Goal: Task Accomplishment & Management: Complete application form

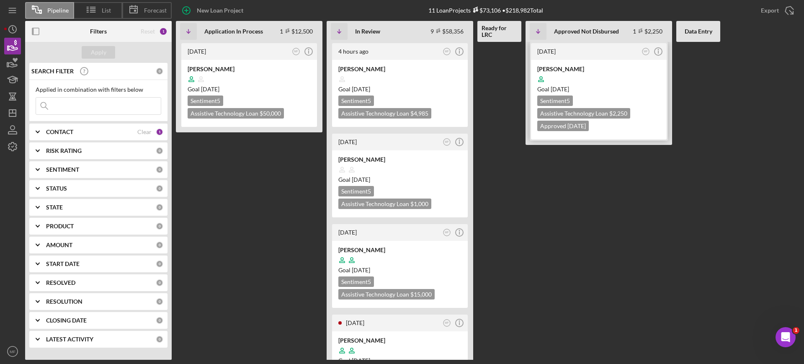
click at [618, 77] on div at bounding box center [598, 79] width 123 height 16
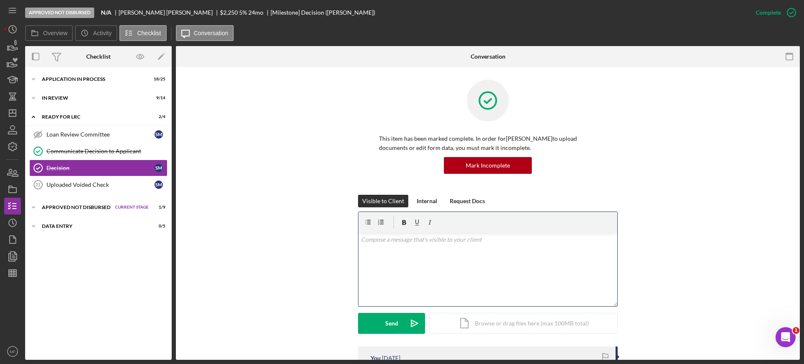
click at [402, 240] on p at bounding box center [488, 239] width 254 height 9
click at [396, 322] on div "Send" at bounding box center [391, 323] width 13 height 21
click at [87, 185] on div "Uploaded Voided Check" at bounding box center [100, 184] width 108 height 7
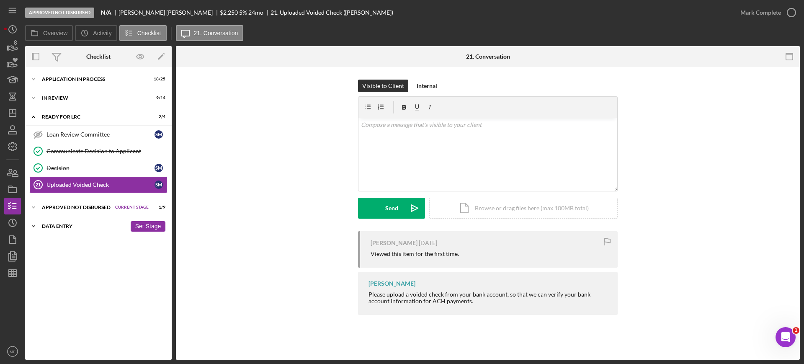
click at [49, 227] on div "Data Entry" at bounding box center [84, 226] width 85 height 5
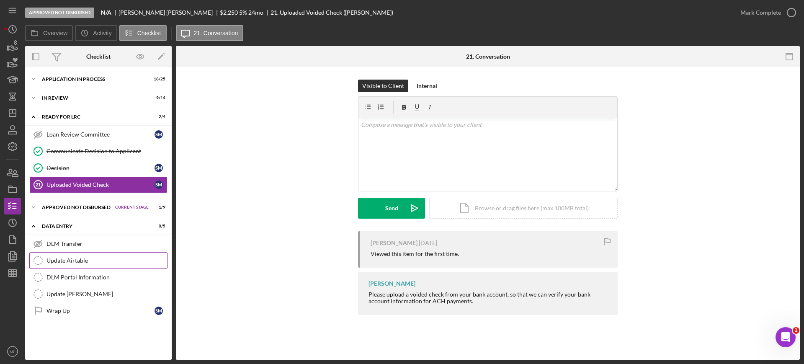
click at [72, 259] on div "Update Airtable" at bounding box center [106, 260] width 121 height 7
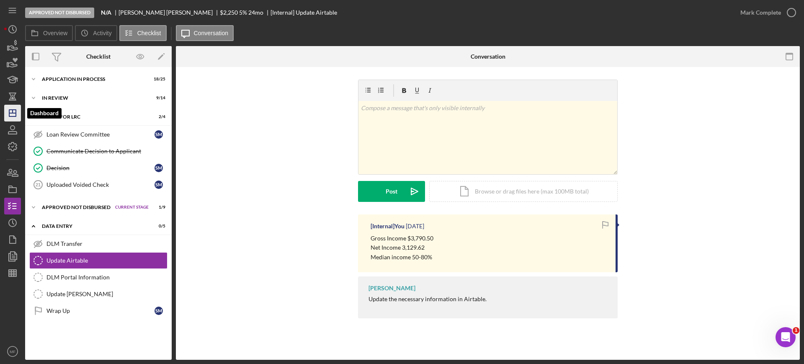
click at [9, 118] on icon "Icon/Dashboard" at bounding box center [12, 113] width 21 height 21
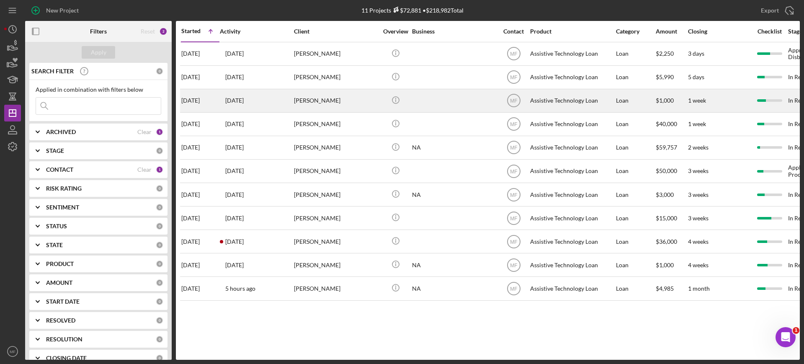
click at [431, 103] on div at bounding box center [454, 101] width 84 height 22
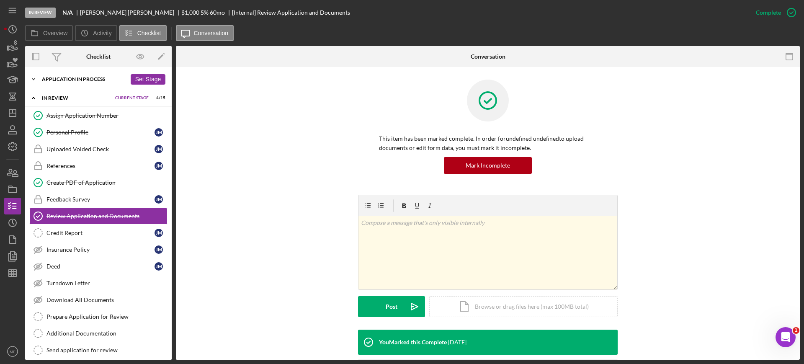
click at [83, 75] on div "Icon/Expander Application In Process 16 / 25 Set Stage" at bounding box center [98, 79] width 147 height 17
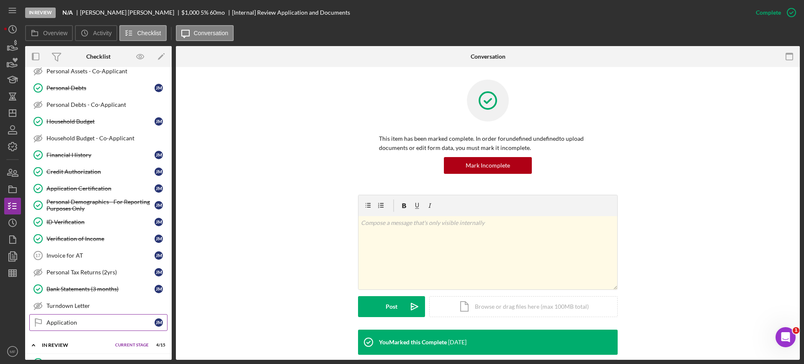
scroll to position [209, 0]
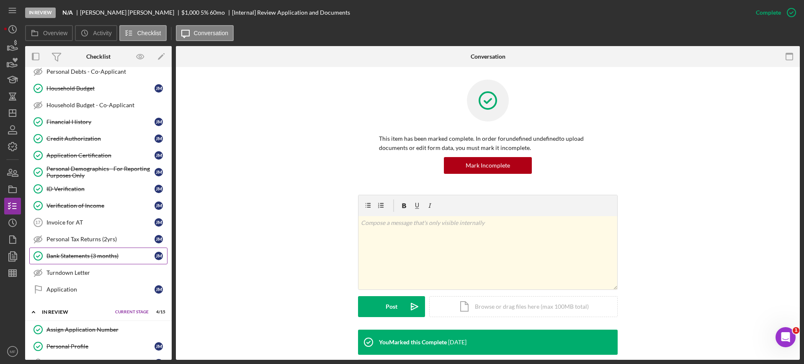
click at [84, 255] on div "Bank Statements (3 months)" at bounding box center [100, 256] width 108 height 7
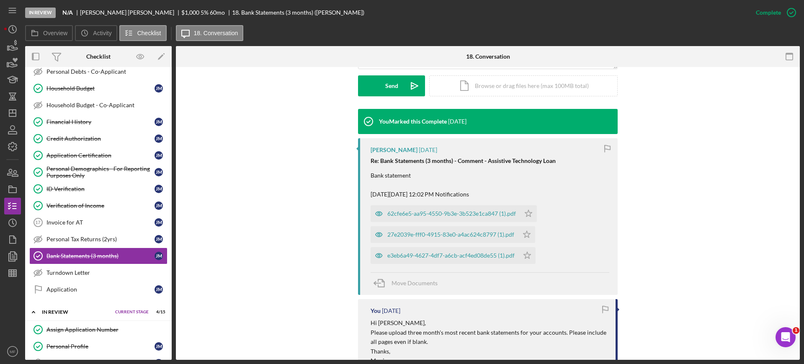
scroll to position [262, 0]
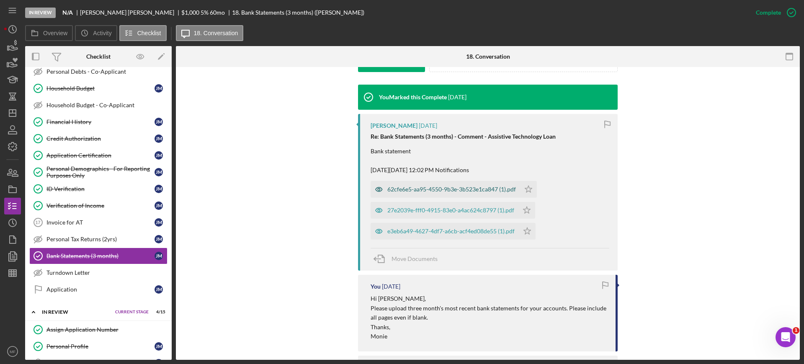
click at [444, 196] on div "62cfe6e5-aa95-4550-9b3e-3b523e1ca847 (1).pdf" at bounding box center [446, 189] width 150 height 17
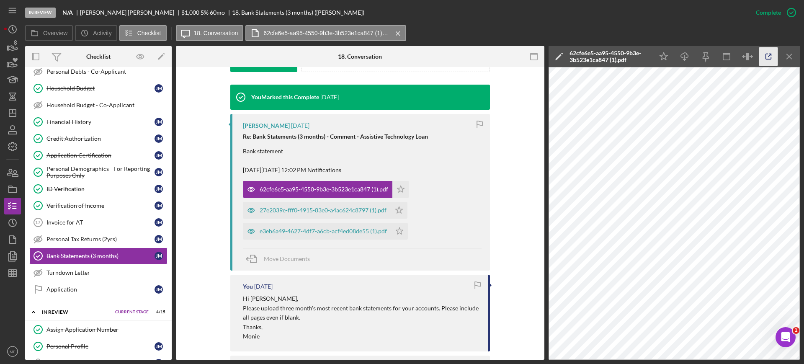
click at [770, 53] on icon "button" at bounding box center [768, 56] width 19 height 19
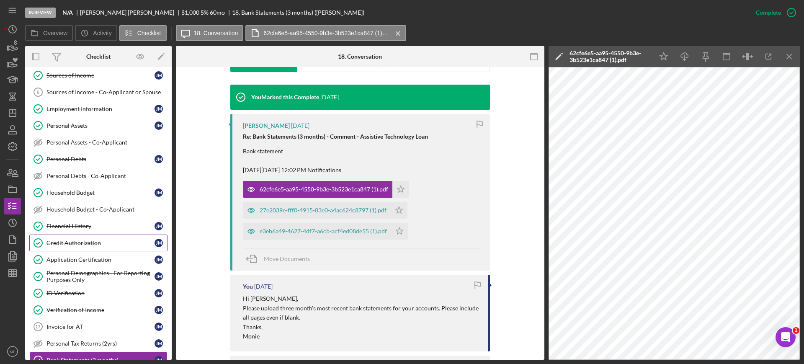
scroll to position [157, 0]
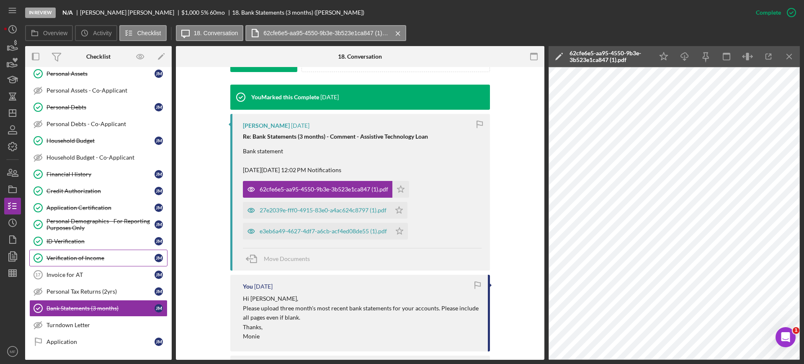
click at [105, 256] on div "Verification of Income" at bounding box center [100, 258] width 108 height 7
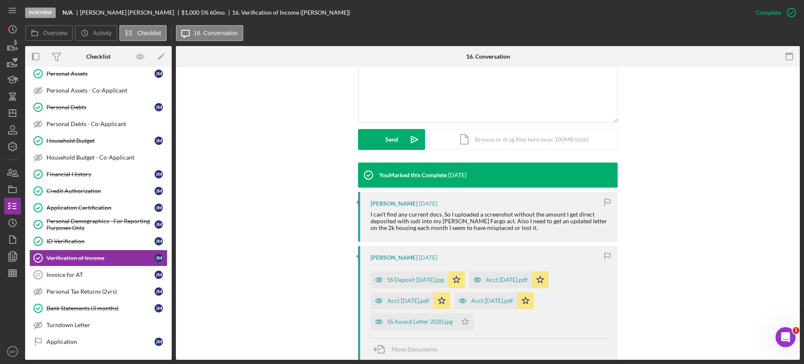
scroll to position [209, 0]
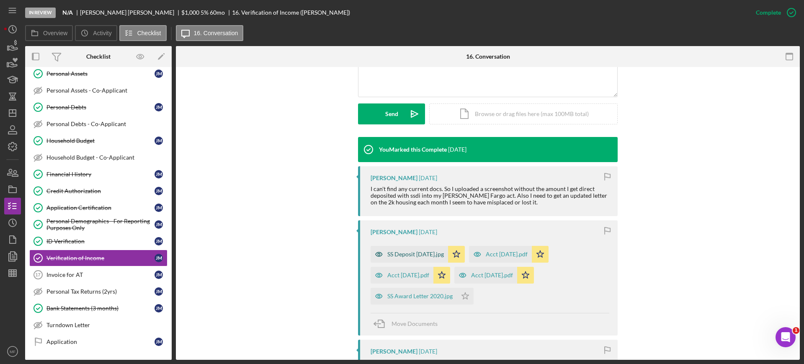
click at [428, 255] on div "SS Deposit 9.3.25.jpg" at bounding box center [415, 254] width 57 height 7
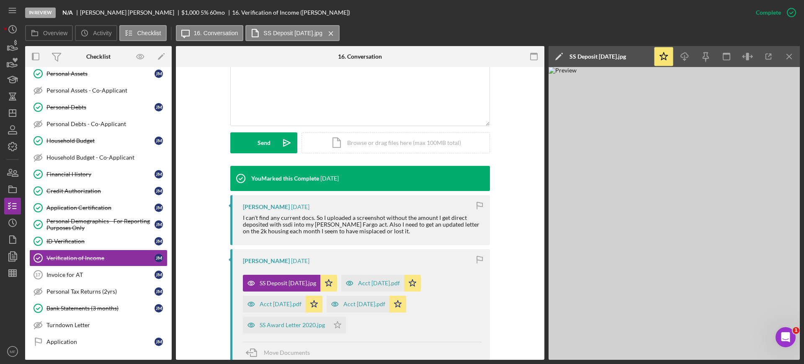
scroll to position [157, 0]
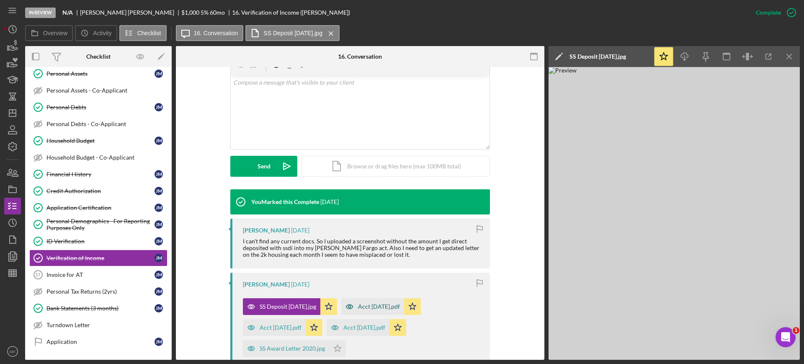
click at [374, 304] on div "Acct 1878 August.pdf" at bounding box center [379, 306] width 42 height 7
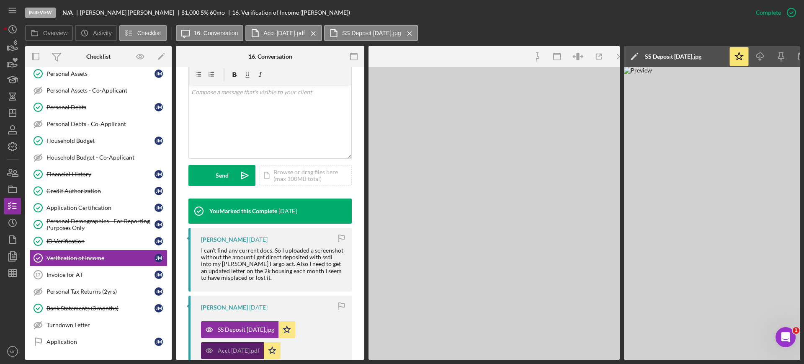
scroll to position [167, 0]
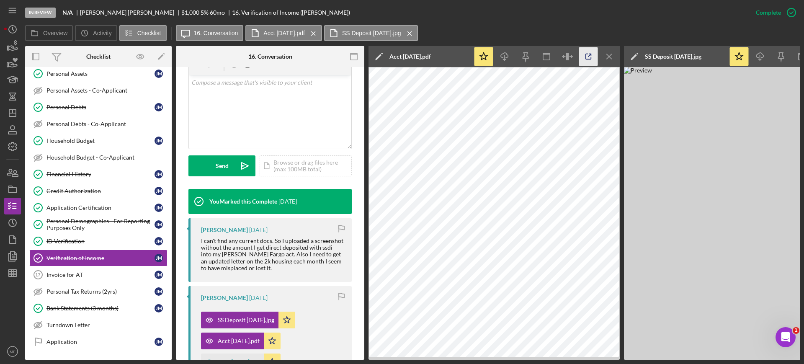
click at [590, 54] on line "button" at bounding box center [589, 55] width 3 height 3
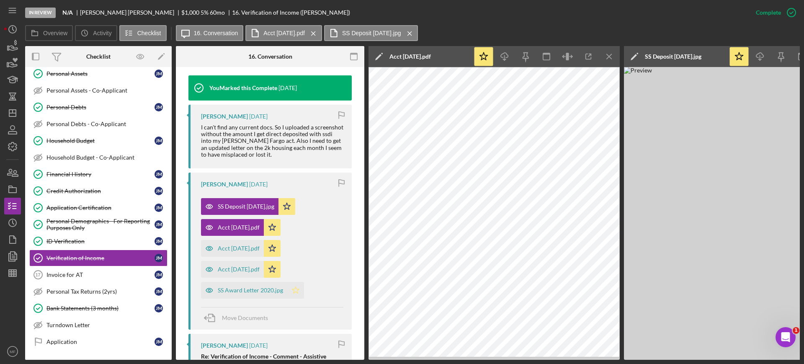
scroll to position [324, 0]
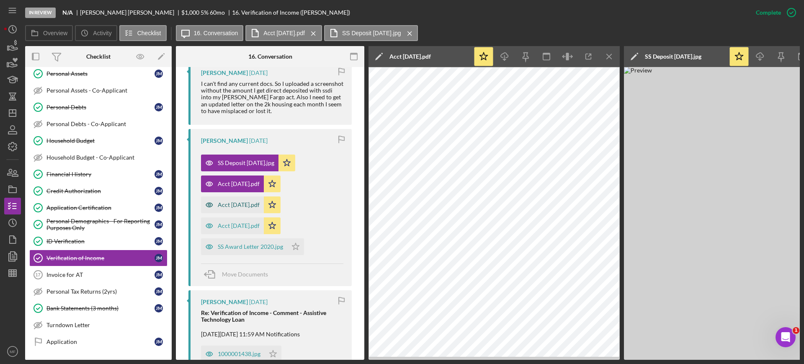
click at [245, 203] on div "Acct 1878 July.pdf" at bounding box center [239, 204] width 42 height 7
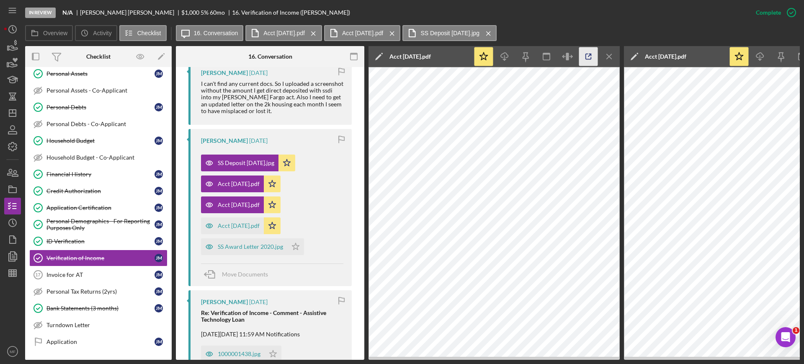
click at [589, 56] on icon "button" at bounding box center [588, 56] width 19 height 19
click at [243, 206] on div "Acct [DATE].pdf" at bounding box center [239, 204] width 42 height 7
click at [245, 226] on div "Acct 1878 June.pdf" at bounding box center [239, 225] width 42 height 7
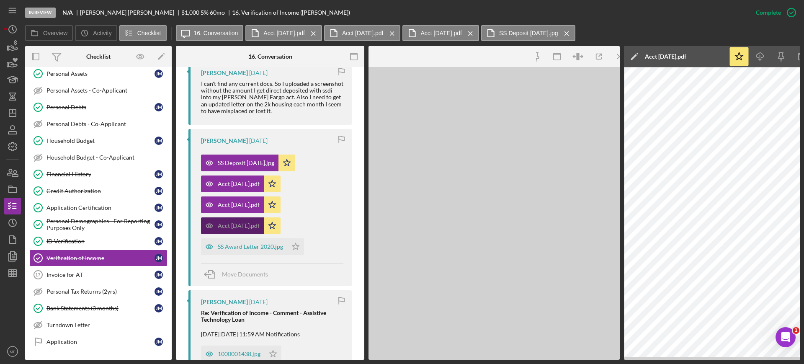
click at [245, 226] on div "Acct 1878 June.pdf" at bounding box center [239, 225] width 42 height 7
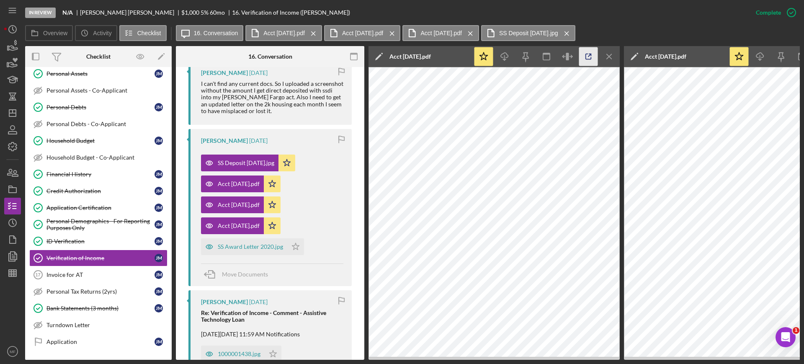
click at [585, 55] on icon "button" at bounding box center [588, 56] width 19 height 19
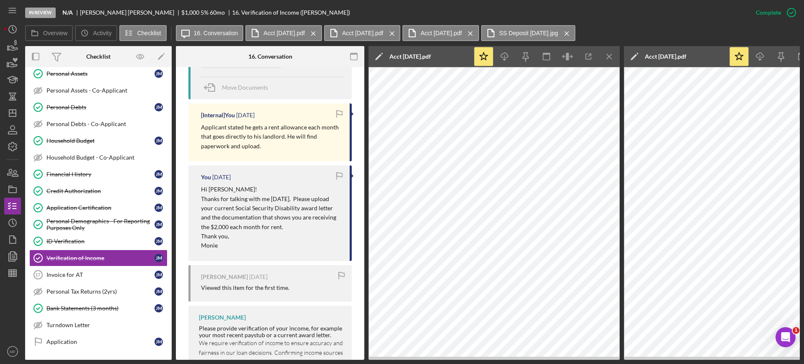
scroll to position [638, 0]
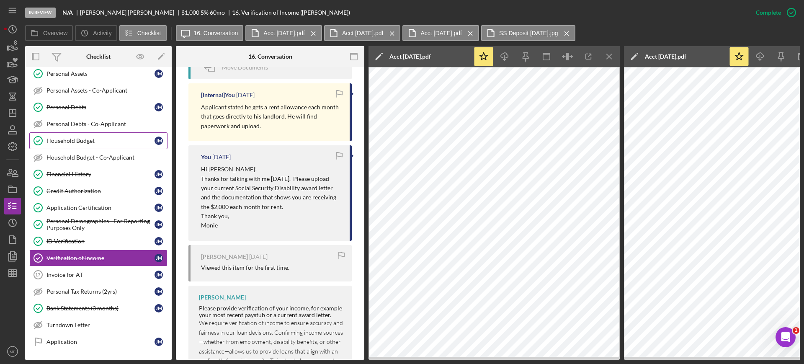
click at [70, 141] on div "Household Budget" at bounding box center [100, 140] width 108 height 7
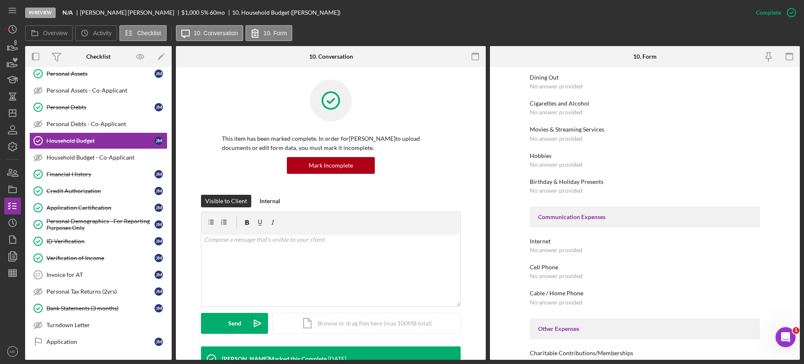
scroll to position [1210, 0]
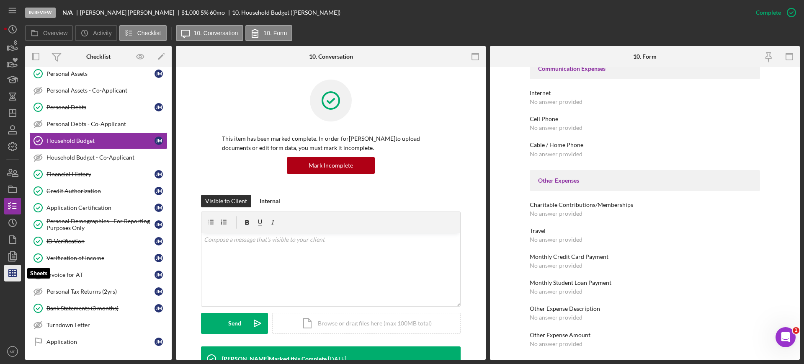
click at [10, 272] on icon "button" at bounding box center [12, 273] width 21 height 21
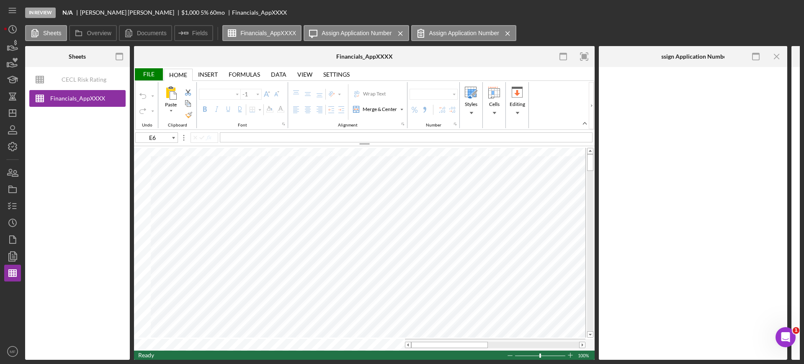
type input "Calibri"
type input "11"
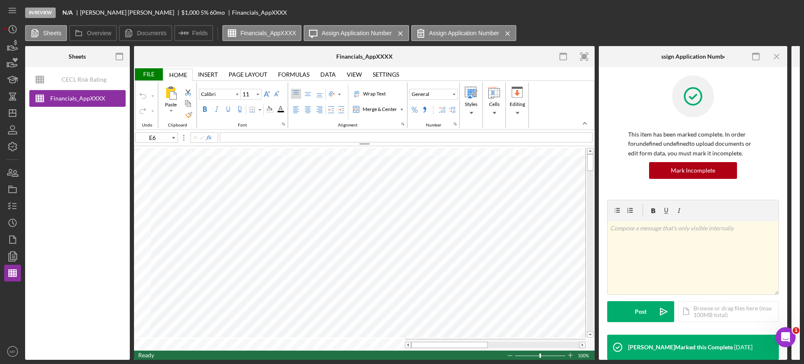
type input "C2"
type input "Arial"
type input "10"
type input "G23"
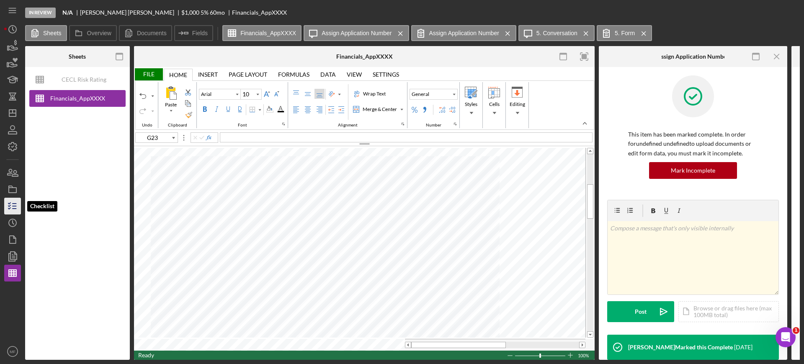
click at [7, 209] on icon "button" at bounding box center [12, 206] width 21 height 21
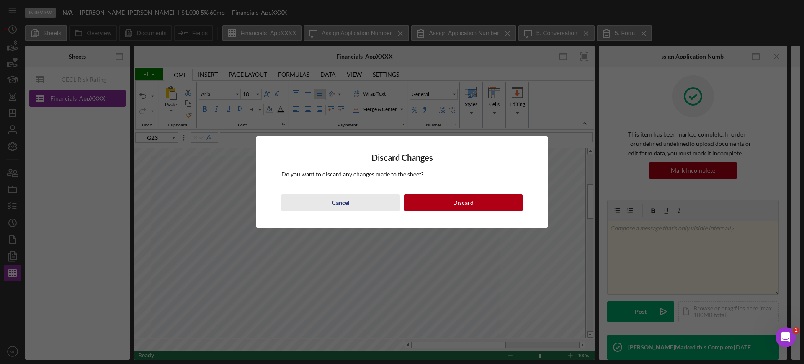
click at [328, 202] on button "Cancel" at bounding box center [340, 202] width 119 height 17
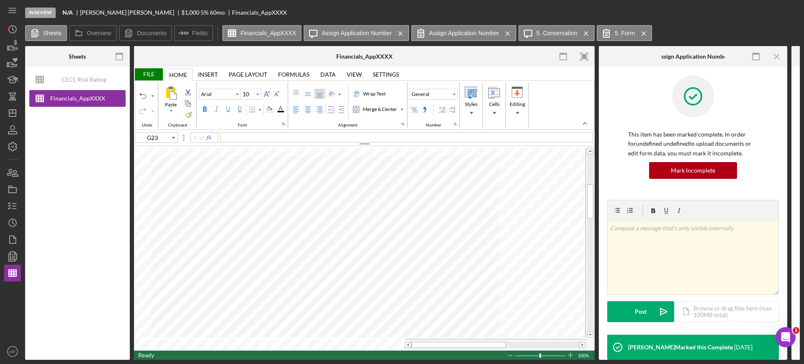
click at [150, 71] on div "File" at bounding box center [148, 74] width 29 height 12
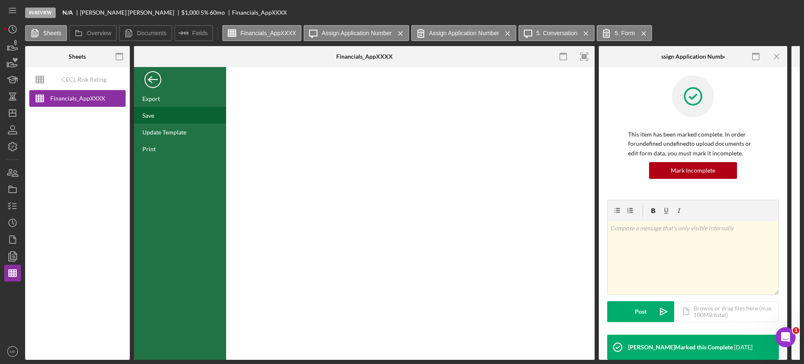
click at [155, 116] on div "Save" at bounding box center [180, 115] width 92 height 17
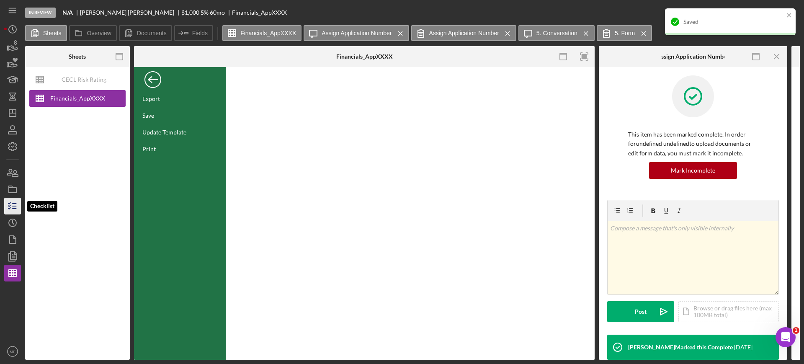
click at [16, 207] on icon "button" at bounding box center [12, 206] width 21 height 21
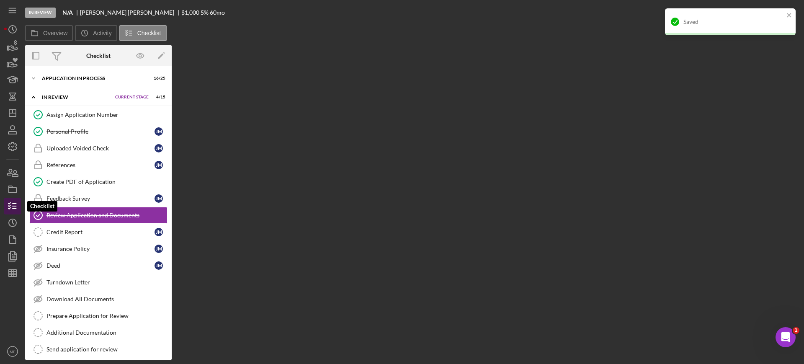
scroll to position [3, 0]
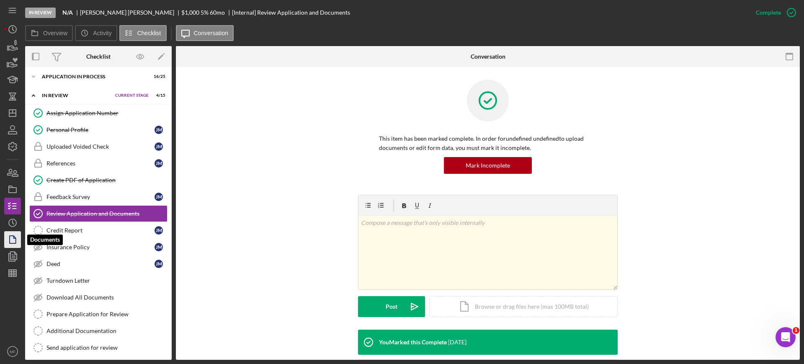
click at [16, 236] on icon "button" at bounding box center [12, 239] width 21 height 21
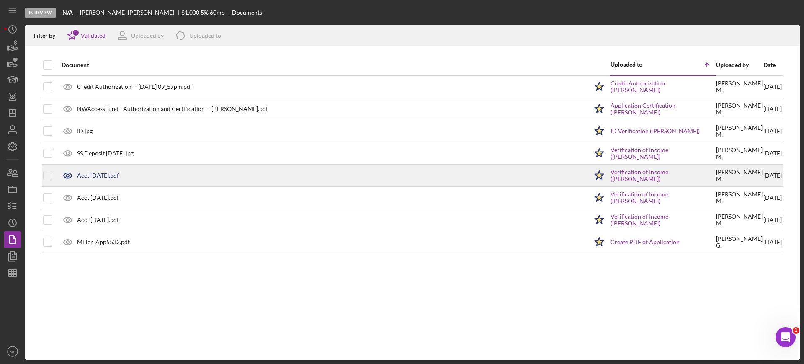
click at [115, 173] on div "Acct 1878 August.pdf" at bounding box center [98, 175] width 42 height 7
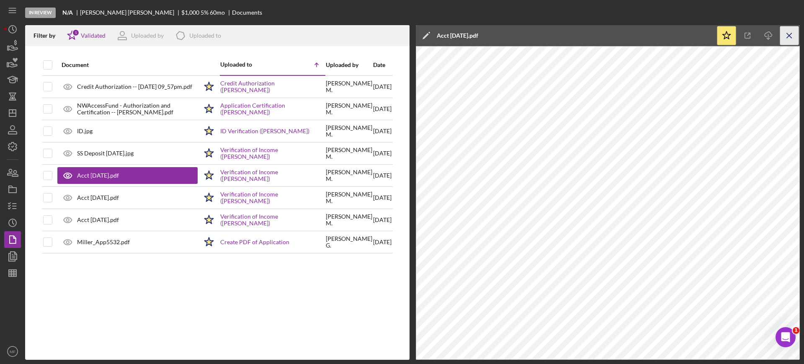
click at [792, 35] on icon "Icon/Menu Close" at bounding box center [789, 35] width 19 height 19
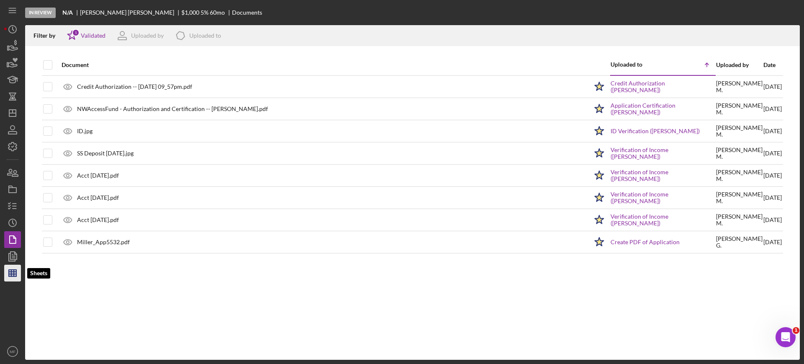
click at [18, 268] on icon "button" at bounding box center [12, 273] width 21 height 21
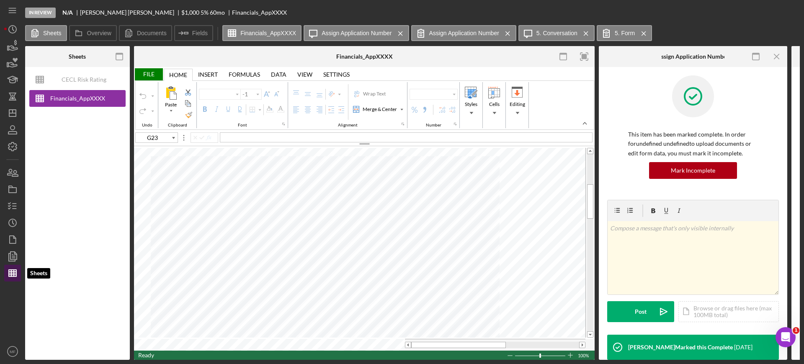
type input "Arial"
type input "10"
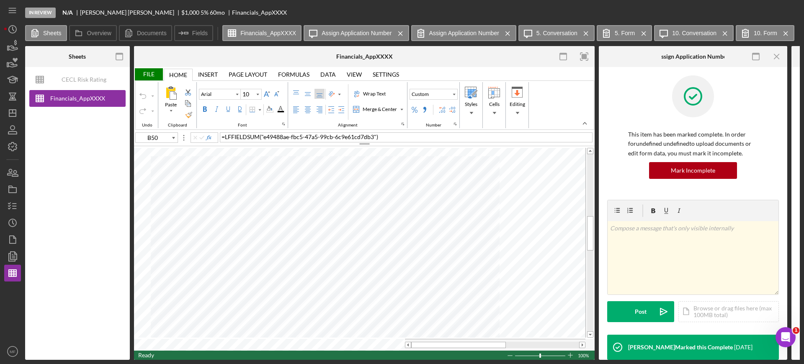
type input "B64"
type input "B71"
type input "E71"
type input "E6"
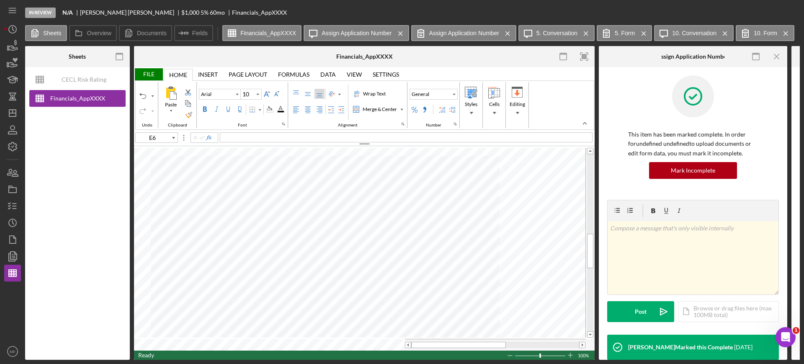
type input "Calibri"
type input "11"
type input "A4"
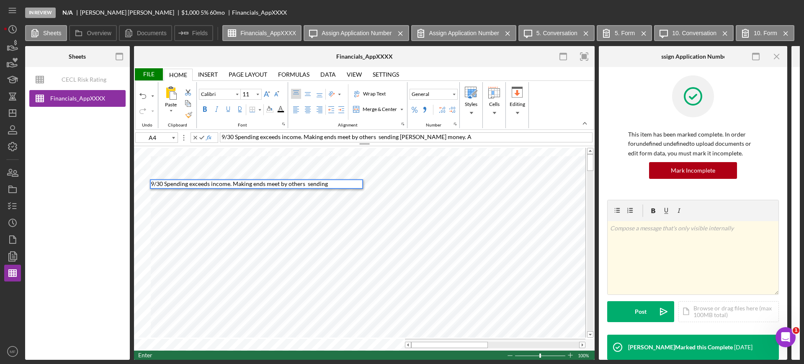
scroll to position [0, 0]
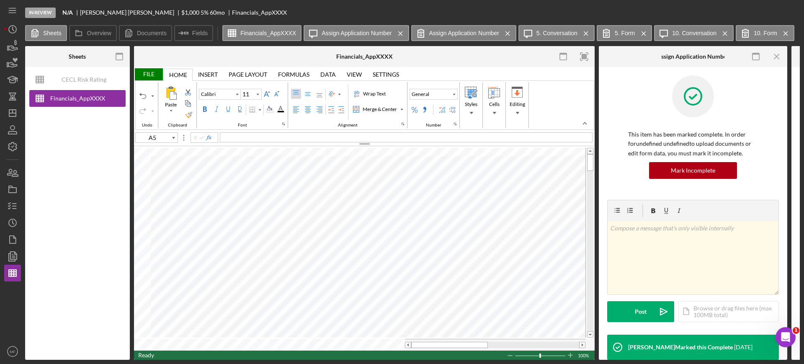
type input "E72"
type input "Arial"
type input "10"
click at [15, 204] on line "button" at bounding box center [15, 204] width 4 height 0
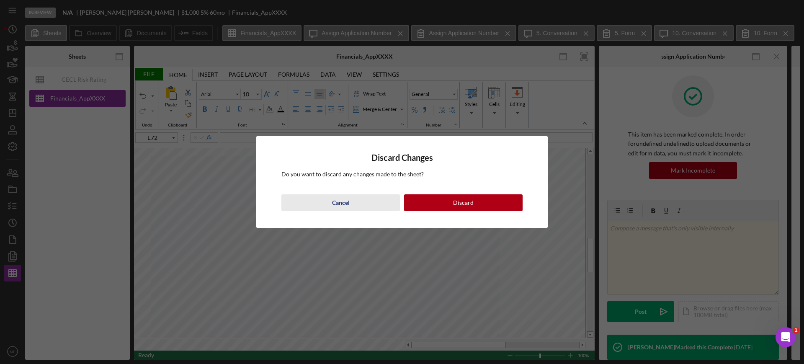
click at [341, 201] on div "Cancel" at bounding box center [341, 202] width 18 height 17
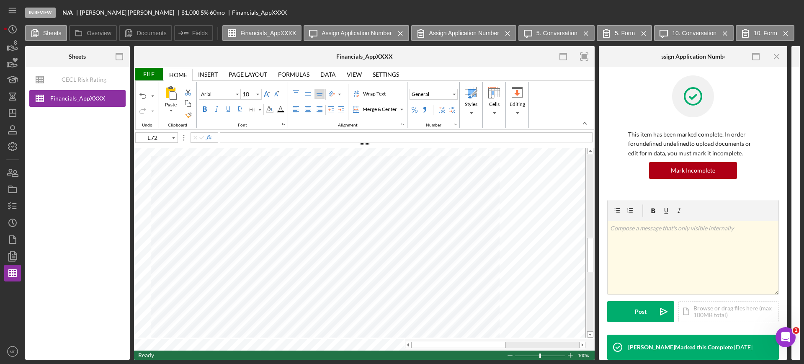
click at [145, 71] on div "File" at bounding box center [148, 74] width 29 height 12
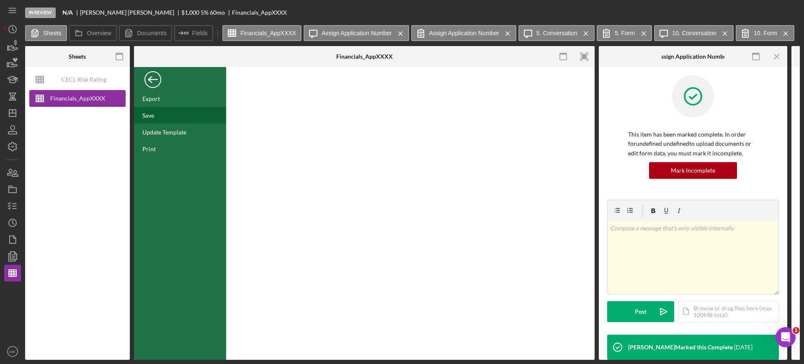
click at [157, 117] on div "Save" at bounding box center [180, 115] width 92 height 17
click at [12, 206] on icon "button" at bounding box center [12, 206] width 21 height 21
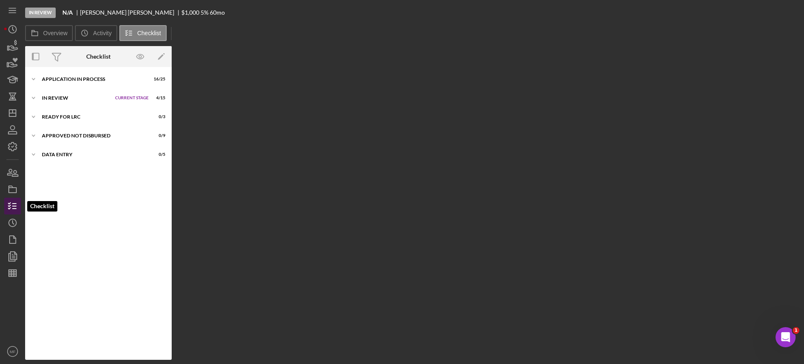
scroll to position [3, 0]
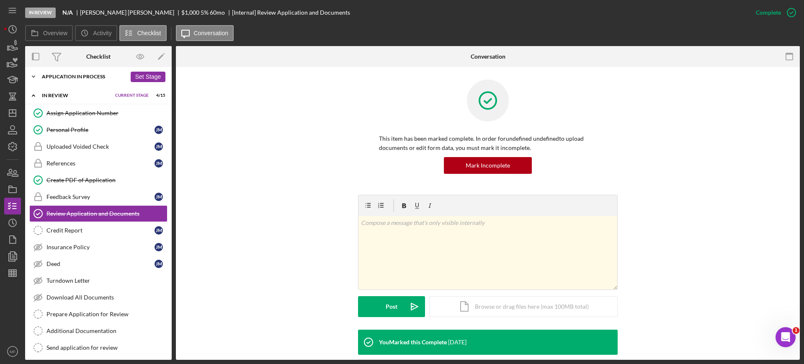
click at [88, 75] on div "Application In Process" at bounding box center [84, 76] width 85 height 5
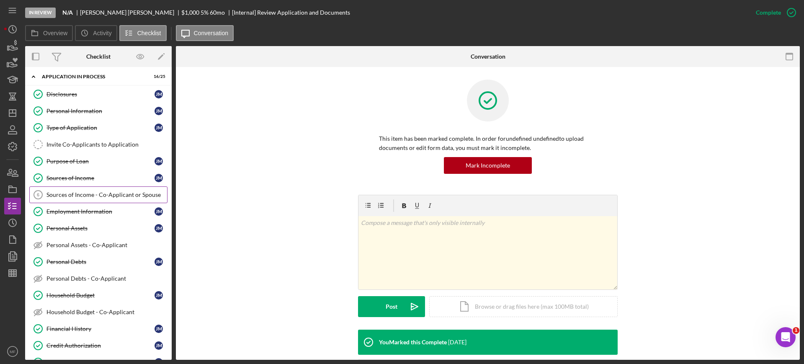
click at [88, 198] on link "Sources of Income - Co-Applicant or Spouse 6 Sources of Income - Co-Applicant o…" at bounding box center [98, 194] width 138 height 17
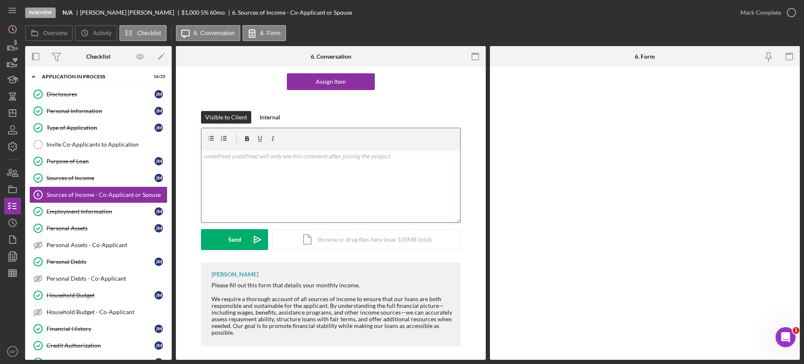
scroll to position [82, 0]
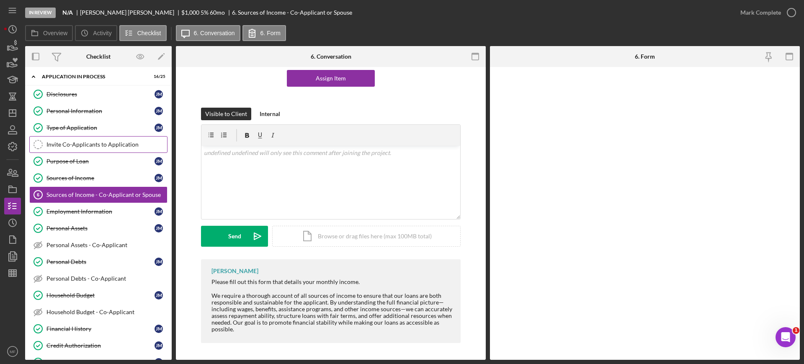
click at [110, 147] on div "Invite Co-Applicants to Application" at bounding box center [106, 144] width 121 height 7
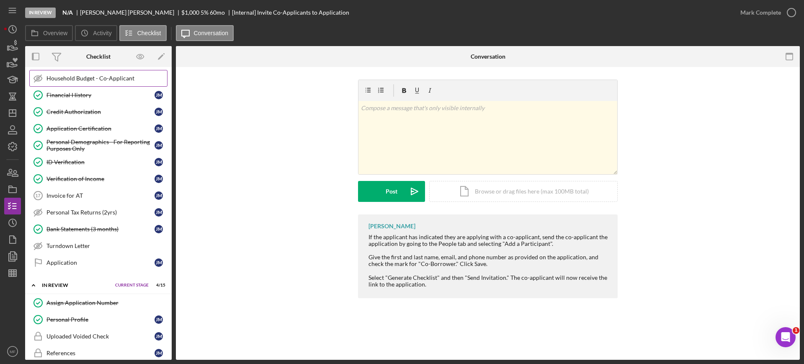
scroll to position [317, 0]
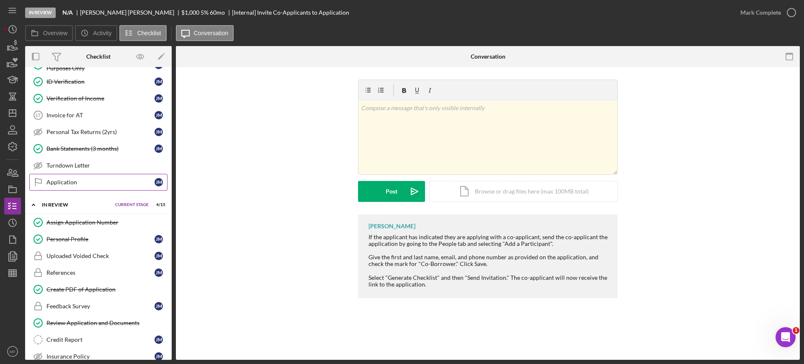
click at [70, 180] on div "Application" at bounding box center [100, 182] width 108 height 7
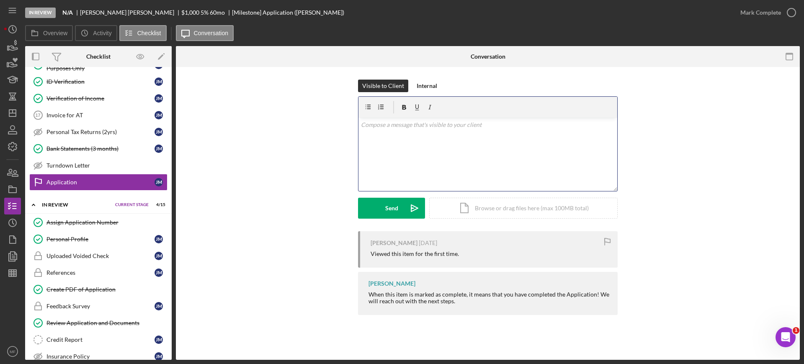
click at [475, 124] on p at bounding box center [488, 124] width 254 height 9
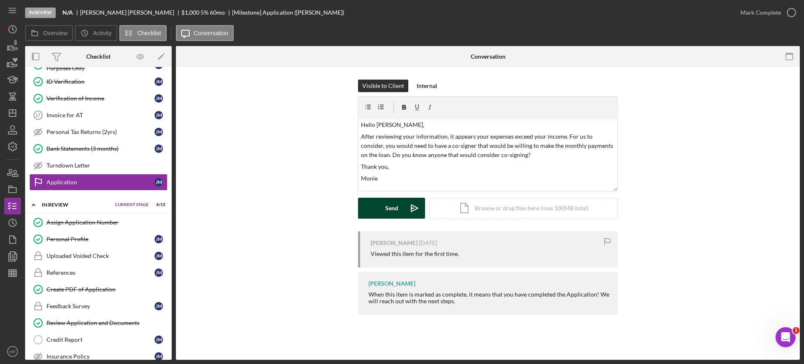
click at [395, 211] on div "Send" at bounding box center [391, 208] width 13 height 21
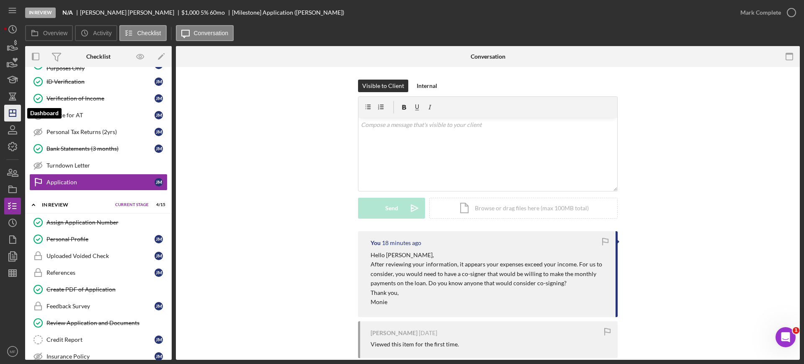
click at [13, 115] on icon "Icon/Dashboard" at bounding box center [12, 113] width 21 height 21
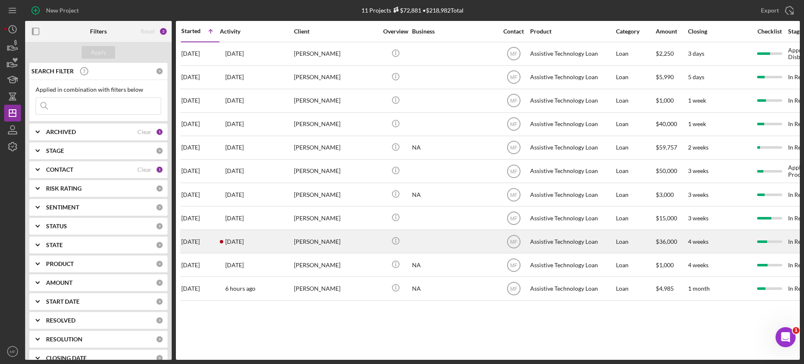
click at [439, 244] on div at bounding box center [454, 241] width 84 height 22
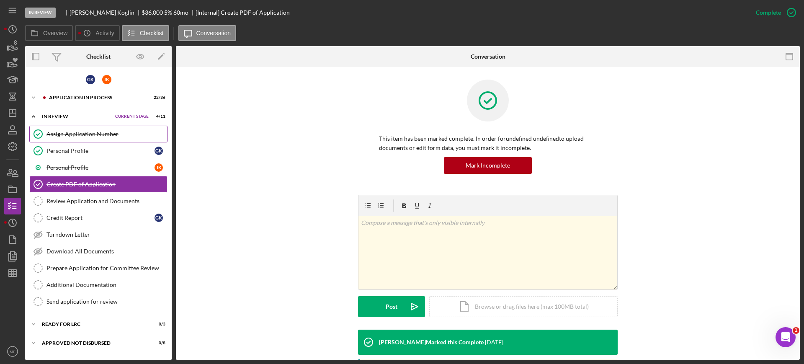
click at [71, 129] on link "Assign Application Number Assign Application Number" at bounding box center [98, 134] width 138 height 17
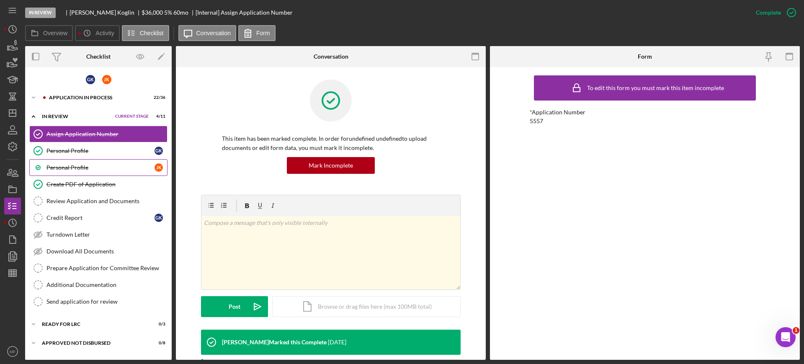
click at [67, 170] on div "Personal Profile" at bounding box center [100, 167] width 108 height 7
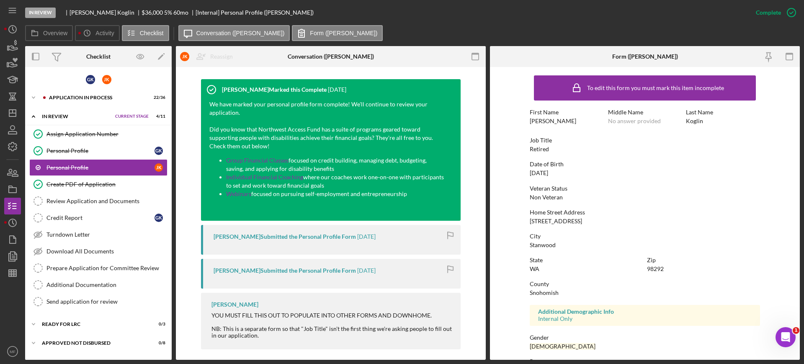
scroll to position [257, 0]
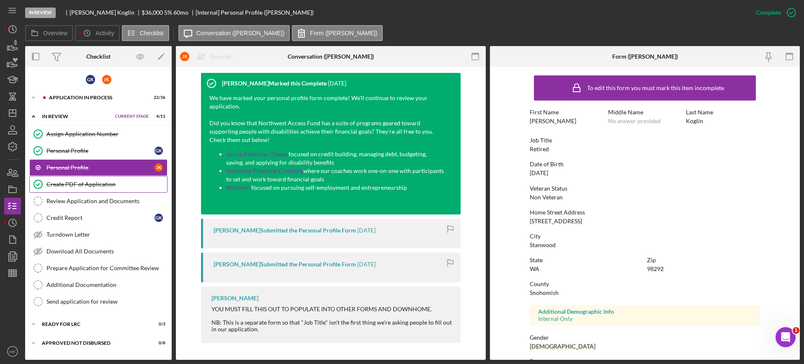
click at [92, 183] on div "Create PDF of Application" at bounding box center [106, 184] width 121 height 7
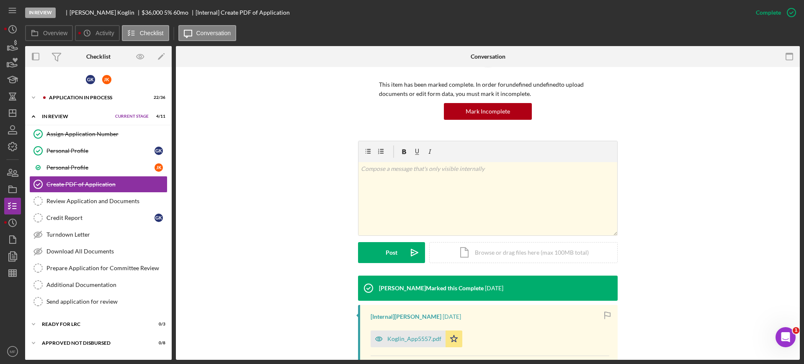
scroll to position [143, 0]
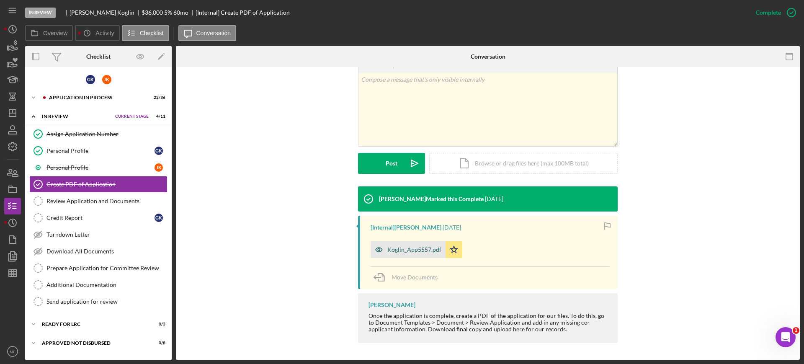
click at [413, 249] on div "Koglin_App5557.pdf" at bounding box center [414, 249] width 54 height 7
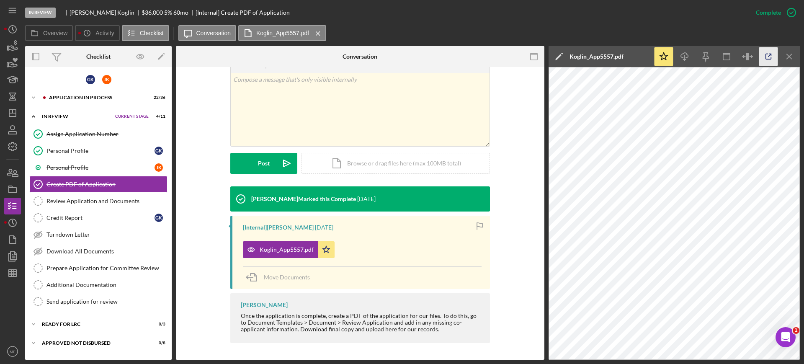
click at [766, 54] on icon "button" at bounding box center [768, 56] width 5 height 5
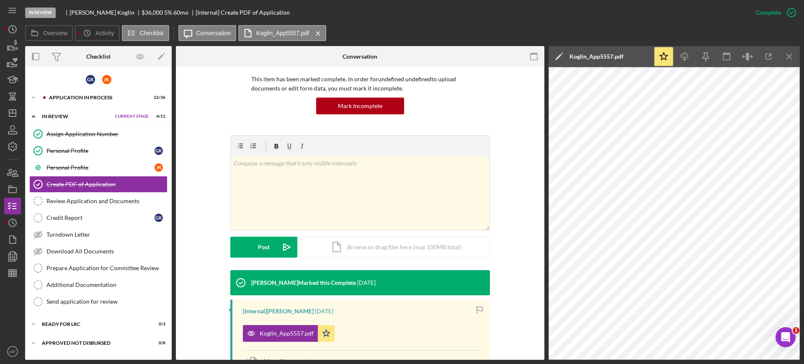
scroll to position [0, 0]
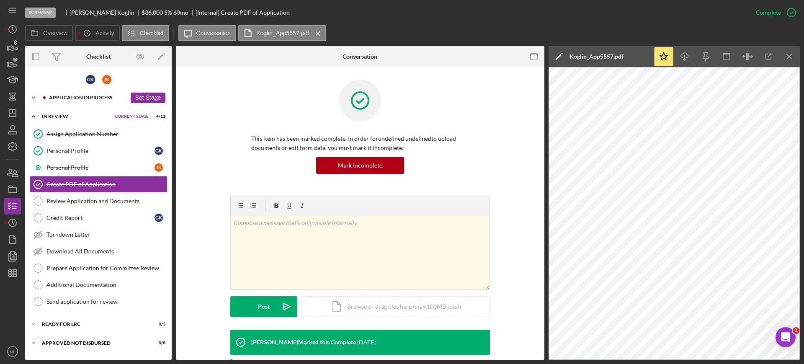
click at [92, 94] on div "Icon/Expander Application In Process 22 / 36 Set Stage" at bounding box center [98, 97] width 147 height 17
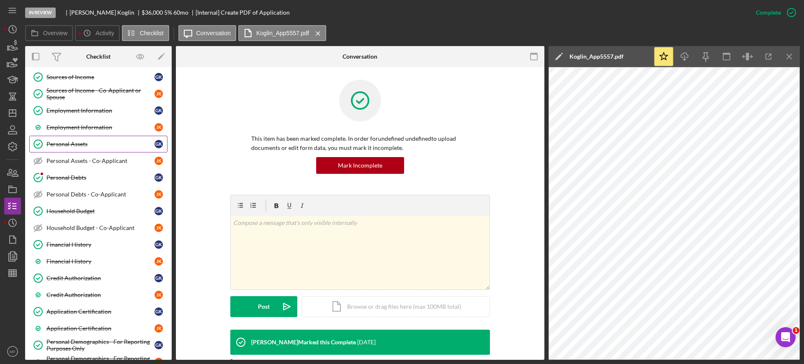
scroll to position [157, 0]
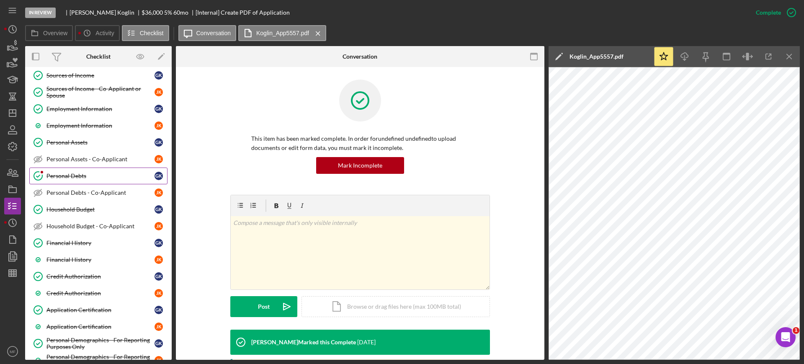
click at [72, 168] on link "Personal Debts Personal Debts G K" at bounding box center [98, 176] width 138 height 17
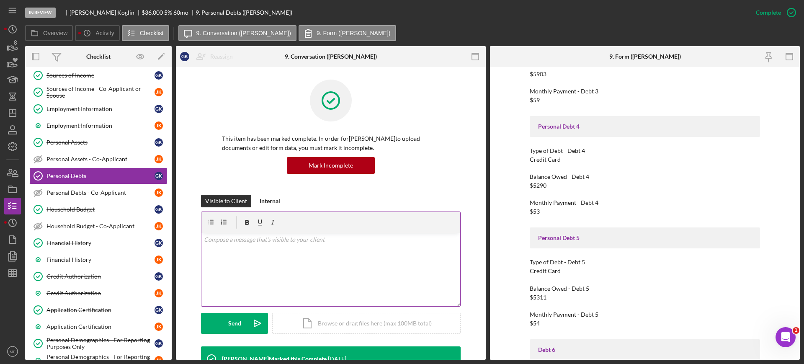
scroll to position [681, 0]
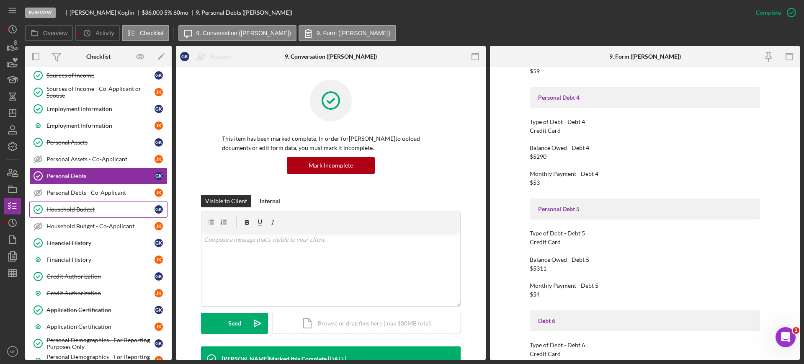
click at [78, 211] on div "Household Budget" at bounding box center [100, 209] width 108 height 7
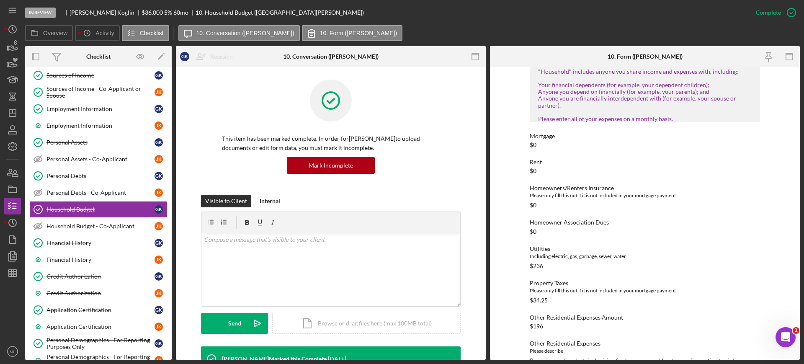
scroll to position [105, 0]
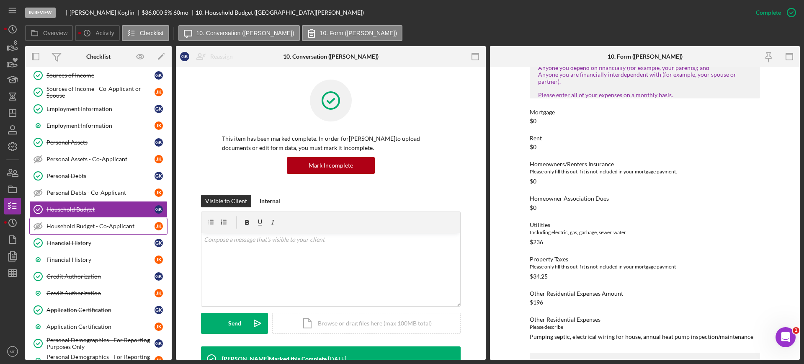
click at [89, 224] on div "Household Budget - Co-Applicant" at bounding box center [100, 226] width 108 height 7
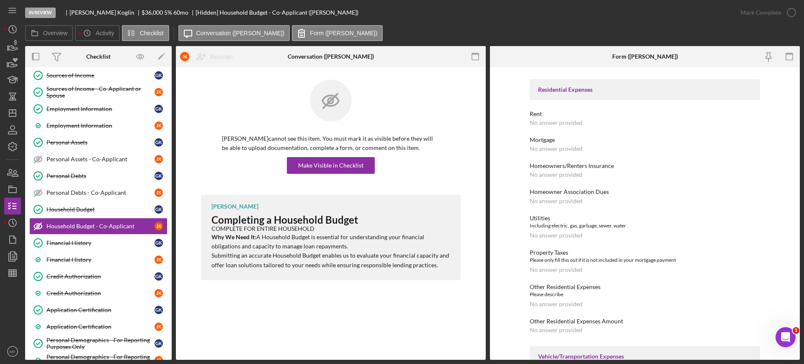
scroll to position [105, 0]
click at [78, 241] on div "Financial History" at bounding box center [100, 243] width 108 height 7
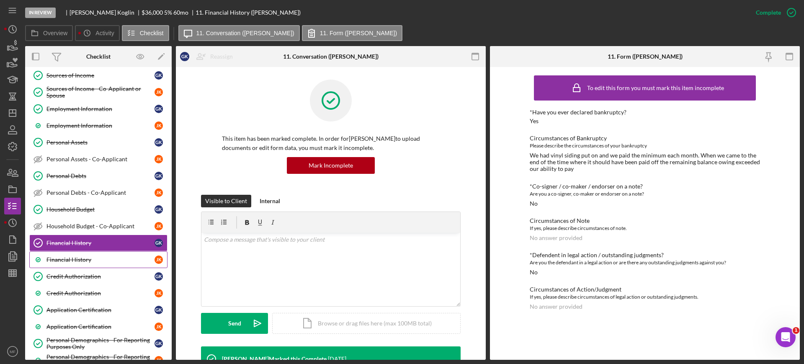
click at [89, 258] on div "Financial History" at bounding box center [100, 259] width 108 height 7
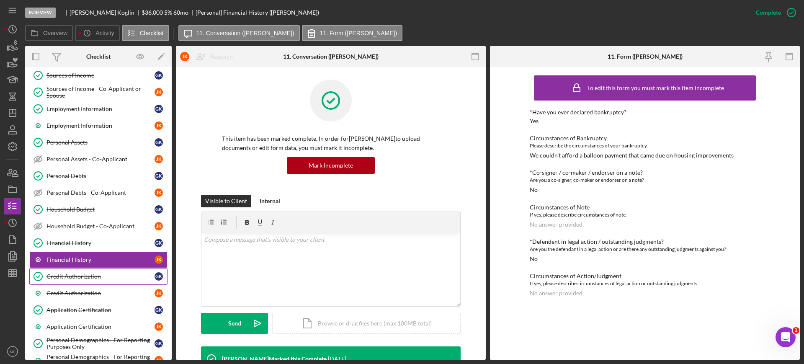
click at [77, 279] on div "Credit Authorization" at bounding box center [100, 276] width 108 height 7
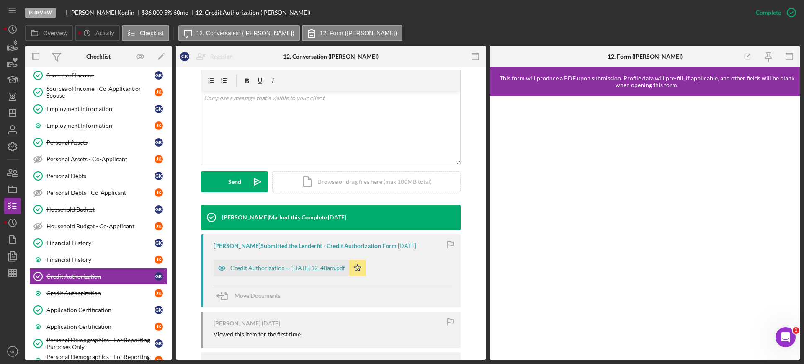
scroll to position [209, 0]
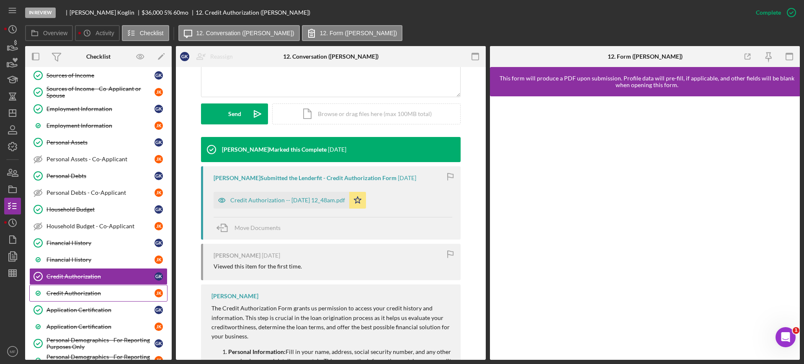
click at [80, 293] on div "Credit Authorization" at bounding box center [100, 293] width 108 height 7
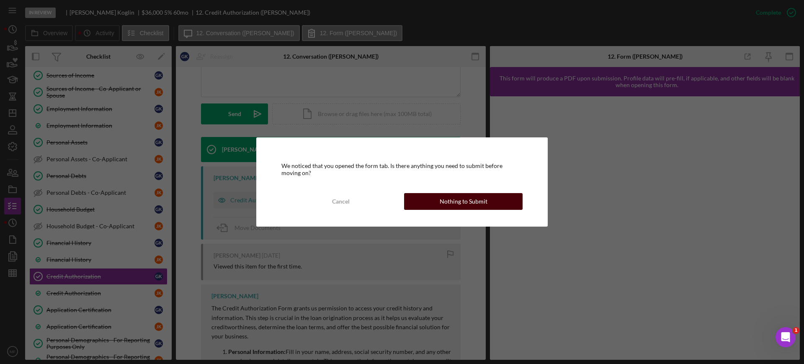
click at [448, 199] on div "Nothing to Submit" at bounding box center [464, 201] width 48 height 17
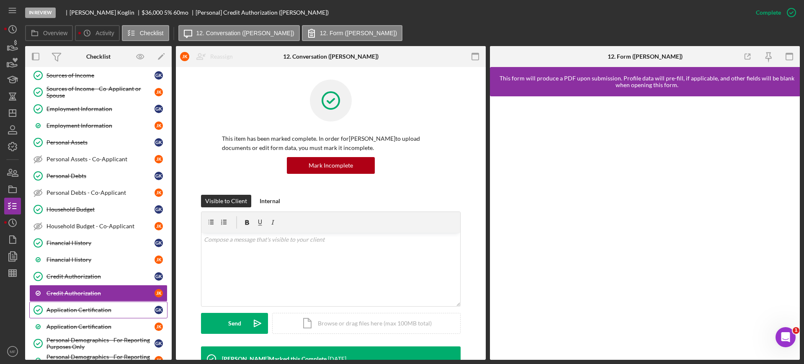
click at [85, 308] on div "Application Certification" at bounding box center [100, 310] width 108 height 7
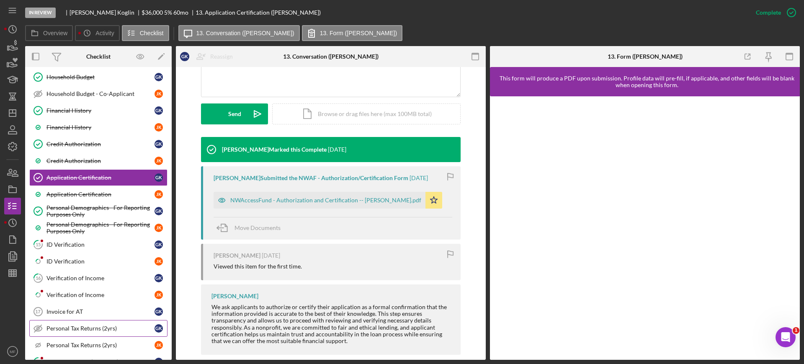
scroll to position [314, 0]
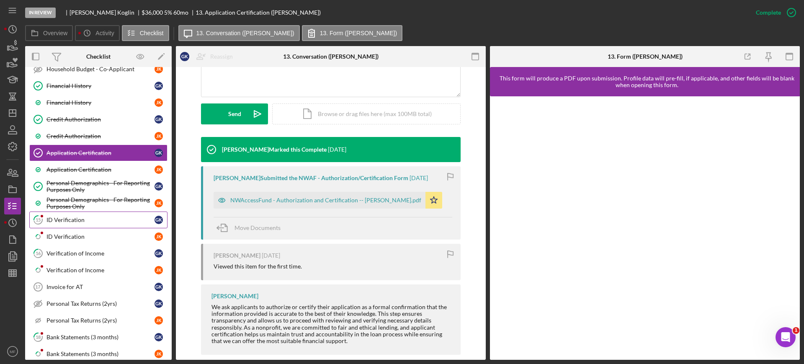
click at [67, 220] on div "ID Verification" at bounding box center [100, 220] width 108 height 7
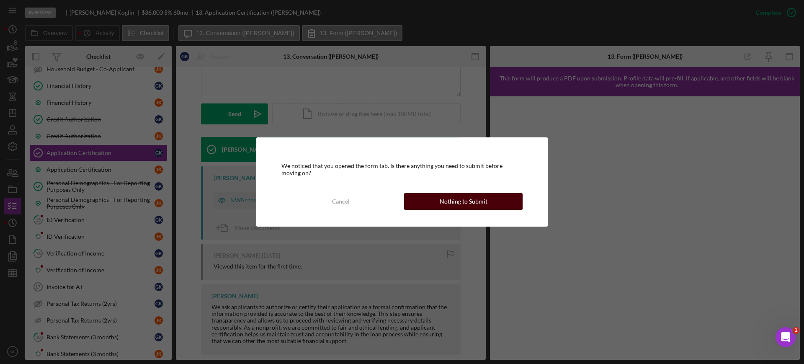
click at [483, 204] on div "Nothing to Submit" at bounding box center [464, 201] width 48 height 17
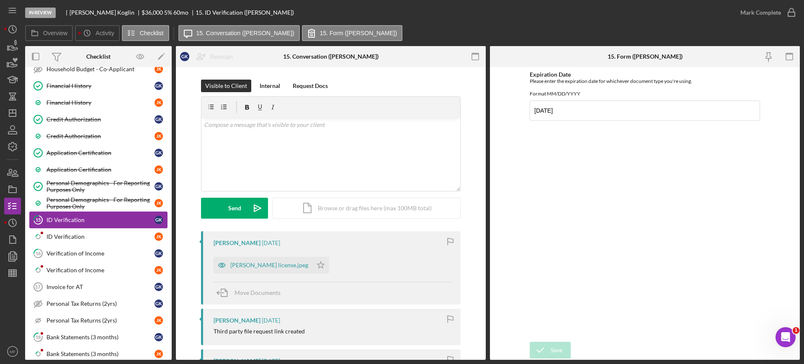
click at [70, 214] on link "15 ID Verification G K" at bounding box center [98, 220] width 138 height 17
click at [255, 264] on div "janet license.jpeg" at bounding box center [269, 265] width 78 height 7
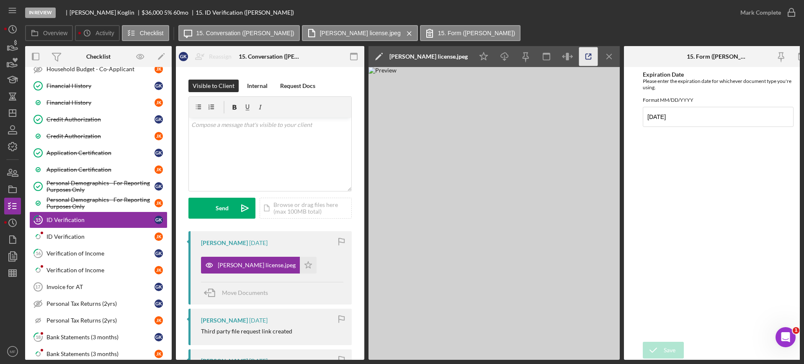
click at [587, 58] on icon "button" at bounding box center [588, 56] width 19 height 19
click at [59, 235] on div "ID Verification" at bounding box center [100, 236] width 108 height 7
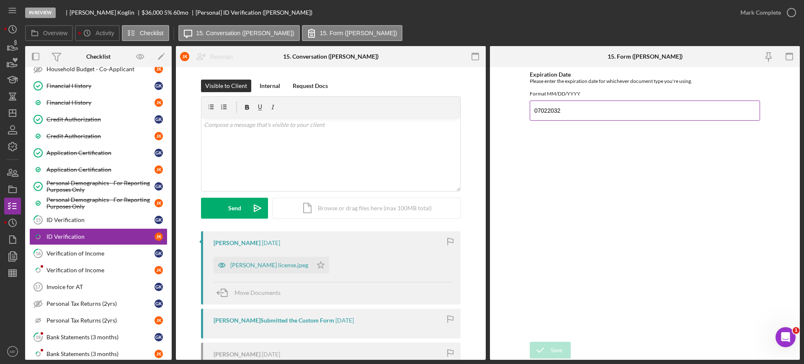
click at [584, 116] on input "07022032" at bounding box center [645, 111] width 230 height 20
click at [772, 11] on div "Mark Complete" at bounding box center [760, 12] width 41 height 17
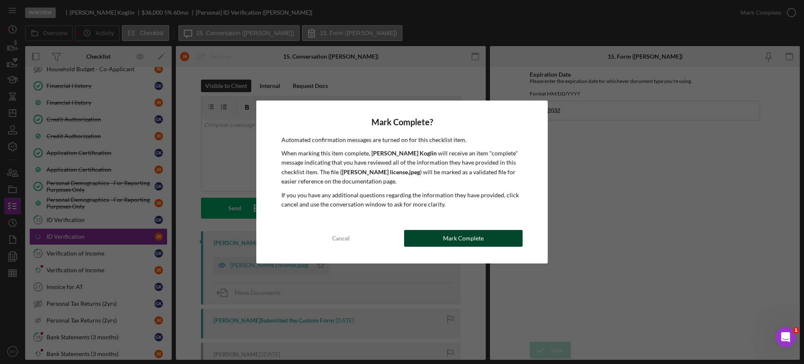
click at [468, 236] on div "Mark Complete" at bounding box center [463, 238] width 41 height 17
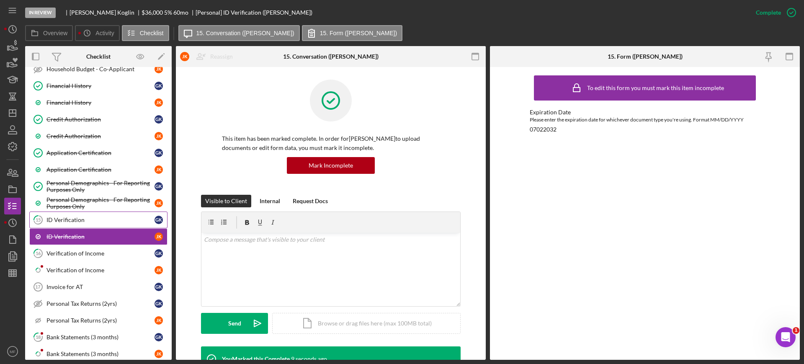
click at [72, 220] on div "ID Verification" at bounding box center [100, 220] width 108 height 7
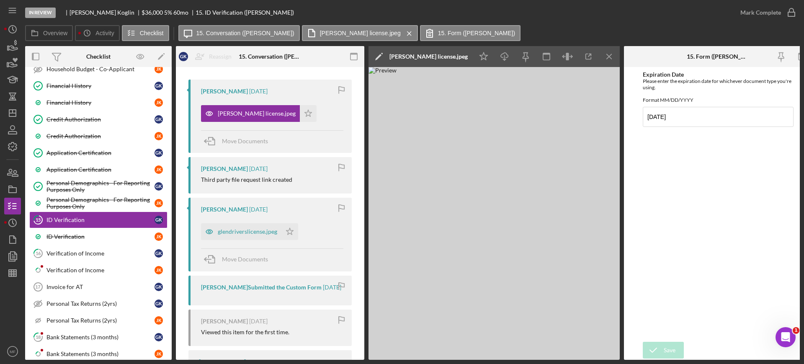
scroll to position [157, 0]
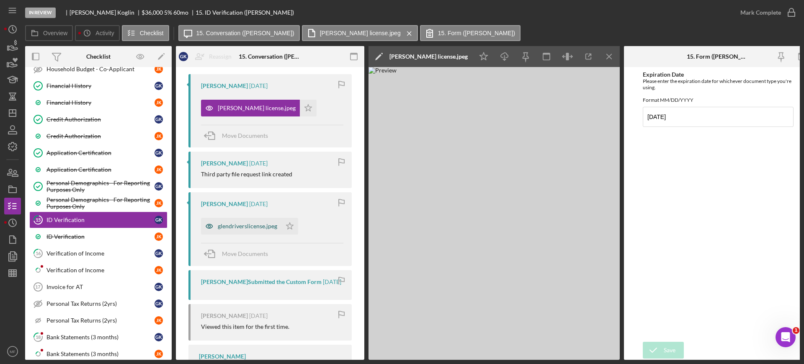
click at [242, 227] on div "glendriverslicense.jpeg" at bounding box center [247, 226] width 59 height 7
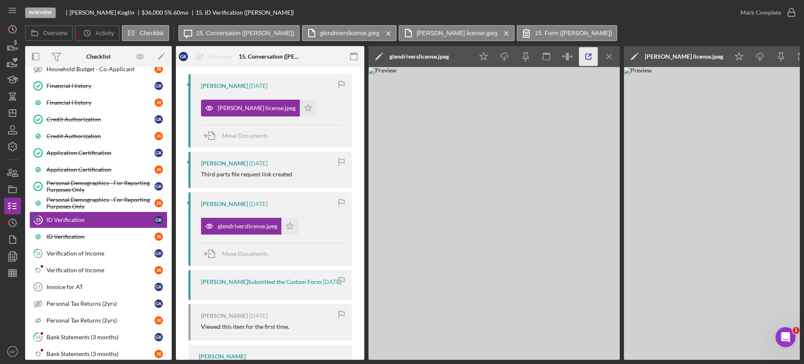
click at [587, 50] on icon "button" at bounding box center [588, 56] width 19 height 19
click at [300, 105] on icon "Icon/Star" at bounding box center [308, 108] width 17 height 17
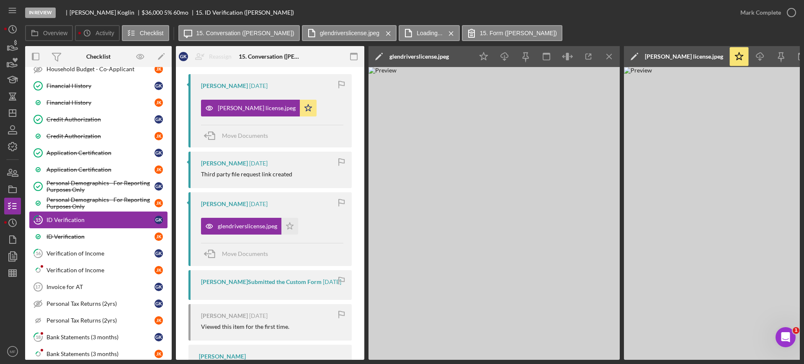
click at [78, 220] on div "ID Verification" at bounding box center [100, 220] width 108 height 7
click at [727, 304] on img at bounding box center [749, 213] width 251 height 293
click at [747, 288] on img at bounding box center [749, 213] width 251 height 293
click at [480, 55] on polygon "button" at bounding box center [484, 56] width 8 height 8
click at [611, 57] on line "button" at bounding box center [609, 56] width 5 height 5
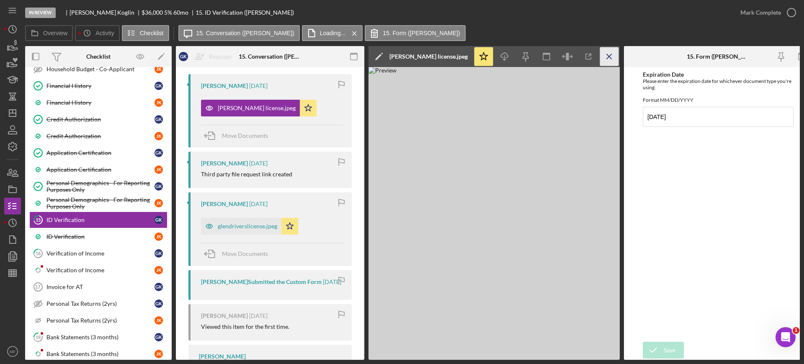
click at [606, 56] on icon "Icon/Menu Close" at bounding box center [609, 56] width 19 height 19
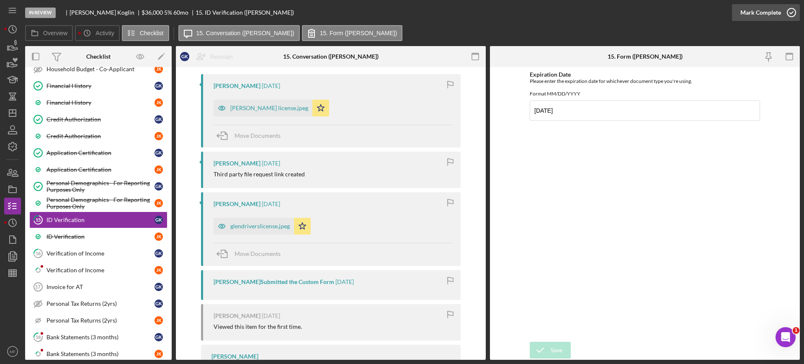
click at [791, 11] on icon "button" at bounding box center [791, 12] width 21 height 21
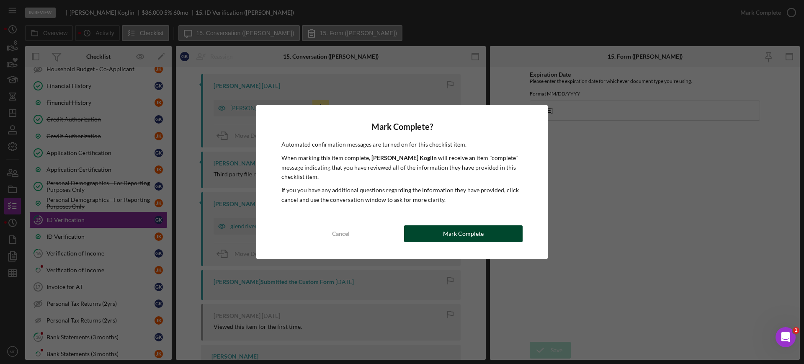
click at [467, 231] on div "Mark Complete" at bounding box center [463, 233] width 41 height 17
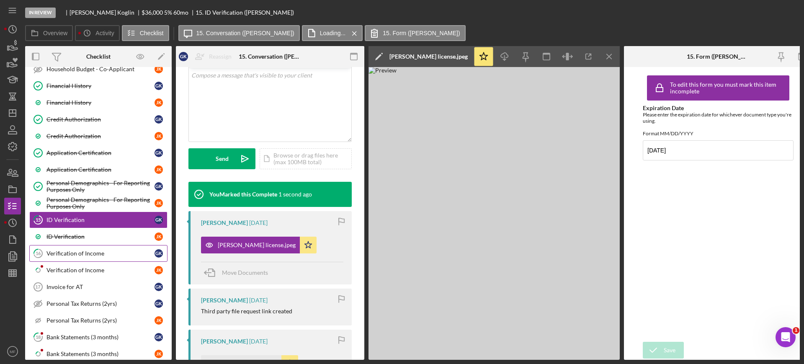
scroll to position [281, 0]
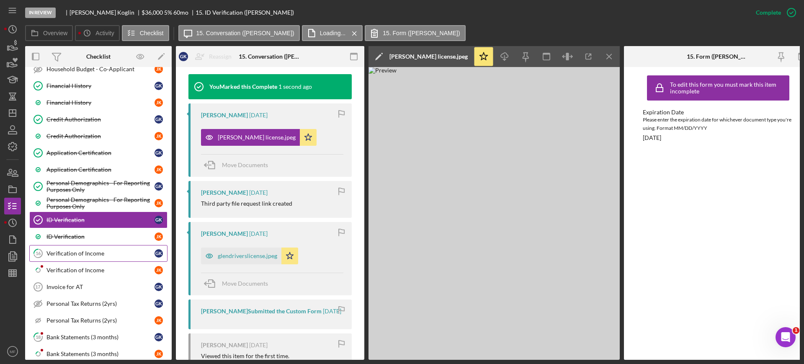
click at [82, 257] on link "16 Verification of Income G K" at bounding box center [98, 253] width 138 height 17
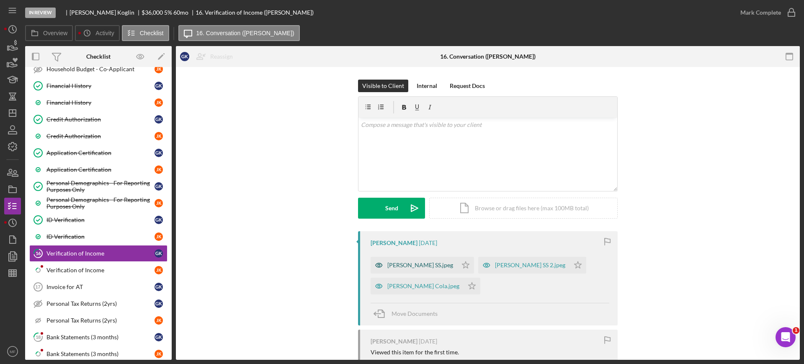
click at [402, 265] on div "Glen SS.jpeg" at bounding box center [420, 265] width 66 height 7
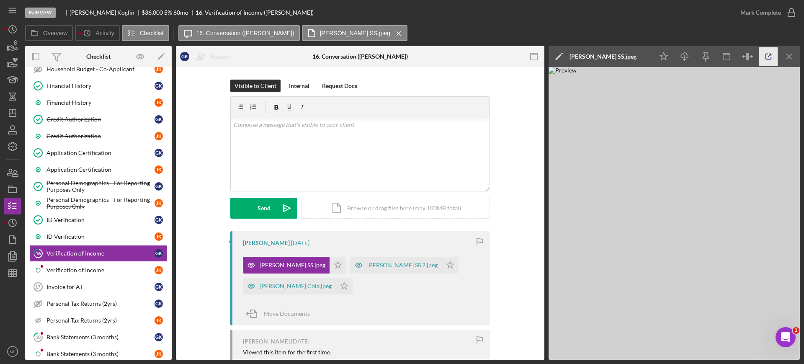
click at [769, 56] on line "button" at bounding box center [770, 55] width 3 height 3
click at [299, 88] on div "Internal" at bounding box center [299, 86] width 21 height 13
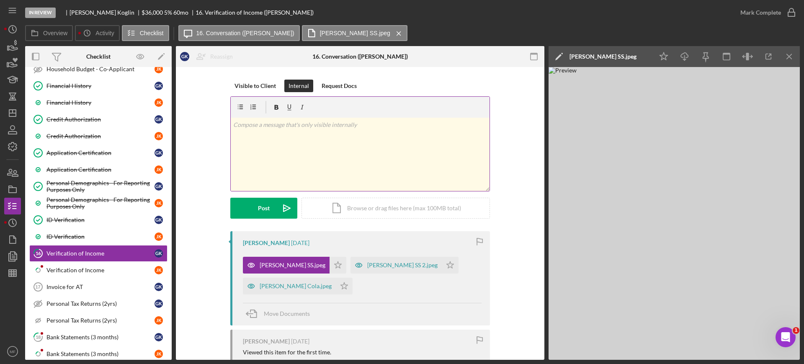
click at [298, 125] on p at bounding box center [360, 124] width 254 height 9
click at [12, 273] on line "button" at bounding box center [13, 273] width 8 height 0
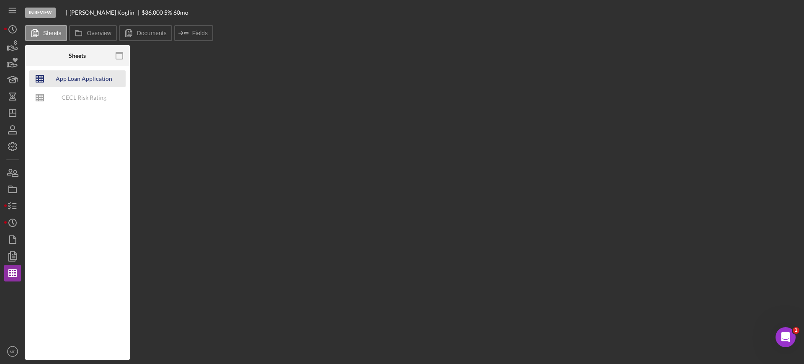
click at [88, 78] on div "App Loan Application Package" at bounding box center [83, 78] width 67 height 17
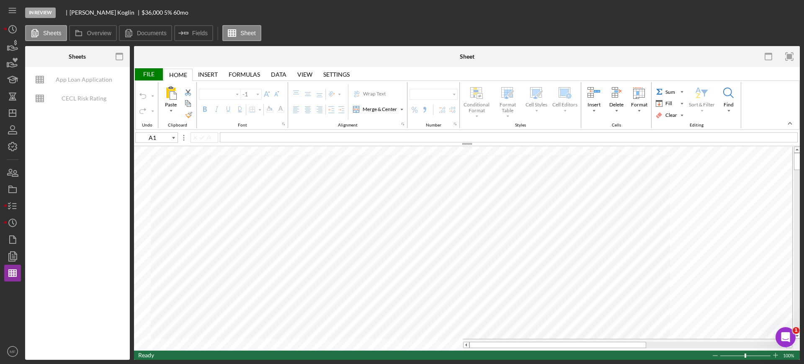
type input "F95"
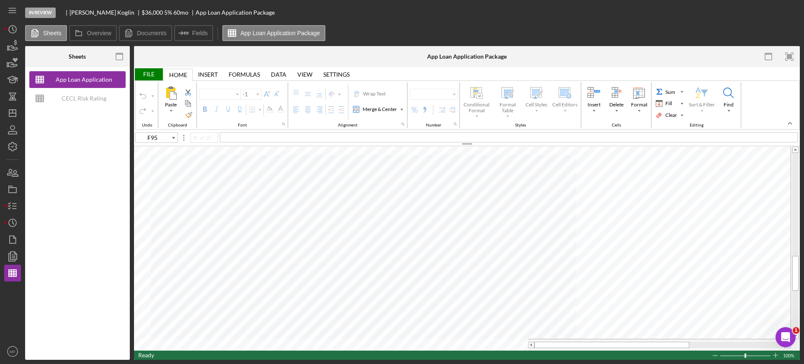
type input "Arial"
type input "10"
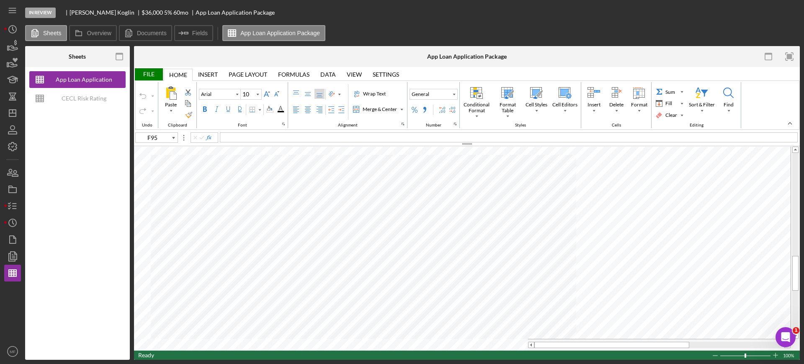
type input "D17"
type input "Calibri"
type input "11"
type input "A3"
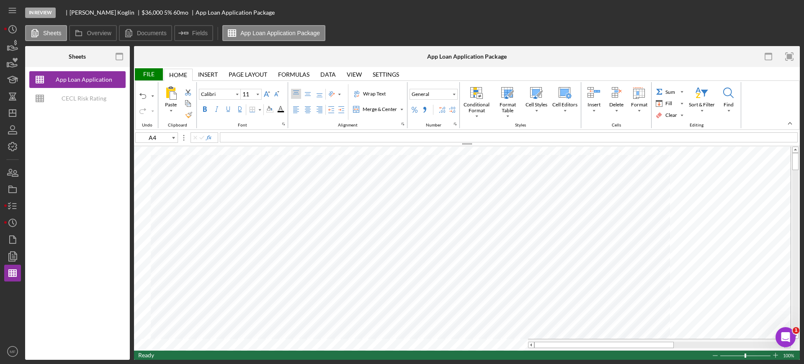
type input "A3"
click at [343, 138] on div "9/30 Need 2nd page of Janet's award letter" at bounding box center [509, 137] width 578 height 10
click at [8, 211] on icon "button" at bounding box center [12, 206] width 21 height 21
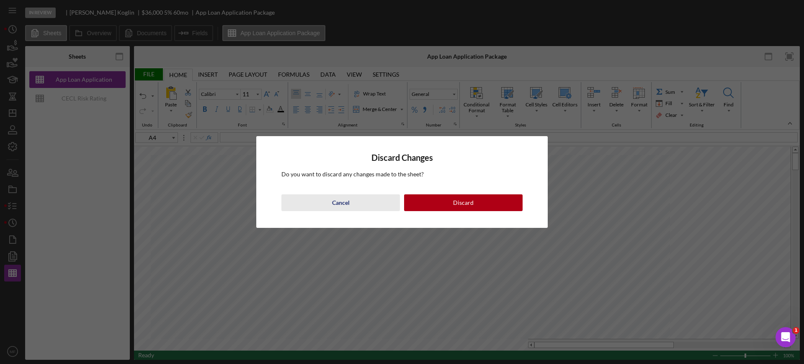
click at [345, 203] on div "Cancel" at bounding box center [341, 202] width 18 height 17
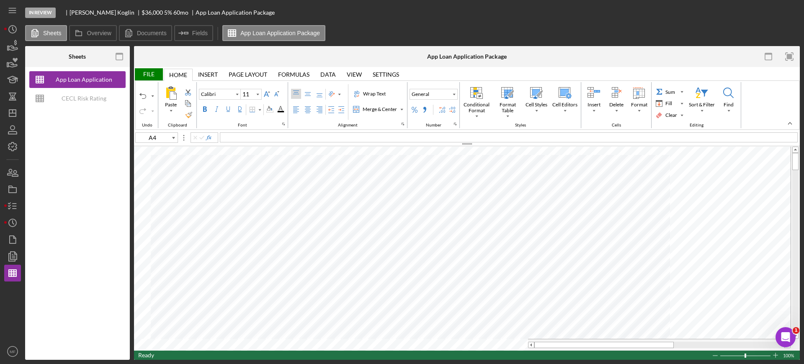
click at [151, 76] on div "File" at bounding box center [148, 74] width 29 height 12
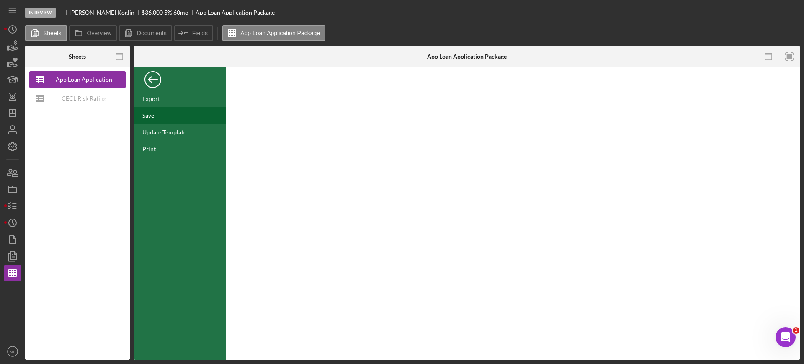
click at [154, 116] on div "Save" at bounding box center [148, 115] width 12 height 7
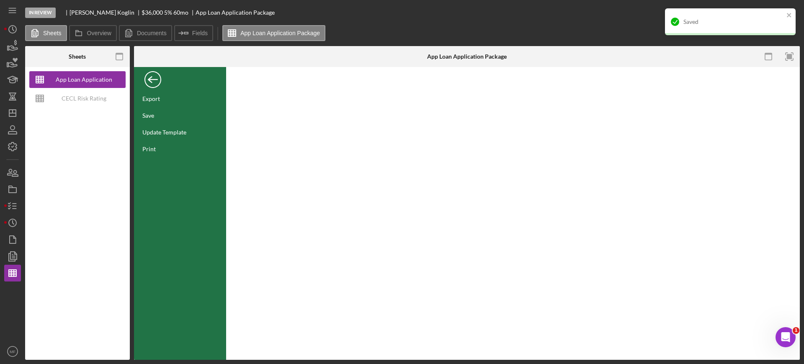
click at [153, 78] on div "Back" at bounding box center [152, 77] width 17 height 17
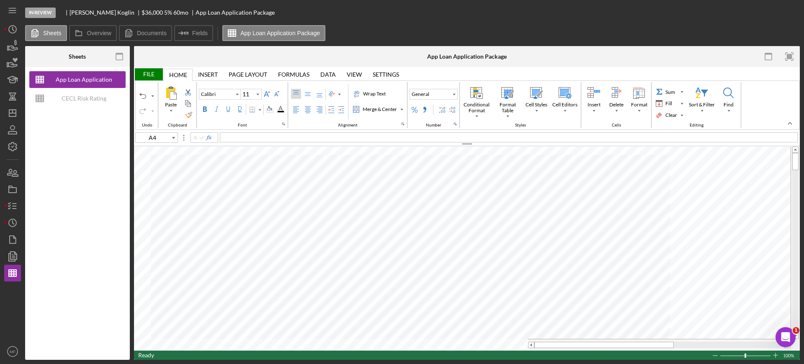
type input "F95"
type input "Arial"
type input "10"
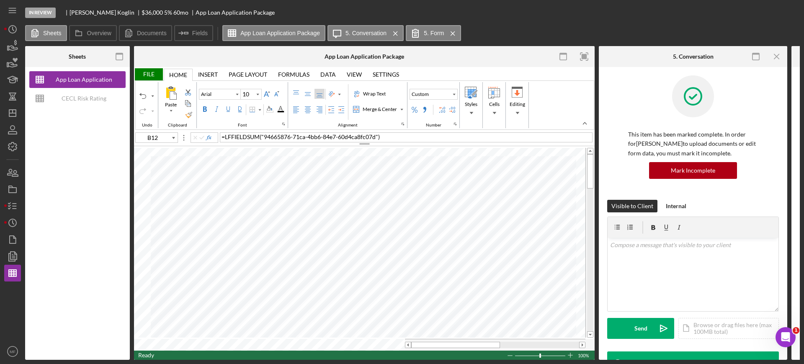
type input "B15"
type input "B12"
click at [269, 109] on div "Background Color" at bounding box center [269, 109] width 7 height 7
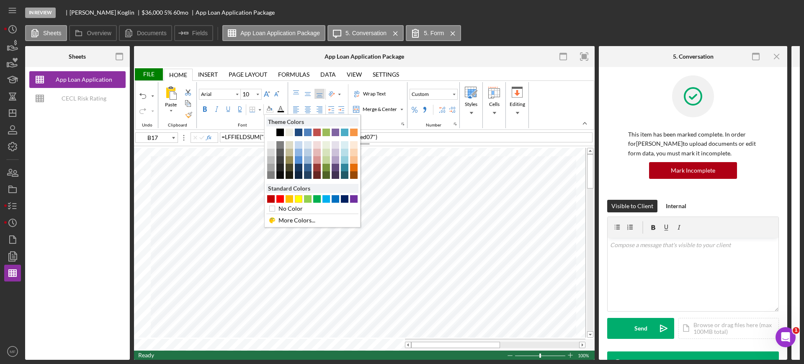
click at [299, 198] on div "#FFFF00" at bounding box center [299, 199] width 8 height 8
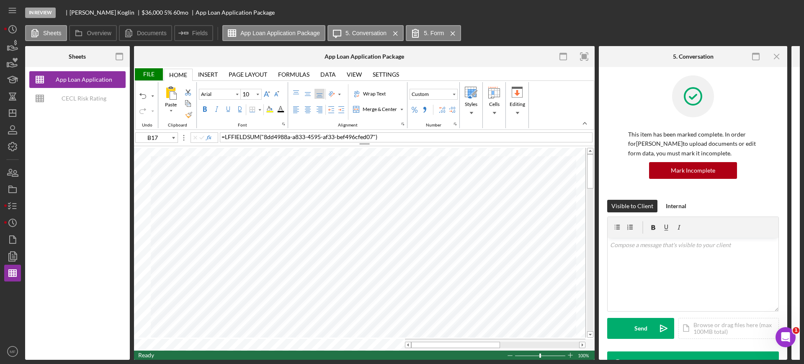
type input "E17"
click at [268, 108] on div "Background Color" at bounding box center [269, 109] width 7 height 7
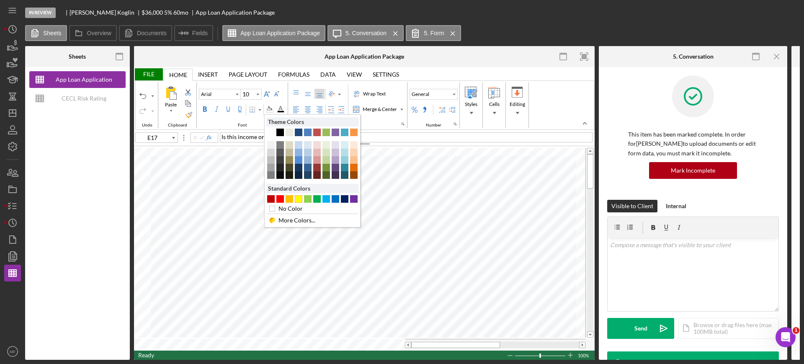
click at [297, 201] on div "#FFFF00" at bounding box center [299, 199] width 8 height 8
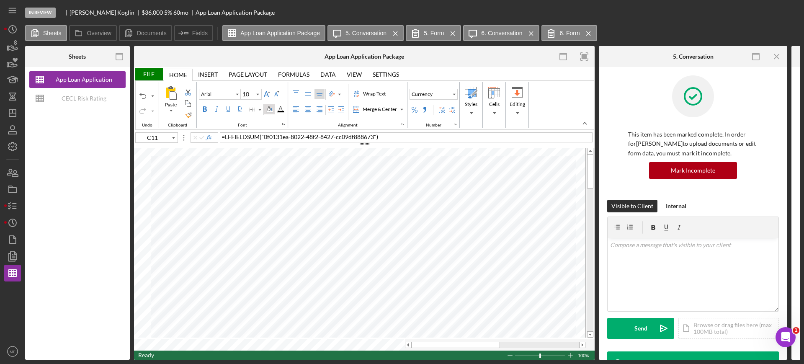
click at [271, 110] on div "Background Color" at bounding box center [269, 109] width 7 height 7
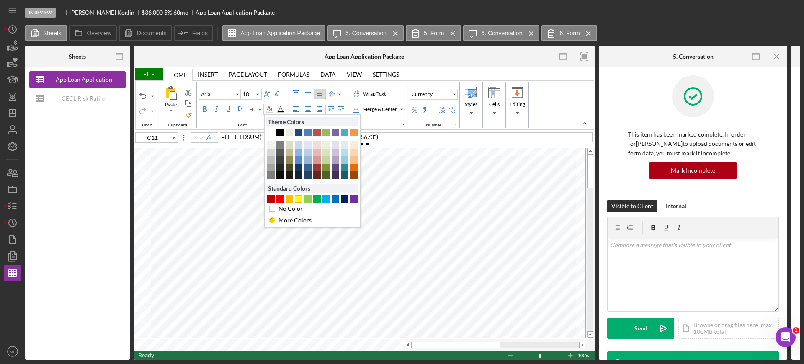
click at [298, 199] on div "#FFFF00" at bounding box center [299, 199] width 8 height 8
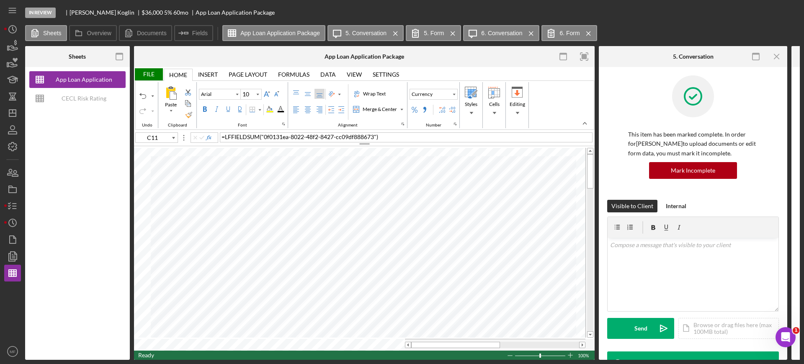
type input "E11"
click at [273, 109] on div "Background Color" at bounding box center [269, 109] width 11 height 10
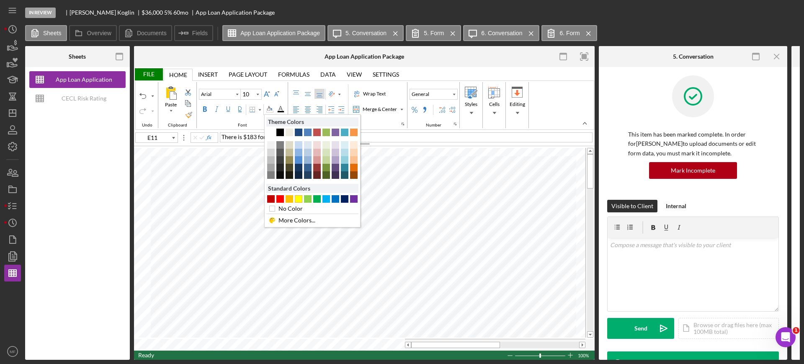
click at [298, 199] on div "#FFFF00" at bounding box center [299, 199] width 8 height 8
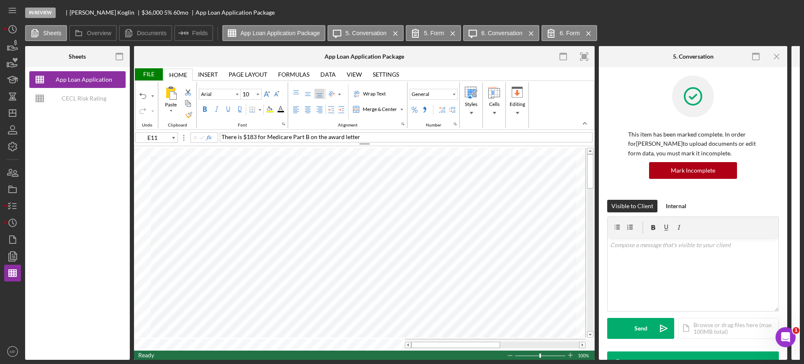
type input "F23"
click at [154, 72] on div "File" at bounding box center [148, 74] width 29 height 12
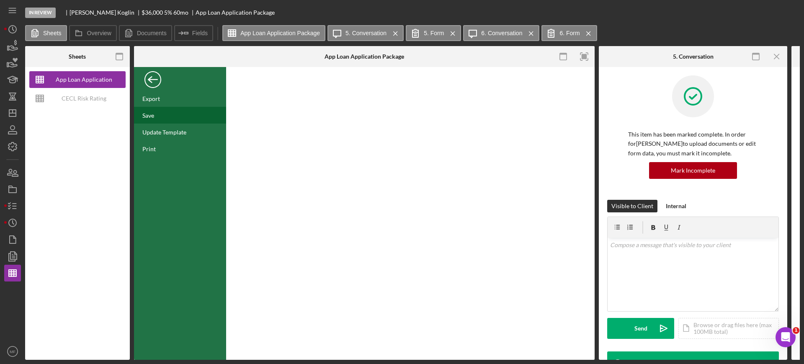
click at [160, 115] on div "Save" at bounding box center [180, 115] width 92 height 17
click at [14, 206] on icon "button" at bounding box center [12, 206] width 21 height 21
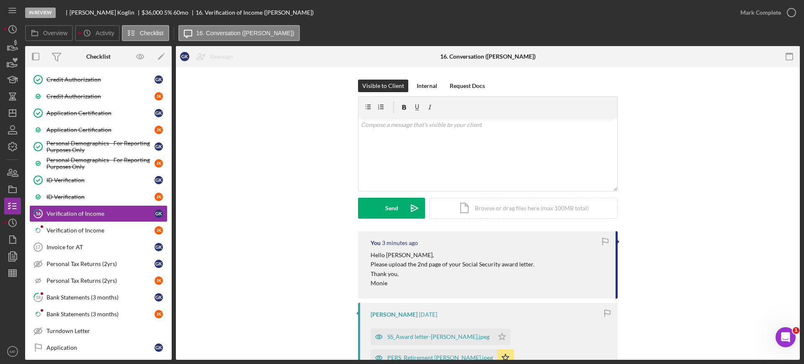
scroll to position [52, 0]
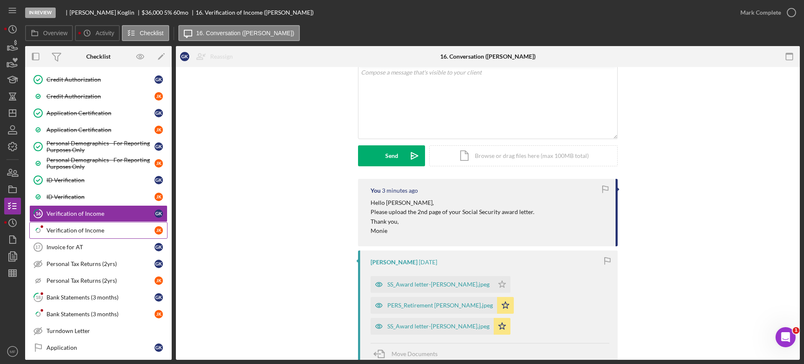
click at [90, 230] on div "Verification of Income" at bounding box center [100, 230] width 108 height 7
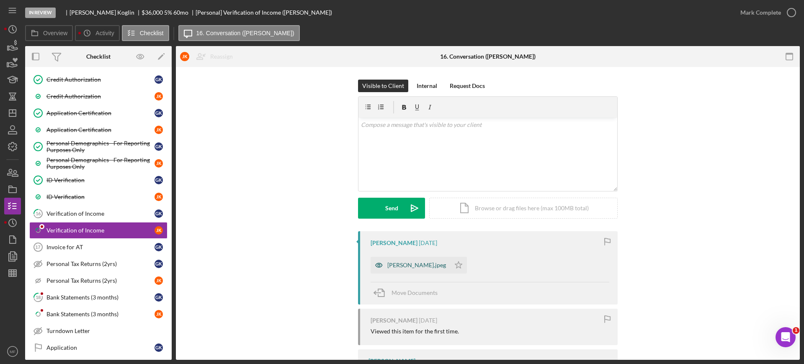
click at [400, 266] on div "Janet SS.jpeg" at bounding box center [416, 265] width 59 height 7
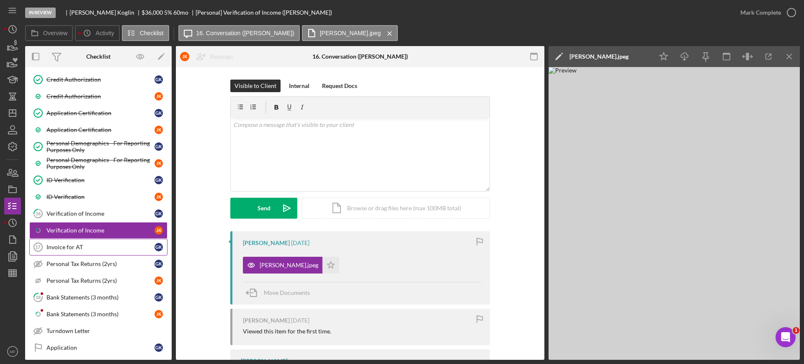
click at [76, 248] on div "Invoice for AT" at bounding box center [100, 247] width 108 height 7
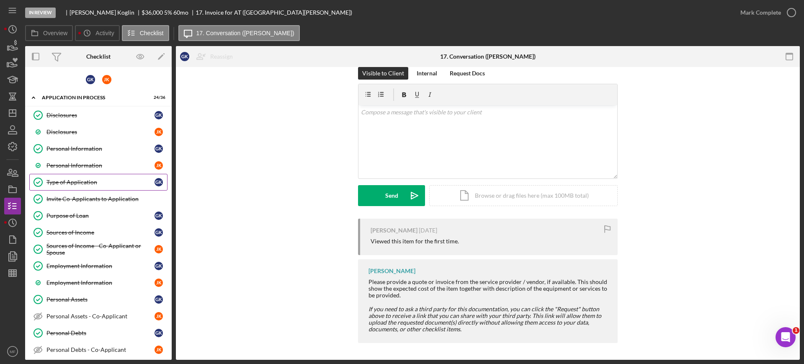
click at [77, 180] on div "Type of Application" at bounding box center [100, 182] width 108 height 7
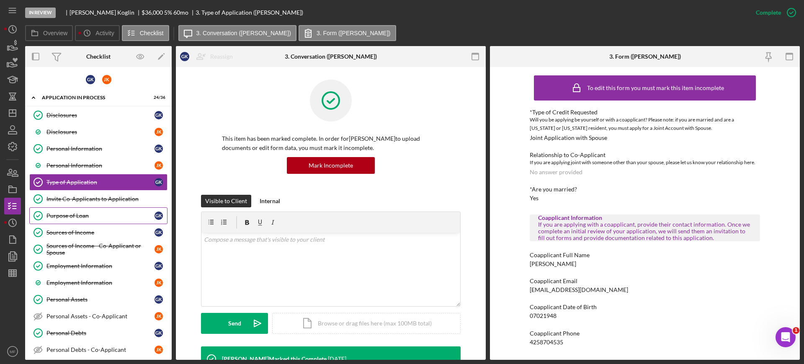
click at [65, 215] on div "Purpose of Loan" at bounding box center [100, 215] width 108 height 7
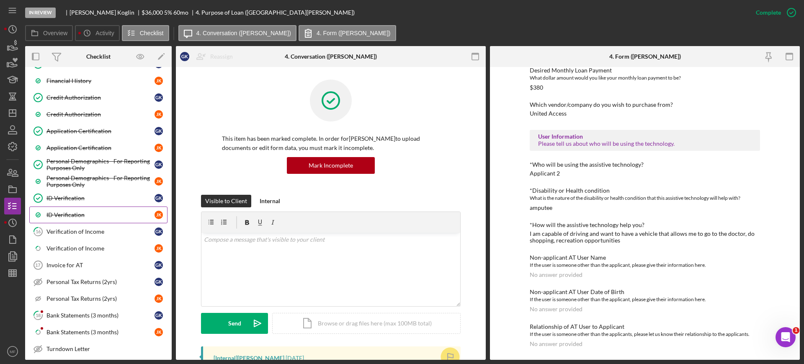
scroll to position [366, 0]
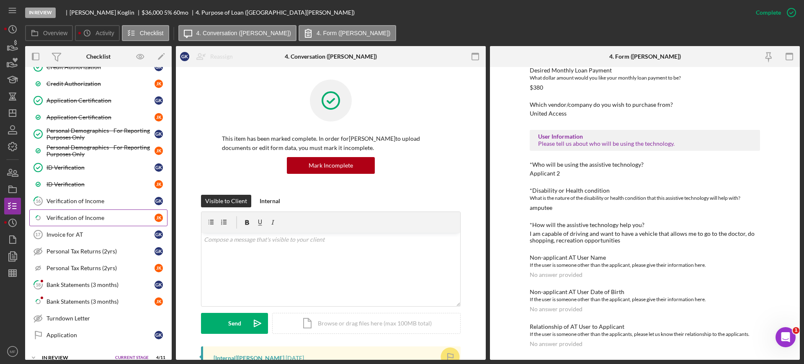
click at [75, 218] on div "Verification of Income" at bounding box center [100, 217] width 108 height 7
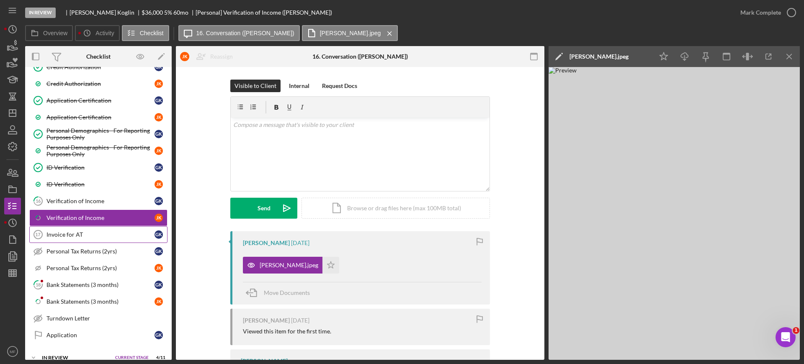
click at [65, 233] on div "Invoice for AT" at bounding box center [100, 234] width 108 height 7
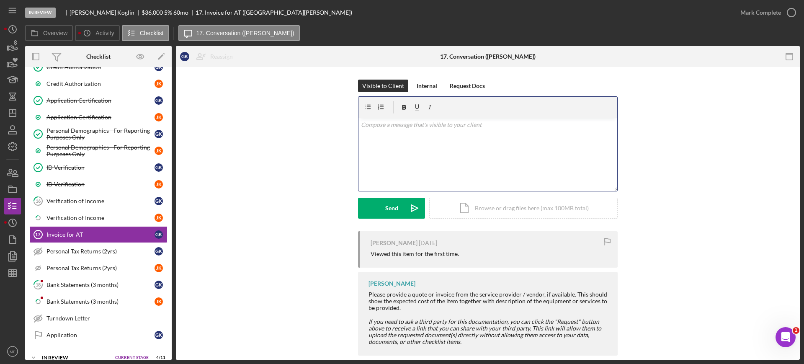
click at [416, 126] on p at bounding box center [488, 124] width 254 height 9
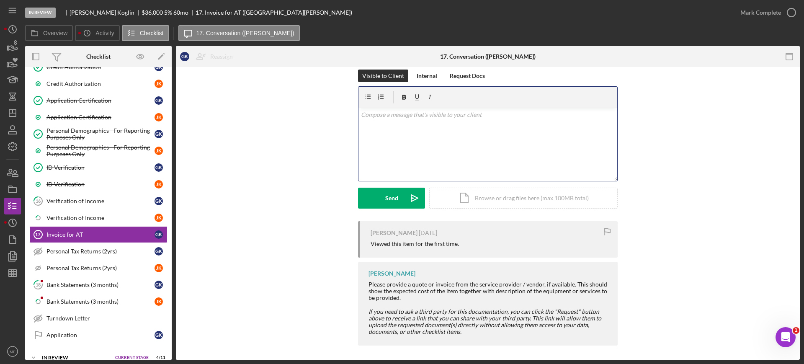
scroll to position [13, 0]
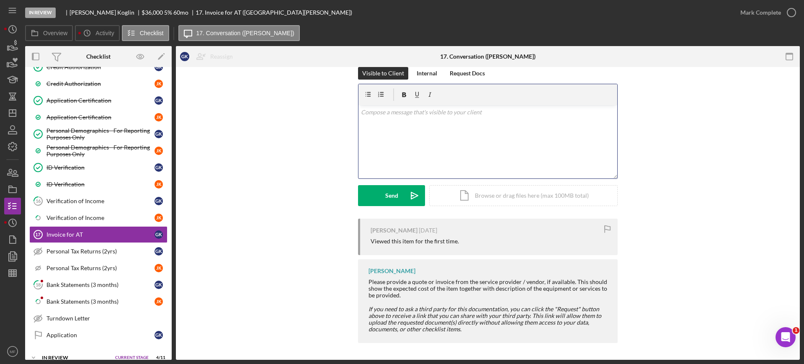
click at [374, 115] on p at bounding box center [488, 112] width 254 height 9
click at [387, 196] on div "Send" at bounding box center [391, 195] width 13 height 21
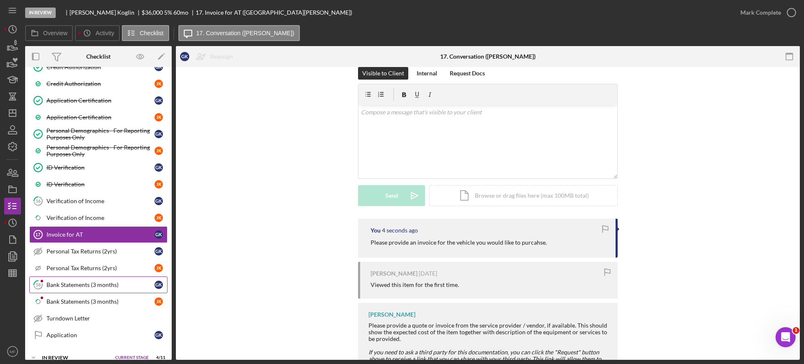
click at [67, 281] on link "18 Bank Statements (3 months) G K" at bounding box center [98, 284] width 138 height 17
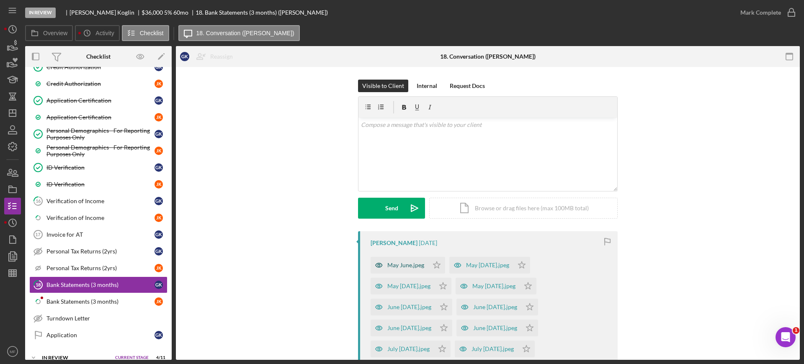
click at [413, 263] on div "May June.jpeg" at bounding box center [405, 265] width 37 height 7
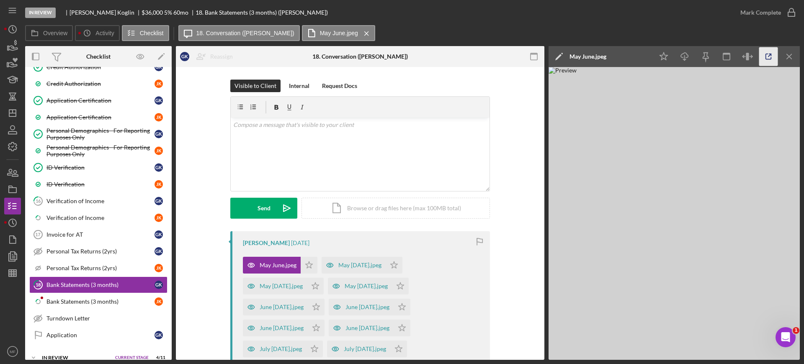
click at [775, 52] on icon "button" at bounding box center [768, 56] width 19 height 19
click at [414, 35] on div "Overview Icon/History Activity Checklist Icon/Message 18. Conversation (Glen K.…" at bounding box center [412, 33] width 775 height 17
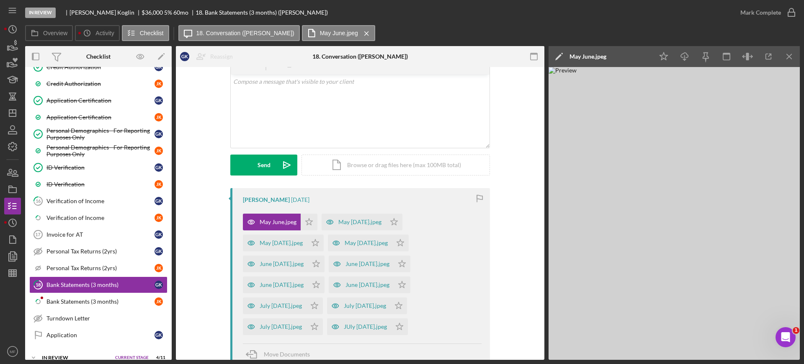
scroll to position [105, 0]
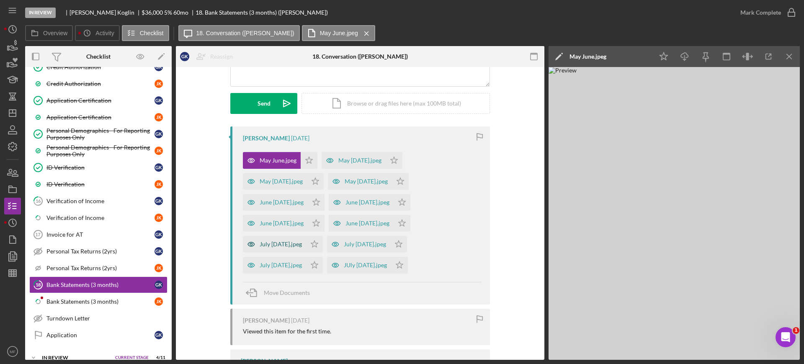
click at [285, 245] on div "July Aug 1.jpeg" at bounding box center [281, 244] width 42 height 7
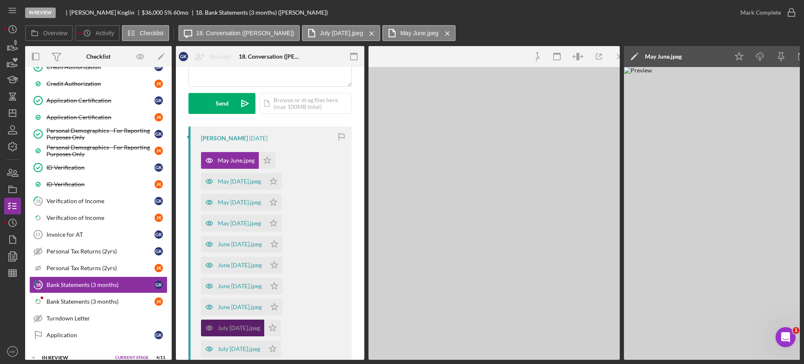
click at [285, 245] on div "May June.jpeg Icon/Star May June 2.jpeg Icon/Star May June 3.jpeg Icon/Star May…" at bounding box center [272, 273] width 142 height 251
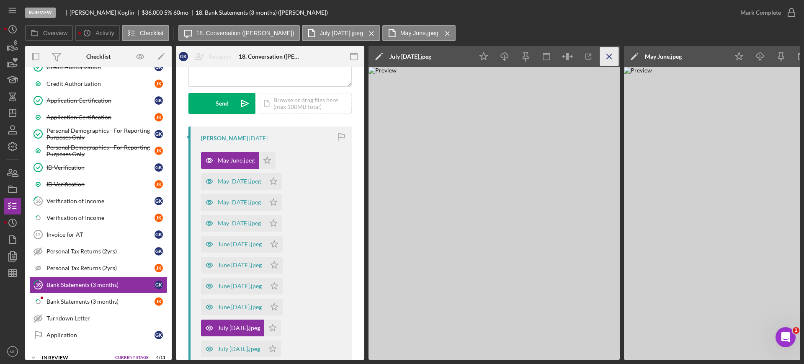
click at [609, 55] on icon "Icon/Menu Close" at bounding box center [609, 56] width 19 height 19
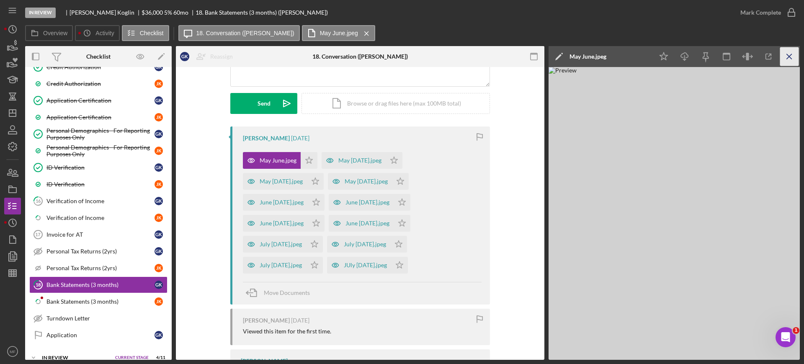
click at [786, 54] on icon "Icon/Menu Close" at bounding box center [789, 56] width 19 height 19
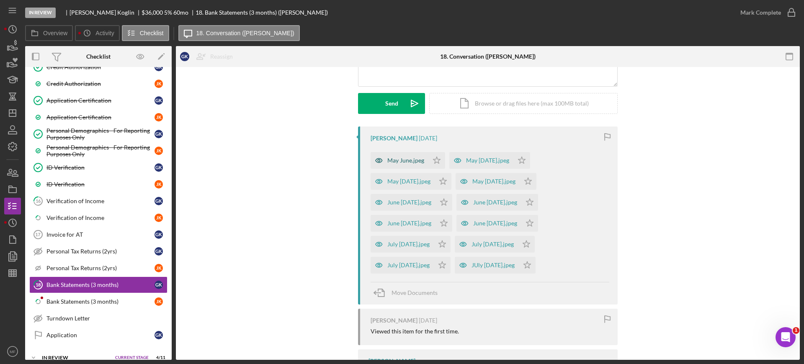
click at [421, 158] on div "May June.jpeg" at bounding box center [405, 160] width 37 height 7
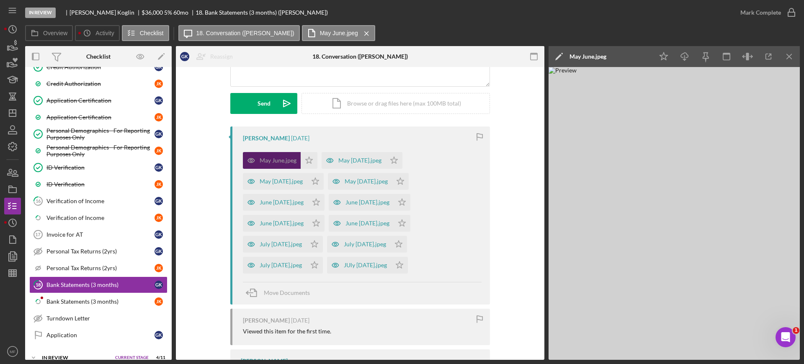
click at [421, 158] on div "May June.jpeg Icon/Star May June 2.jpeg Icon/Star May June 3.jpeg Icon/Star May…" at bounding box center [362, 211] width 239 height 126
click at [88, 302] on div "Bank Statements (3 months)" at bounding box center [100, 301] width 108 height 7
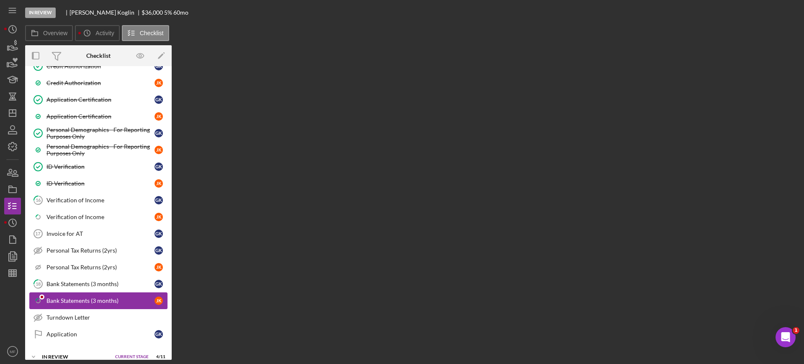
click at [88, 302] on div "Bank Statements (3 months)" at bounding box center [100, 300] width 108 height 7
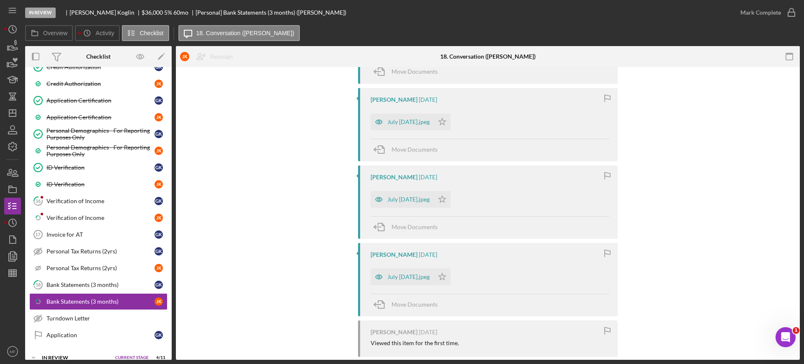
scroll to position [419, 0]
click at [405, 273] on div "July Aug 1.jpeg" at bounding box center [408, 276] width 42 height 7
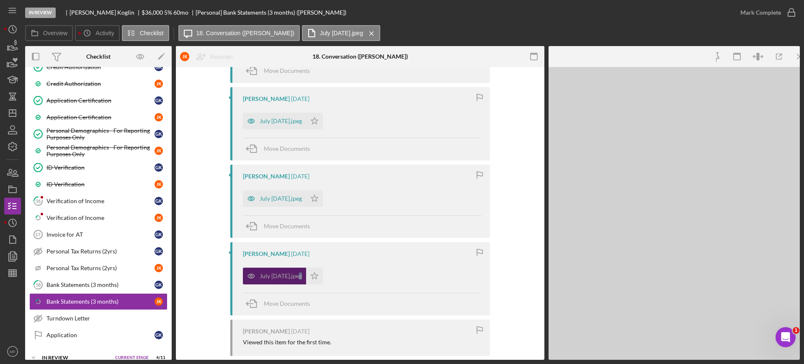
click at [405, 273] on div "July Aug 1.jpeg Icon/Star" at bounding box center [362, 273] width 239 height 21
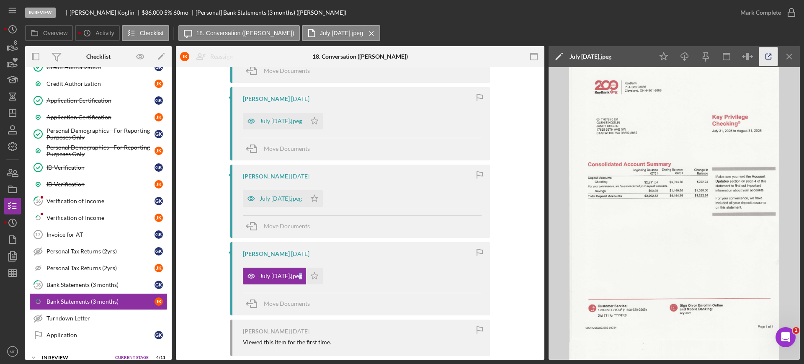
click at [771, 55] on icon "button" at bounding box center [768, 56] width 19 height 19
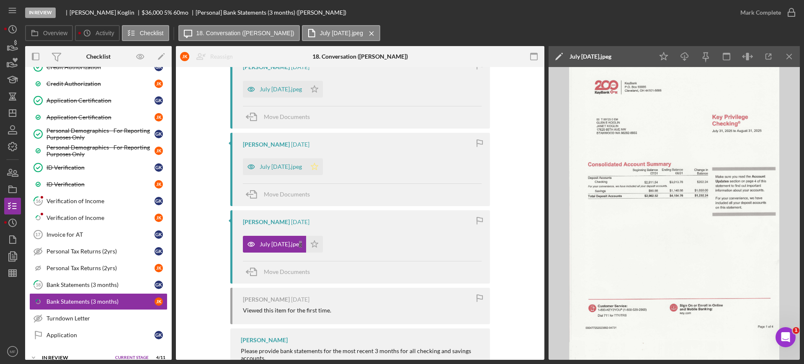
scroll to position [410, 0]
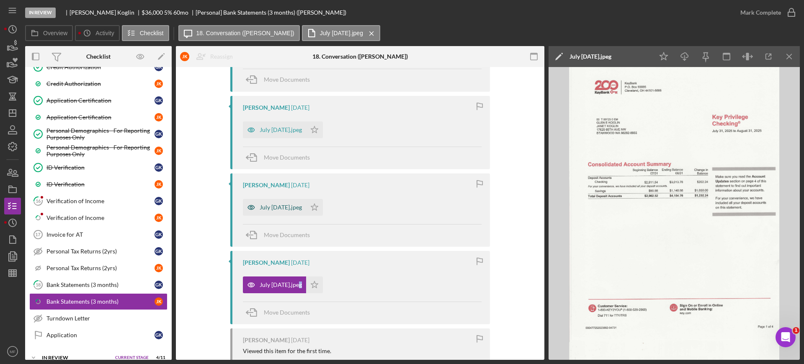
click at [273, 207] on div "July Aug 2.jpeg" at bounding box center [281, 207] width 42 height 7
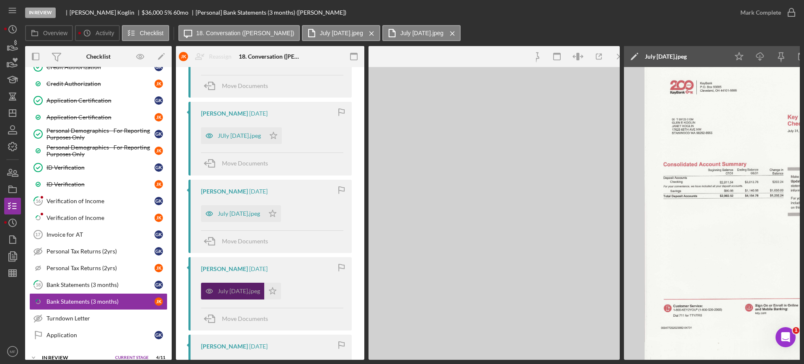
scroll to position [494, 0]
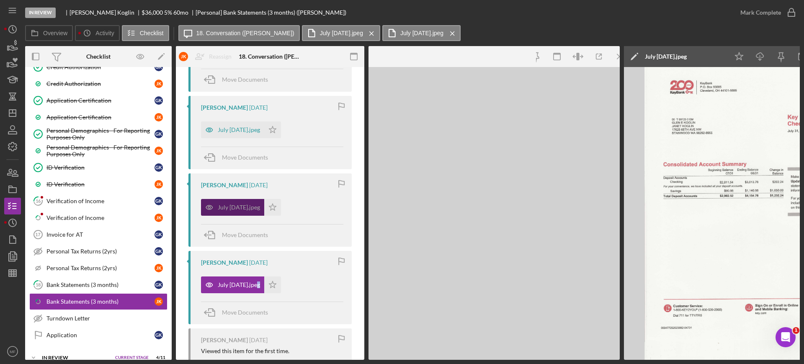
click at [273, 207] on icon "Icon/Star" at bounding box center [272, 207] width 17 height 17
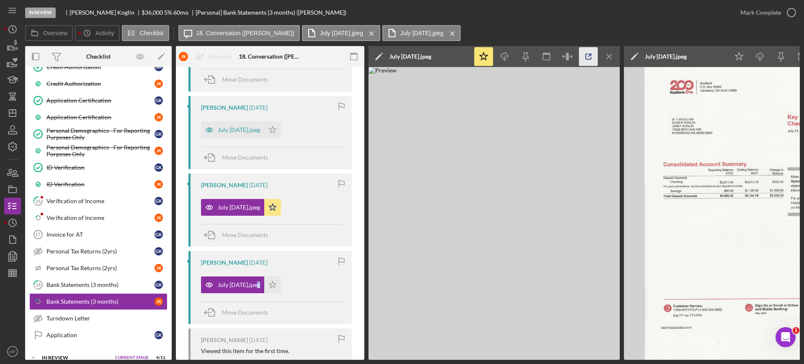
click at [591, 55] on icon "button" at bounding box center [588, 56] width 19 height 19
click at [268, 208] on icon "Icon/Star" at bounding box center [272, 207] width 17 height 17
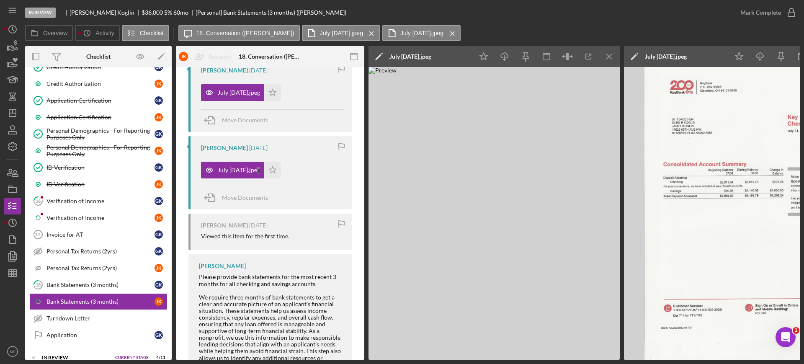
scroll to position [546, 0]
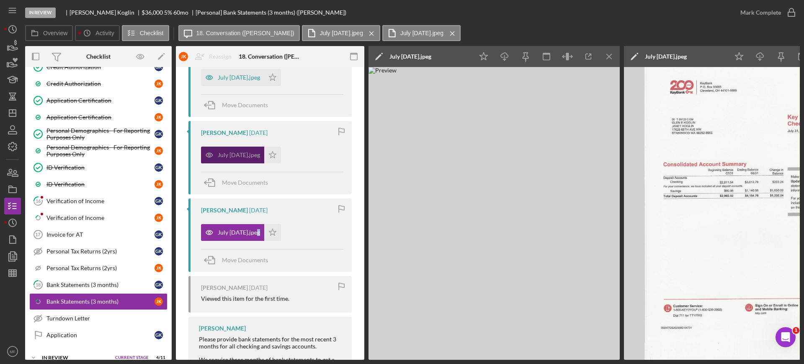
click at [237, 155] on div "July Aug 2.jpeg" at bounding box center [239, 155] width 42 height 7
click at [234, 156] on div "July Aug 2.jpeg" at bounding box center [239, 155] width 42 height 7
click at [585, 54] on icon "button" at bounding box center [588, 56] width 19 height 19
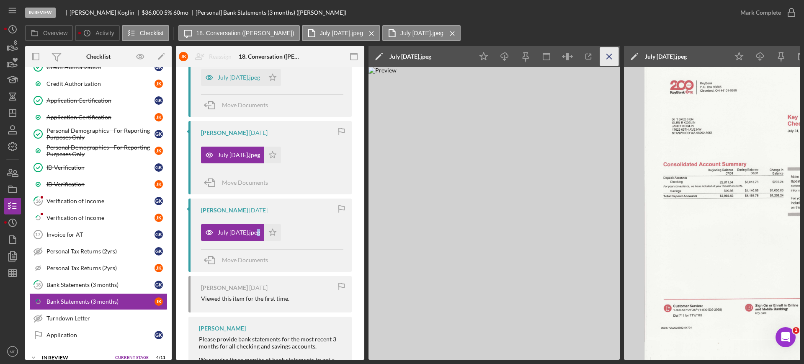
click at [611, 52] on icon "Icon/Menu Close" at bounding box center [609, 56] width 19 height 19
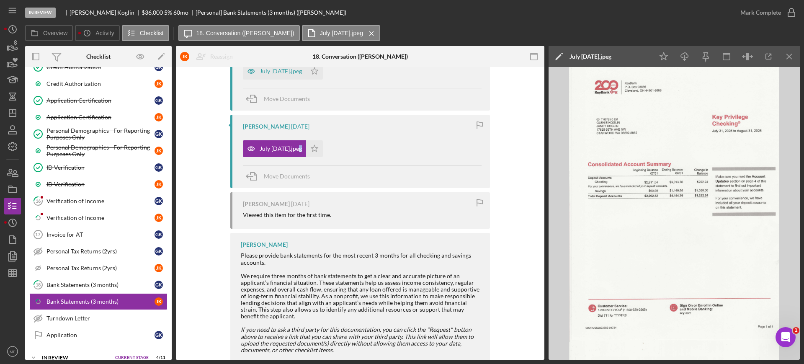
scroll to position [462, 0]
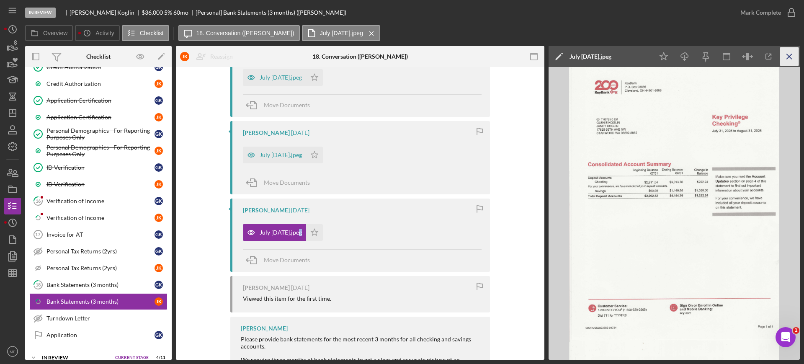
click at [792, 54] on line "button" at bounding box center [789, 56] width 5 height 5
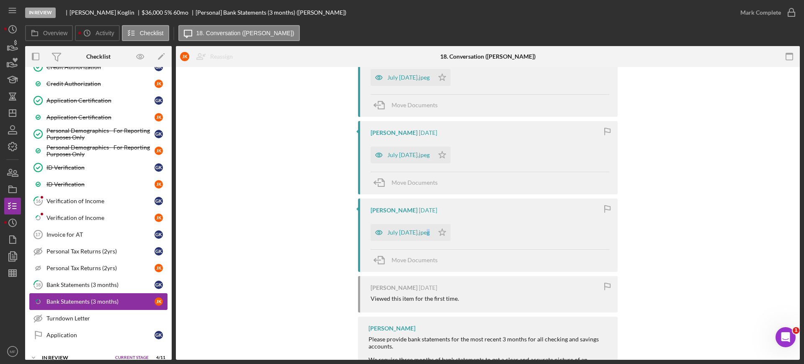
click at [93, 302] on div "Bank Statements (3 months)" at bounding box center [100, 301] width 108 height 7
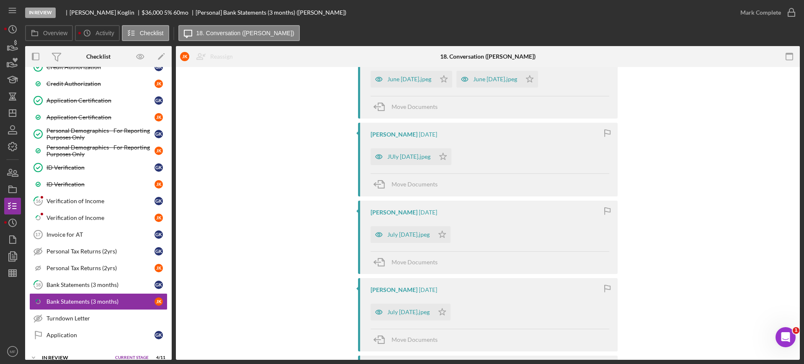
scroll to position [148, 0]
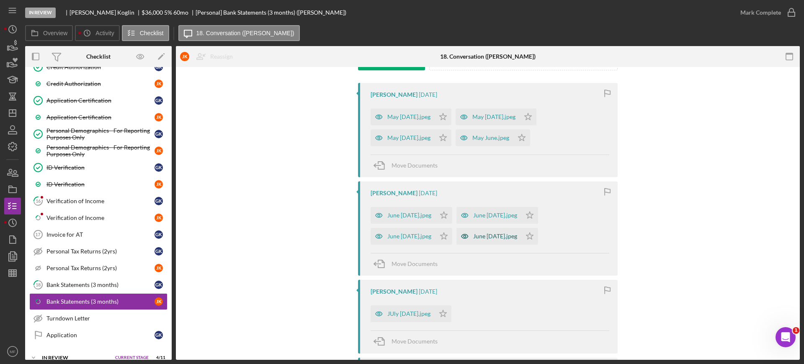
click at [488, 234] on div "June [DATE].jpeg" at bounding box center [495, 236] width 44 height 7
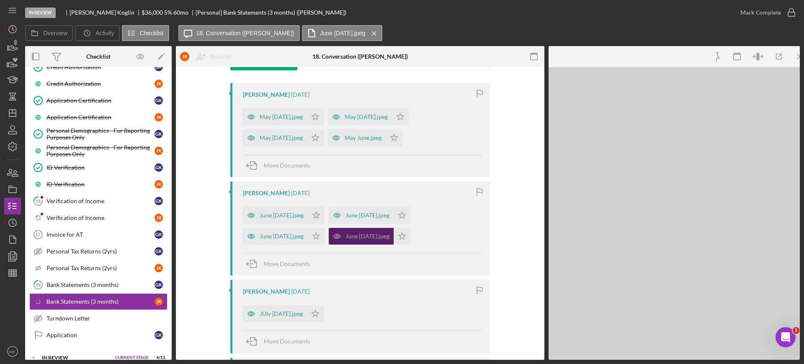
click at [488, 234] on div "Janet Koglin 4 days ago June July 1.jpeg Icon/Star June July 2.jpeg Icon/Star J…" at bounding box center [360, 228] width 260 height 94
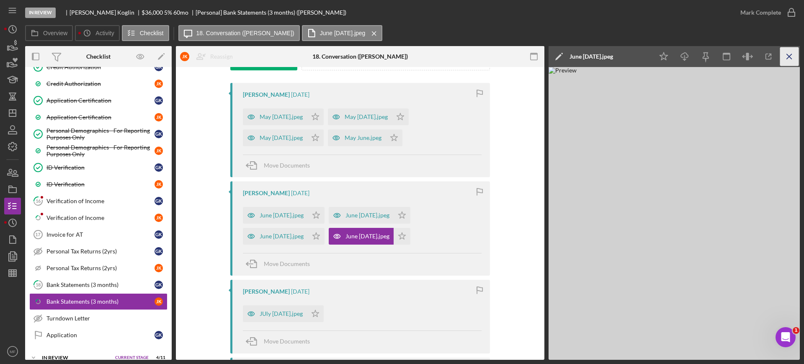
click at [791, 55] on line "button" at bounding box center [789, 56] width 5 height 5
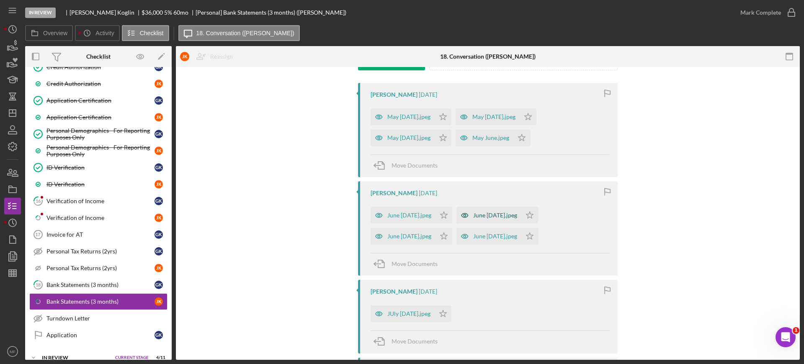
click at [492, 214] on div "June [DATE].jpeg" at bounding box center [495, 215] width 44 height 7
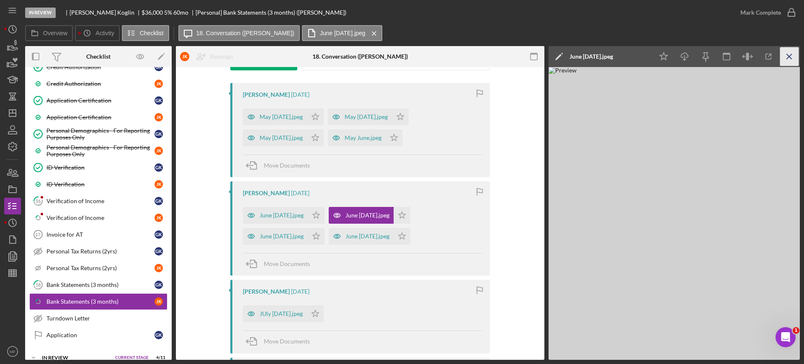
click at [785, 57] on icon "Icon/Menu Close" at bounding box center [789, 56] width 19 height 19
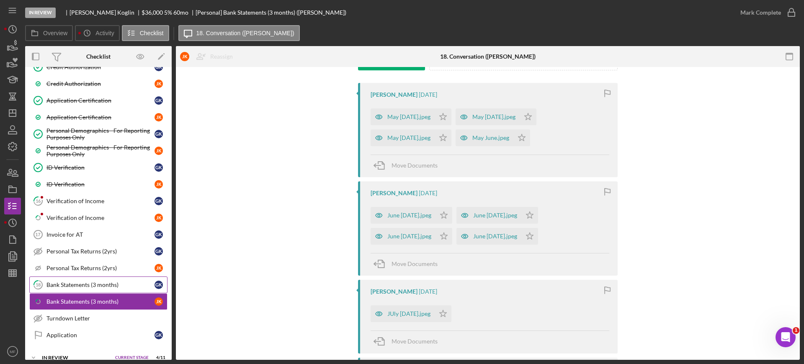
click at [83, 282] on div "Bank Statements (3 months)" at bounding box center [100, 284] width 108 height 7
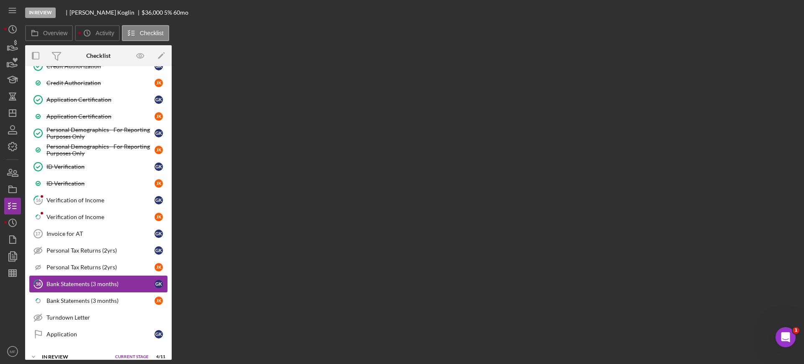
click at [83, 282] on div "Bank Statements (3 months)" at bounding box center [100, 284] width 108 height 7
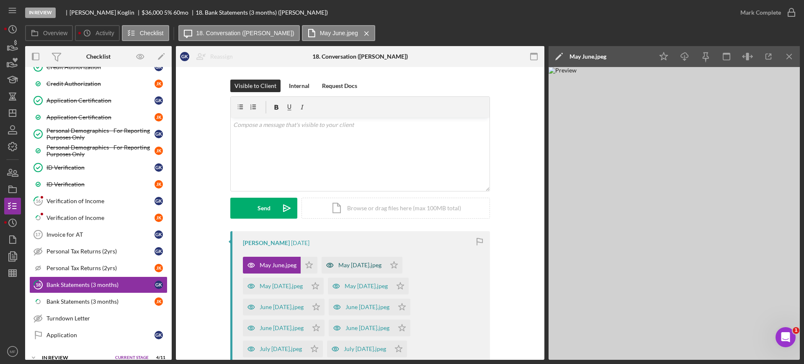
click at [361, 266] on div "May [DATE].jpeg" at bounding box center [359, 265] width 43 height 7
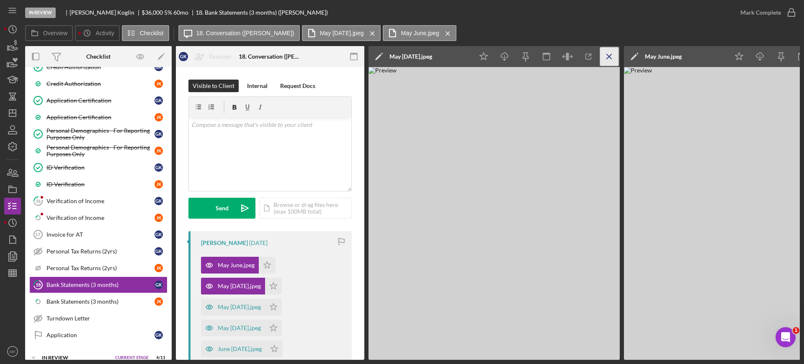
click at [612, 51] on icon "Icon/Menu Close" at bounding box center [609, 56] width 19 height 19
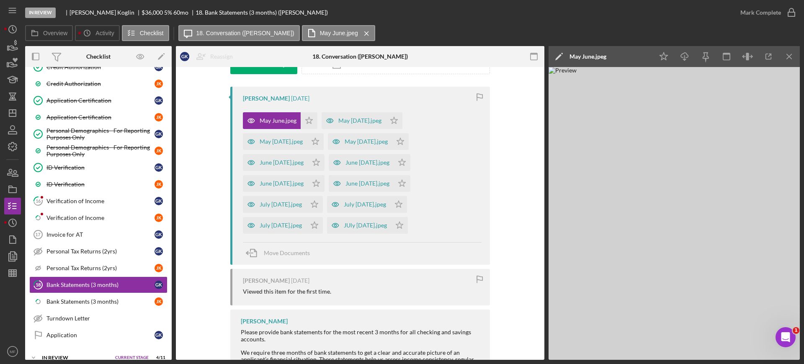
scroll to position [157, 0]
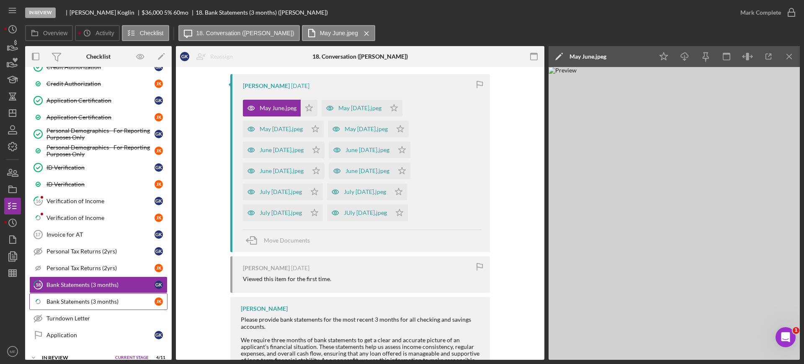
click at [102, 297] on link "Icon/Checklist Item Sub Partial Bank Statements (3 months) J K" at bounding box center [98, 301] width 138 height 17
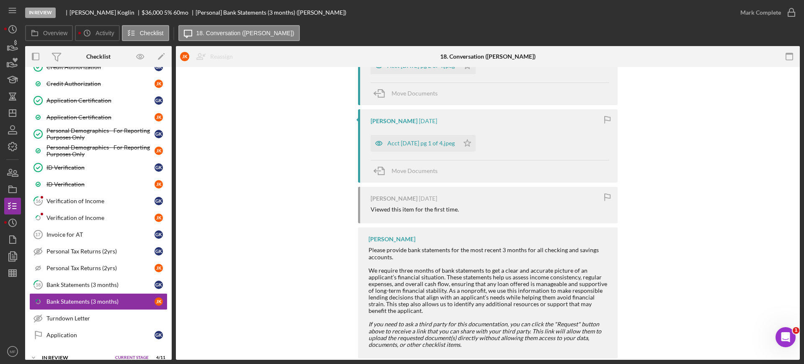
scroll to position [567, 0]
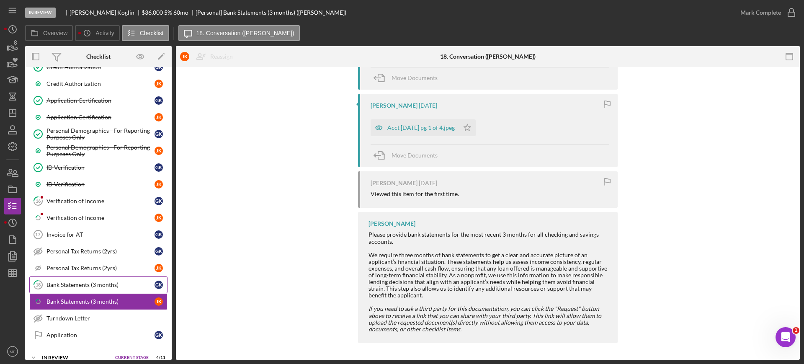
click at [96, 284] on div "Bank Statements (3 months)" at bounding box center [100, 284] width 108 height 7
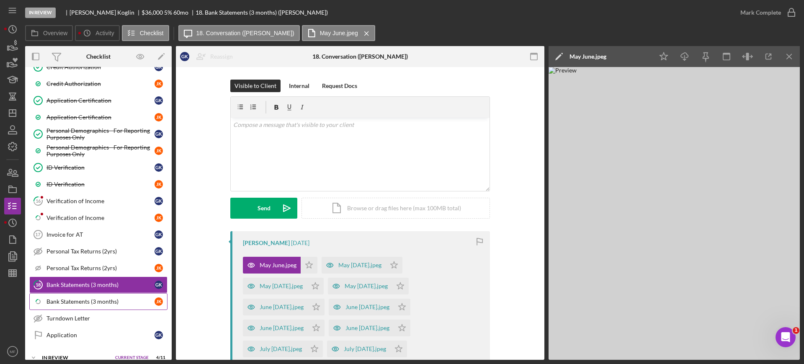
click at [105, 300] on div "Bank Statements (3 months)" at bounding box center [100, 301] width 108 height 7
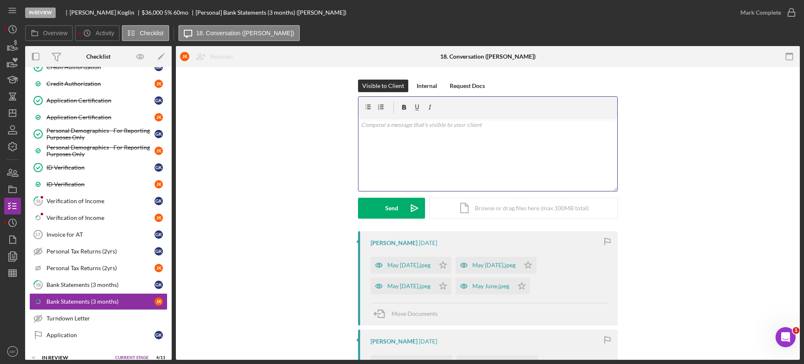
click at [429, 129] on p at bounding box center [488, 124] width 254 height 9
click at [409, 267] on div "May [DATE].jpeg" at bounding box center [403, 263] width 64 height 17
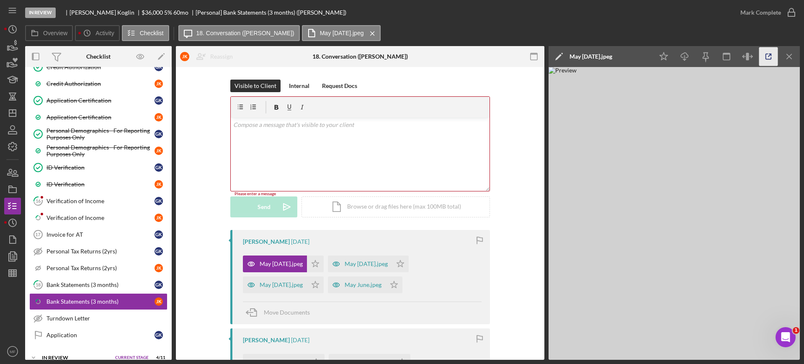
click at [771, 56] on icon "button" at bounding box center [768, 56] width 19 height 19
click at [324, 129] on p at bounding box center [360, 124] width 254 height 9
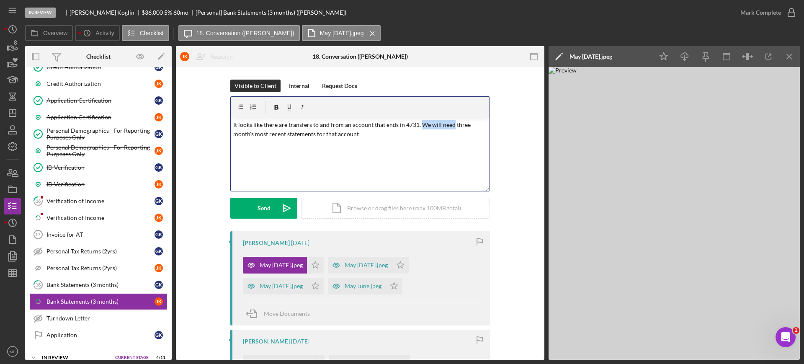
drag, startPoint x: 450, startPoint y: 125, endPoint x: 418, endPoint y: 125, distance: 32.7
click at [418, 125] on p "It looks like there are transfers to and from an account that ends in 4731. We …" at bounding box center [360, 129] width 254 height 19
click at [366, 135] on p "It looks like there are transfers to and from an account that ends in 4731. Ple…" at bounding box center [360, 129] width 254 height 19
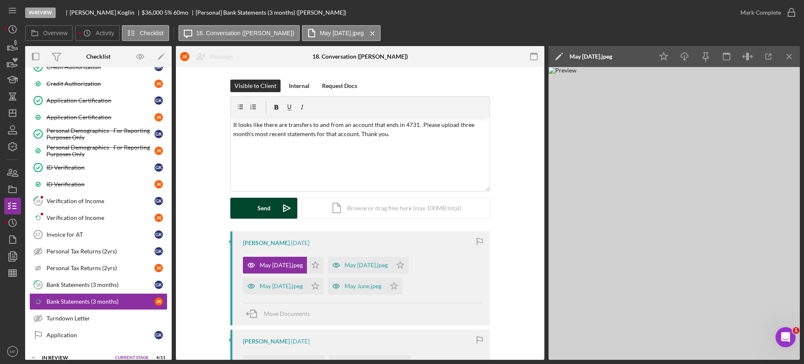
drag, startPoint x: 258, startPoint y: 206, endPoint x: 253, endPoint y: 206, distance: 4.7
click at [253, 206] on button "Send Icon/icon-invite-send" at bounding box center [263, 208] width 67 height 21
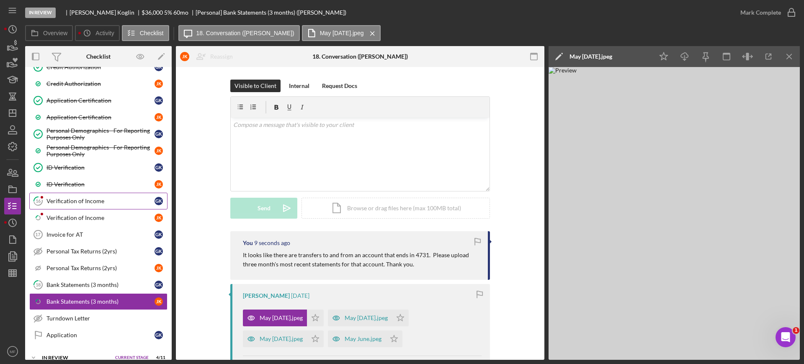
click at [69, 201] on div "Verification of Income" at bounding box center [100, 201] width 108 height 7
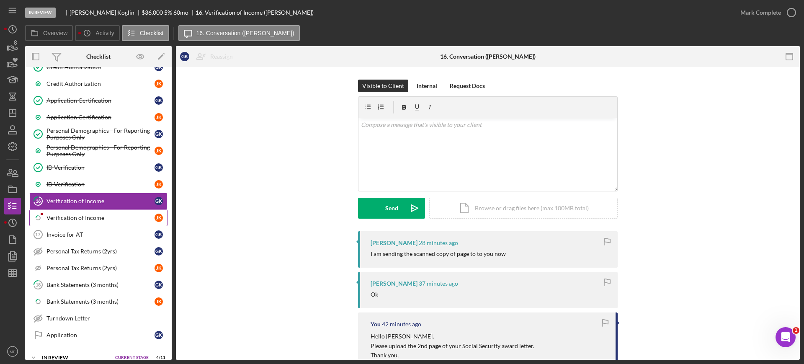
click at [101, 215] on div "Verification of Income" at bounding box center [100, 217] width 108 height 7
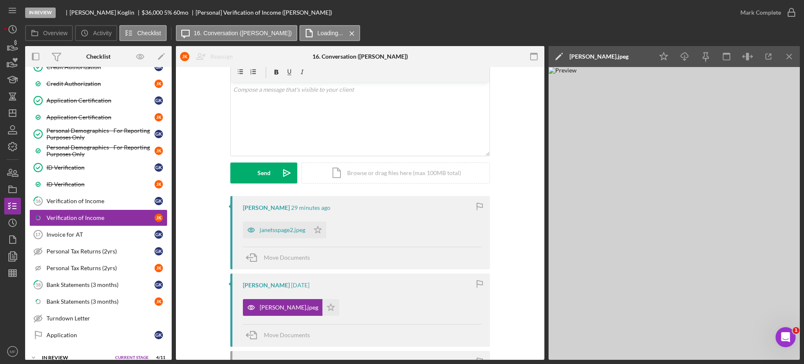
scroll to position [52, 0]
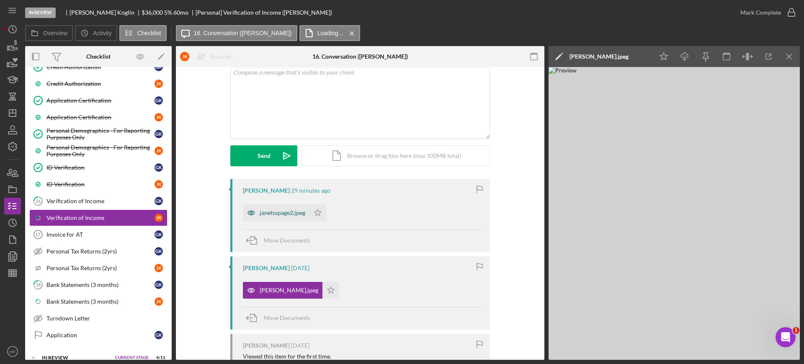
click at [279, 211] on div "janetsspage2.jpeg" at bounding box center [283, 212] width 46 height 7
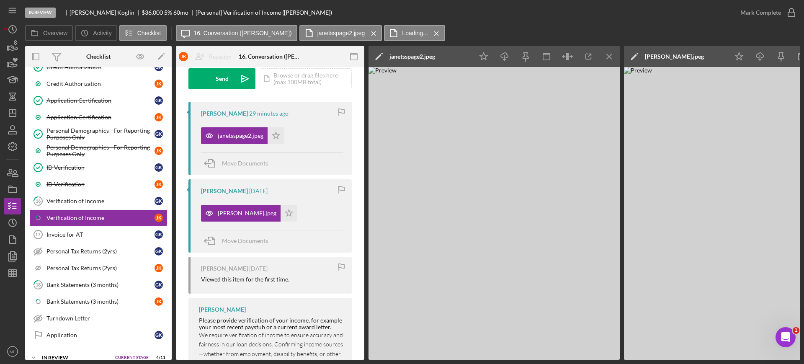
scroll to position [157, 0]
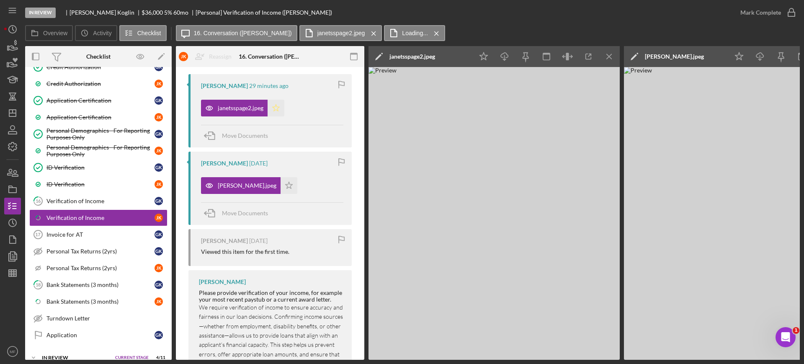
click at [274, 106] on icon "Icon/Star" at bounding box center [276, 108] width 17 height 17
click at [286, 184] on polygon "button" at bounding box center [289, 185] width 7 height 7
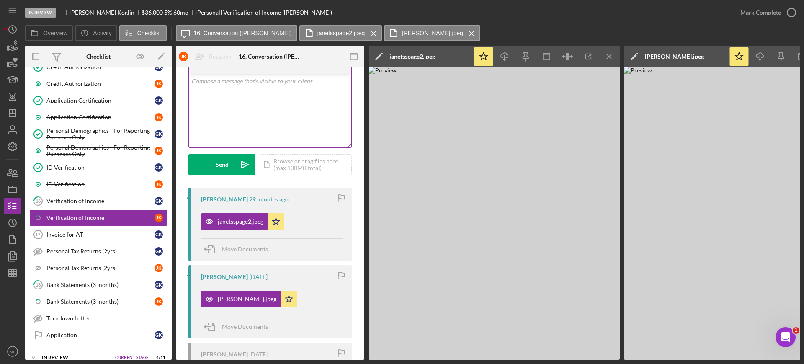
scroll to position [0, 0]
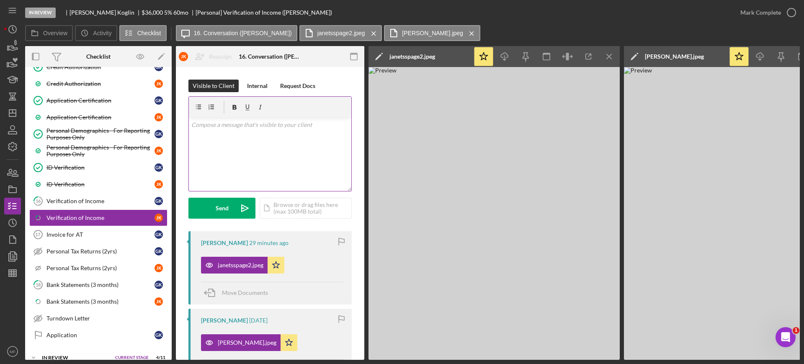
click at [218, 125] on p at bounding box center [270, 124] width 158 height 9
click at [224, 205] on div "Send" at bounding box center [222, 208] width 13 height 21
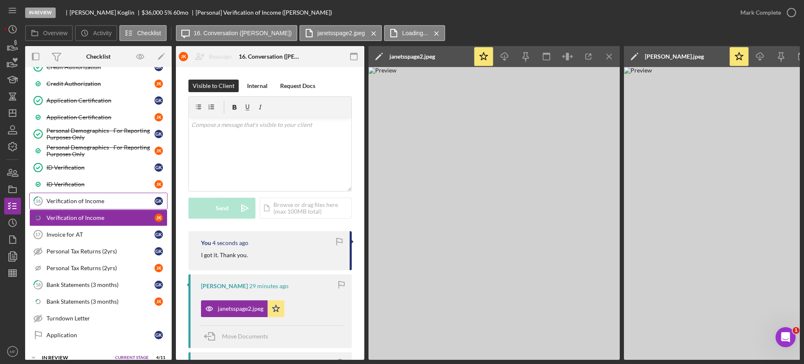
click at [65, 199] on div "Verification of Income" at bounding box center [100, 201] width 108 height 7
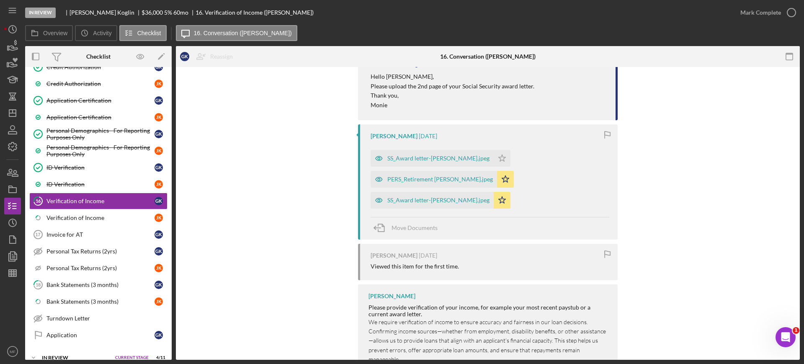
scroll to position [262, 0]
click at [80, 202] on div "Verification of Income" at bounding box center [100, 201] width 108 height 7
click at [790, 11] on icon "button" at bounding box center [791, 12] width 21 height 21
click at [86, 215] on div "Verification of Income" at bounding box center [100, 217] width 108 height 7
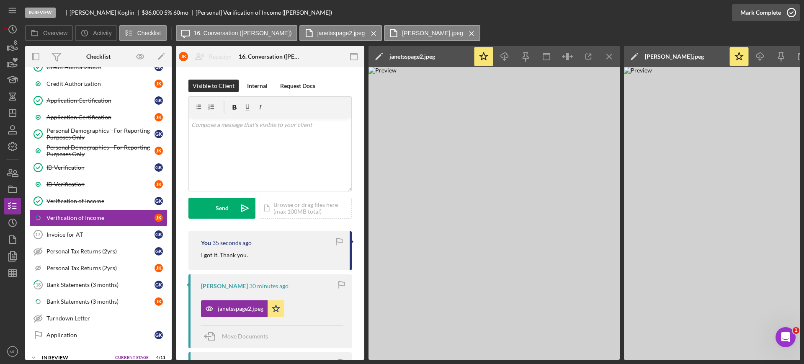
click at [785, 12] on icon "button" at bounding box center [791, 12] width 21 height 21
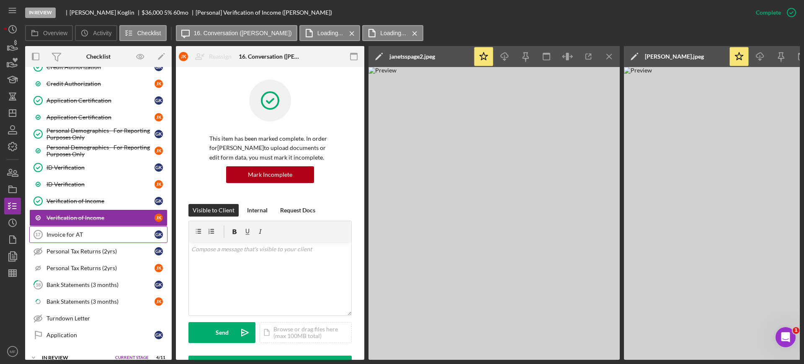
click at [67, 235] on div "Invoice for AT" at bounding box center [100, 234] width 108 height 7
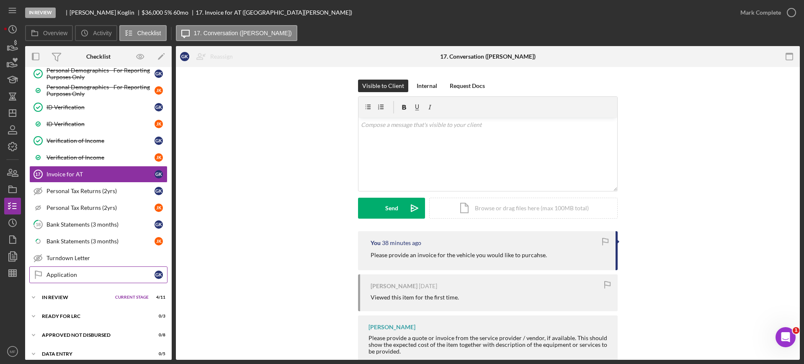
scroll to position [434, 0]
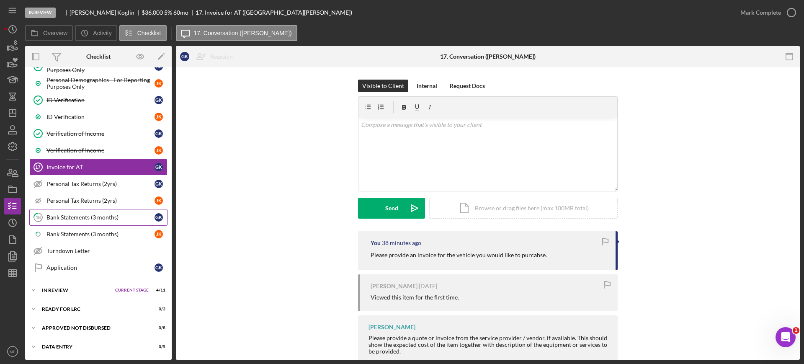
click at [87, 218] on div "Bank Statements (3 months)" at bounding box center [100, 217] width 108 height 7
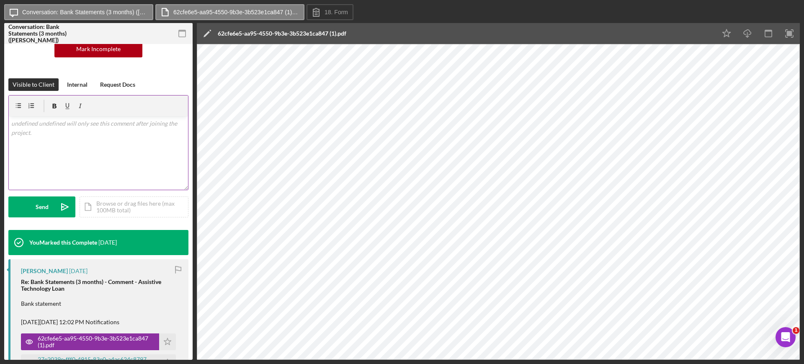
scroll to position [209, 0]
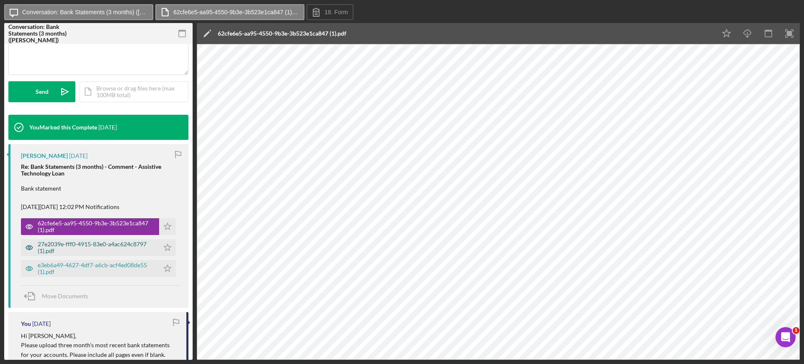
click at [89, 247] on div "27e2039e-fff0-4915-83e0-a4ac624c8797 (1).pdf" at bounding box center [96, 247] width 117 height 13
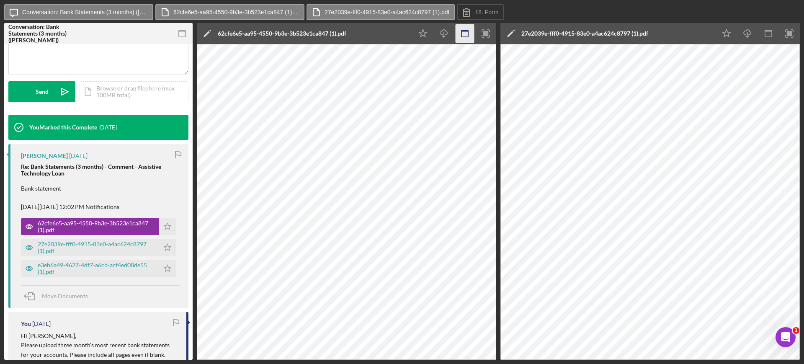
click at [463, 32] on icon "button" at bounding box center [465, 33] width 19 height 19
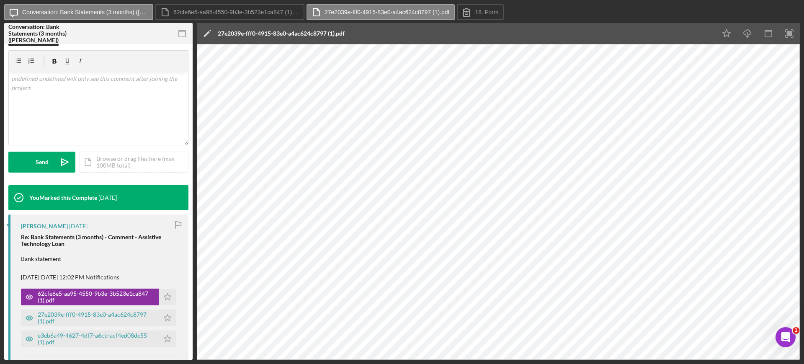
scroll to position [0, 0]
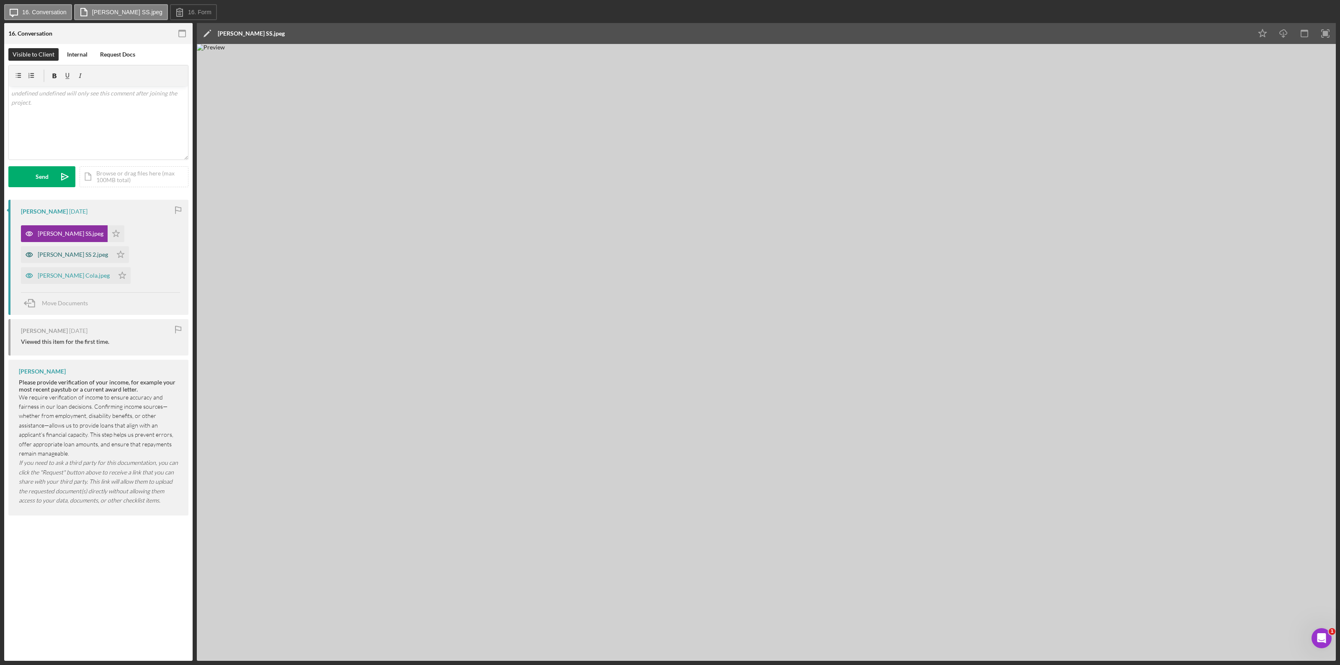
click at [108, 251] on div "Glen SS 2.jpeg" at bounding box center [73, 254] width 70 height 7
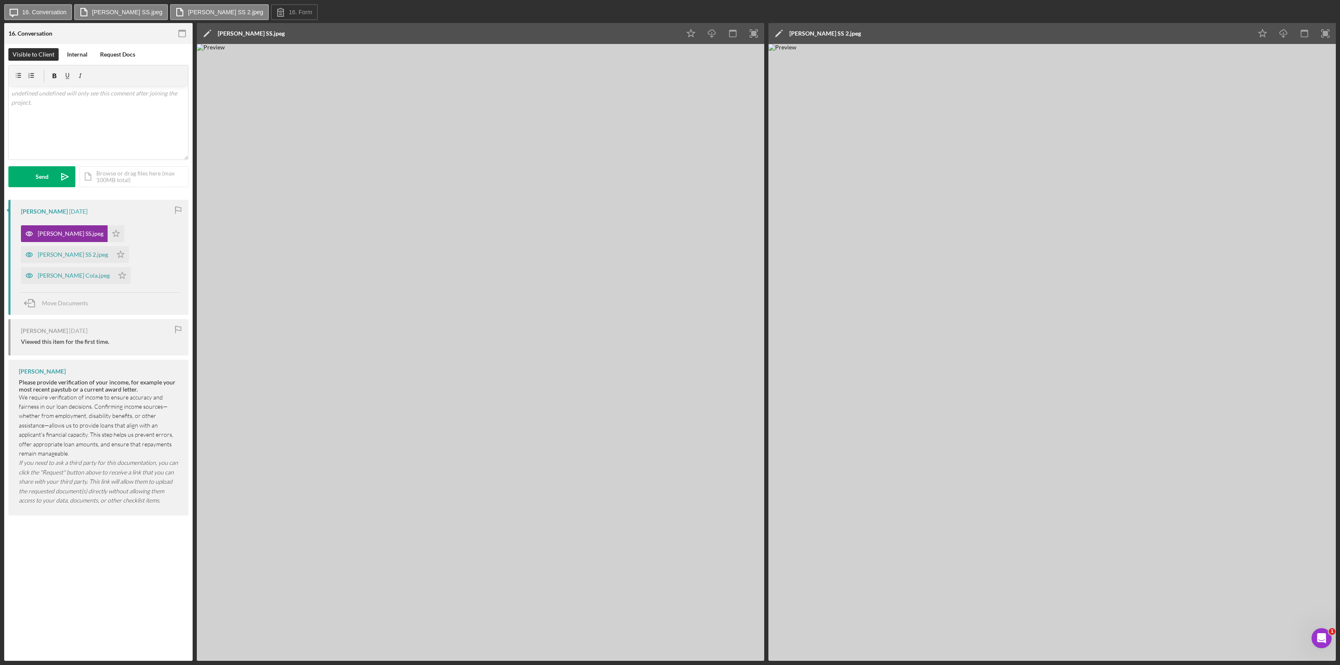
click at [804, 36] on div "Glen SS 2.jpeg" at bounding box center [826, 33] width 72 height 7
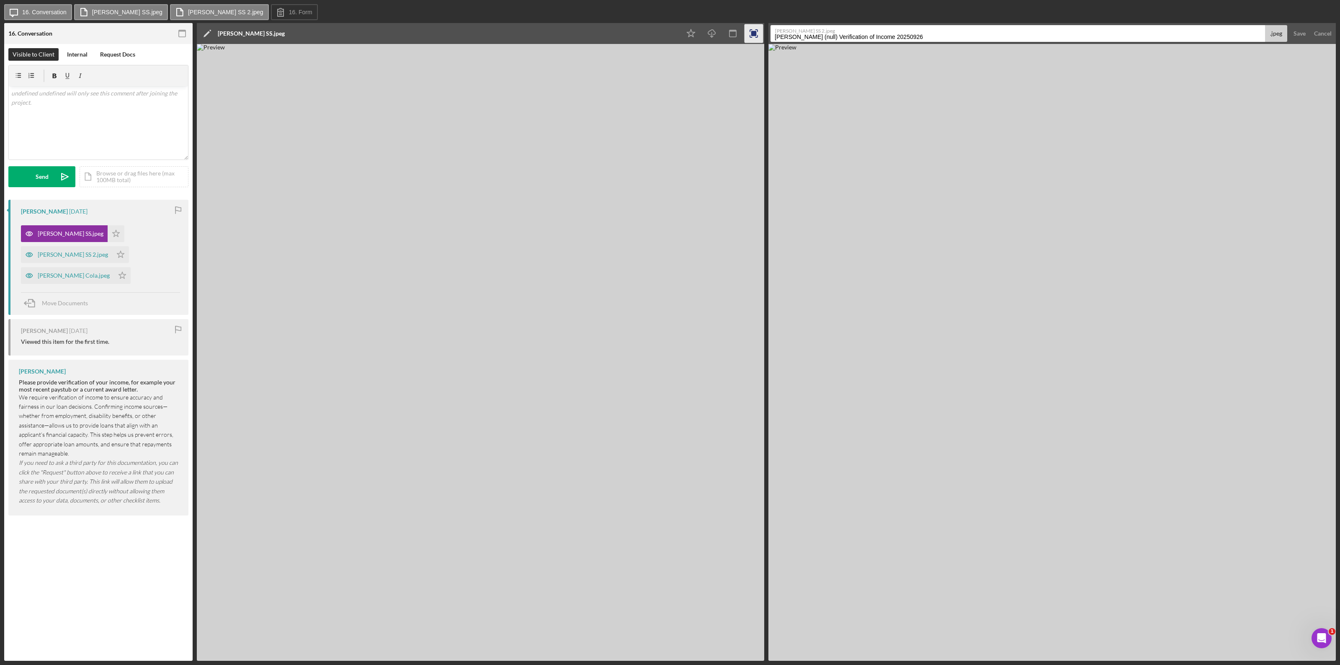
drag, startPoint x: 924, startPoint y: 34, endPoint x: 761, endPoint y: 42, distance: 164.0
click at [761, 42] on div "16. Conversation 16 Verification of Income Visible to Client Internal Request D…" at bounding box center [670, 342] width 1332 height 638
type input "PERS_Retirement Glen"
click at [804, 32] on div "Save" at bounding box center [1300, 33] width 12 height 17
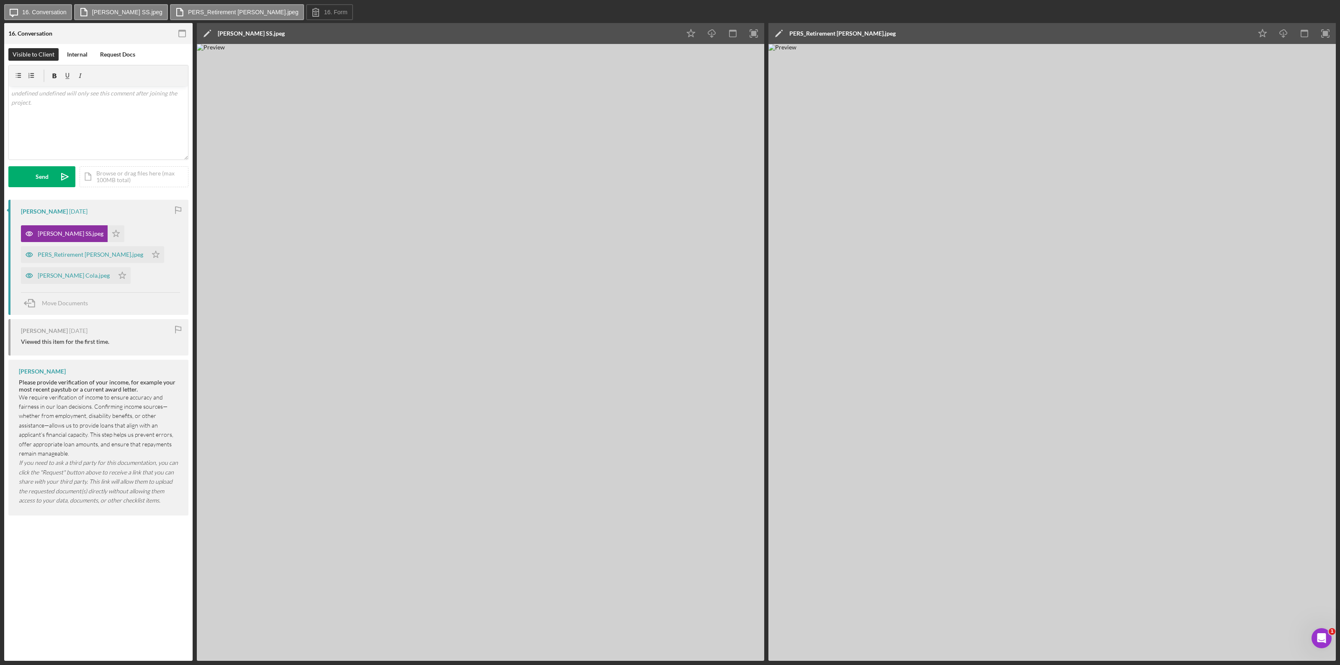
click at [233, 37] on div "Glen SS.jpeg" at bounding box center [251, 33] width 67 height 21
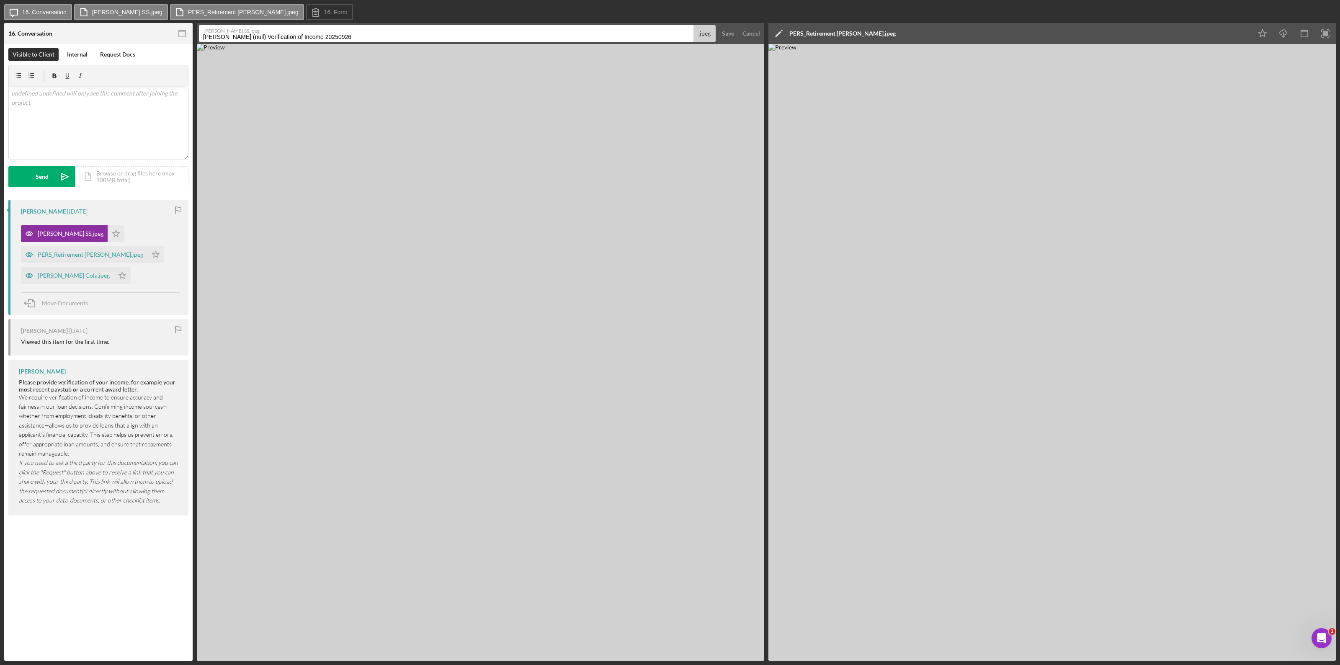
drag, startPoint x: 346, startPoint y: 36, endPoint x: 193, endPoint y: 46, distance: 153.7
click at [193, 46] on div "16. Conversation 16 Verification of Income Visible to Client Internal Request D…" at bounding box center [670, 342] width 1332 height 638
type input "SS_Award letter-Janet"
click at [730, 31] on div "Save" at bounding box center [728, 33] width 12 height 17
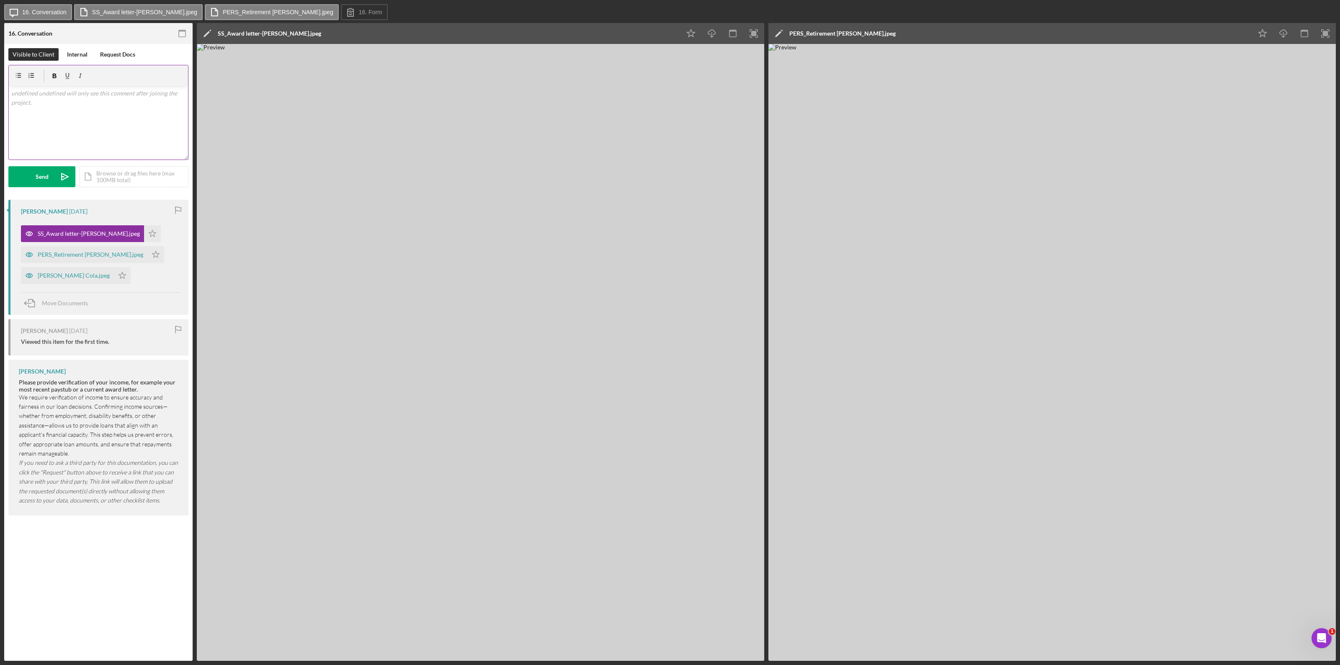
click at [72, 94] on p at bounding box center [98, 93] width 175 height 9
click at [59, 275] on div "Glen Cola.jpeg" at bounding box center [74, 275] width 72 height 7
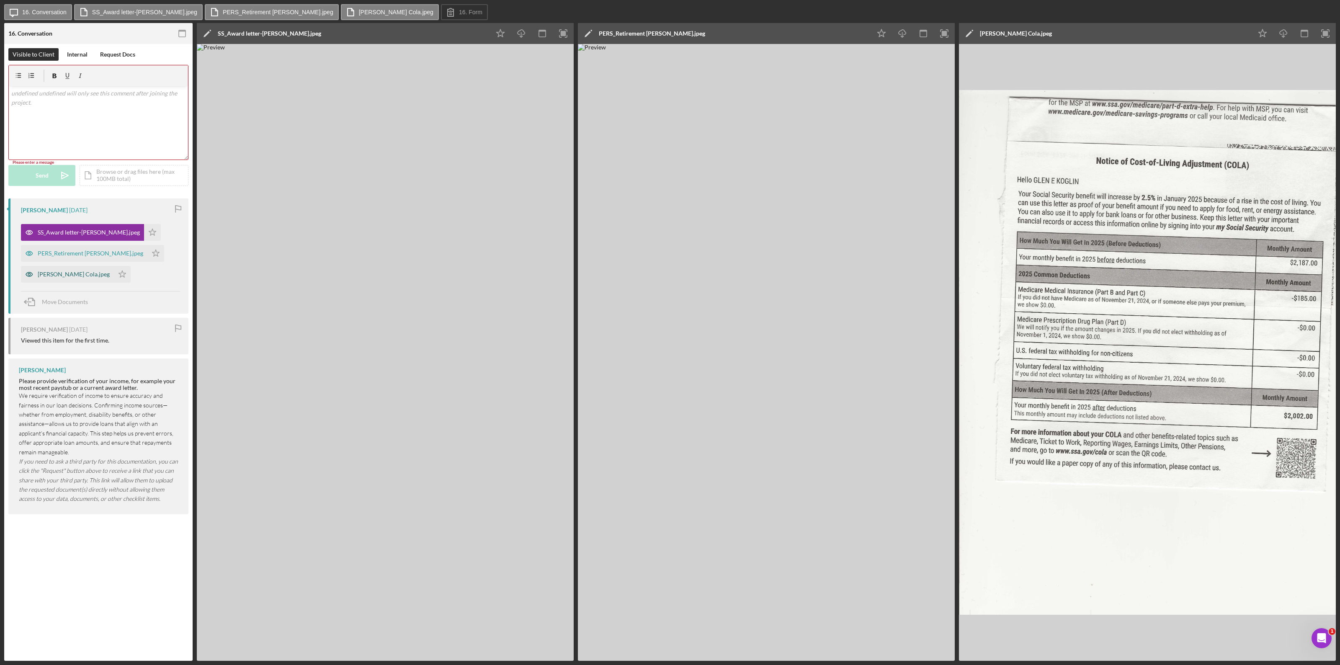
click at [67, 276] on div "Glen Cola.jpeg" at bounding box center [74, 274] width 72 height 7
click at [804, 31] on div "Icon/Edit Glen Cola.jpeg" at bounding box center [1105, 33] width 293 height 21
click at [804, 34] on div "Icon/Edit Glen Cola.jpeg" at bounding box center [1105, 33] width 293 height 21
click at [804, 32] on div "Icon/Edit Glen Cola.jpeg" at bounding box center [1105, 33] width 293 height 21
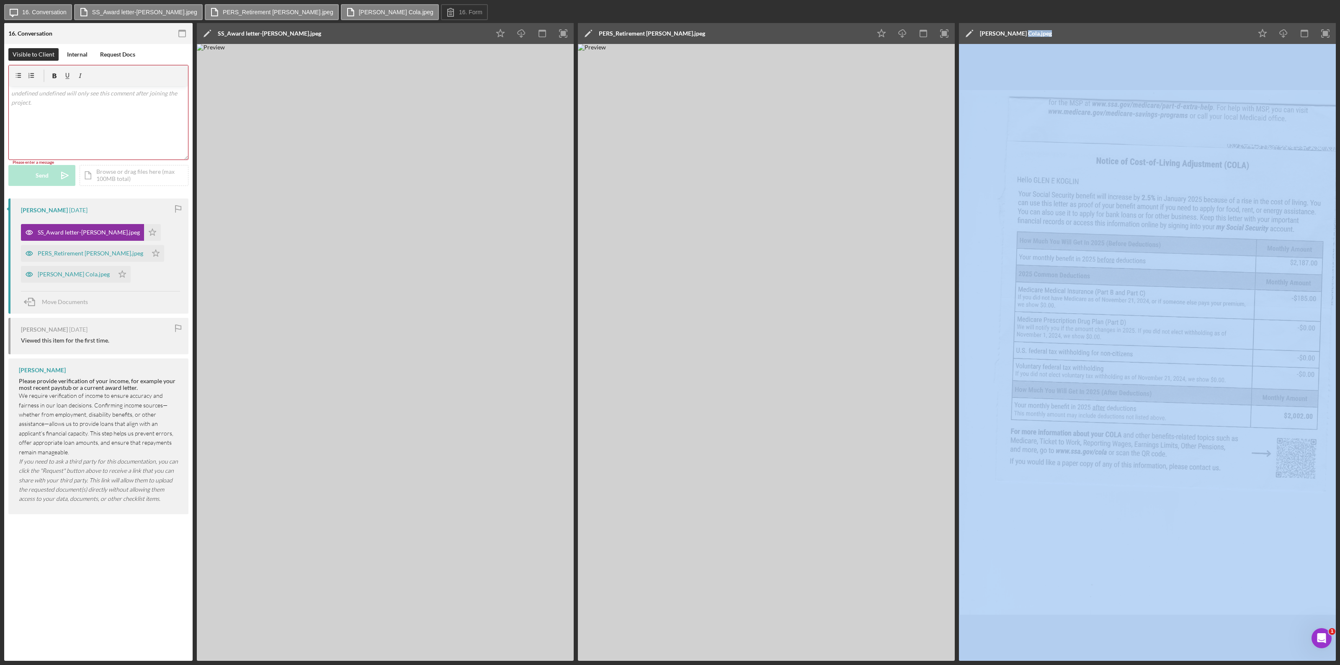
click at [804, 32] on div "Icon/Edit Glen Cola.jpeg" at bounding box center [1105, 33] width 293 height 21
click at [804, 34] on div "Icon/Edit Glen Cola.jpeg" at bounding box center [1105, 33] width 293 height 21
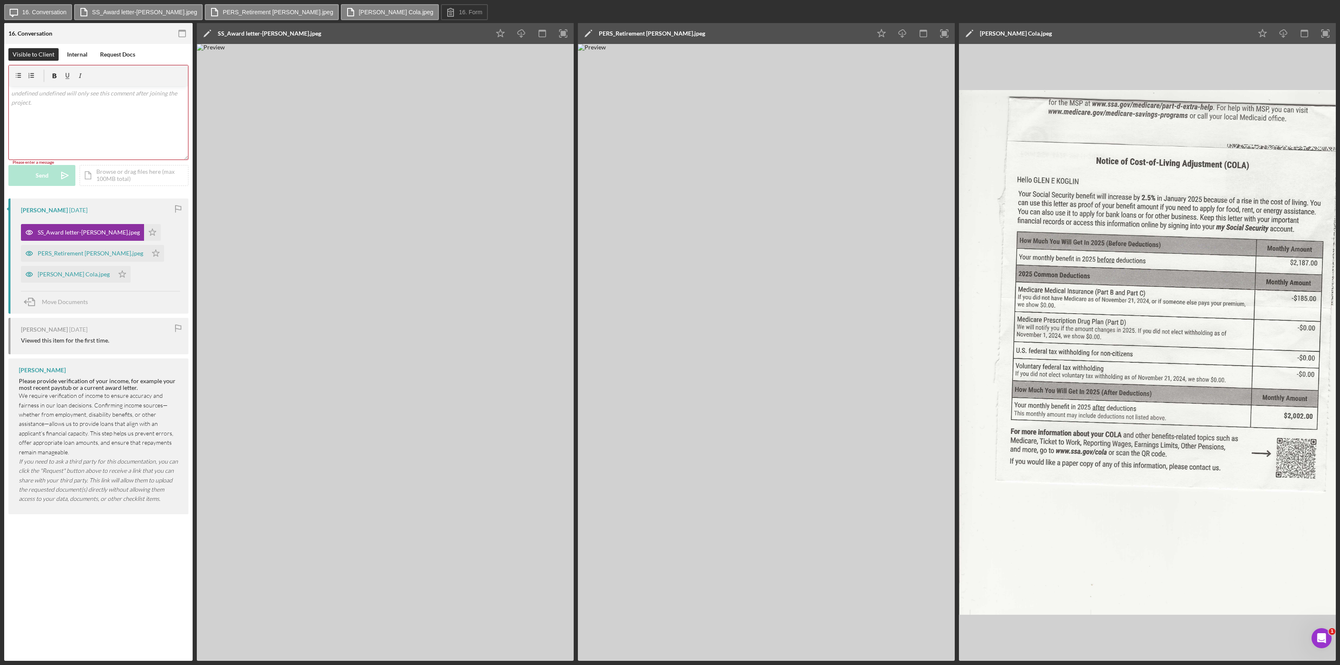
click at [804, 32] on polygon at bounding box center [969, 34] width 6 height 6
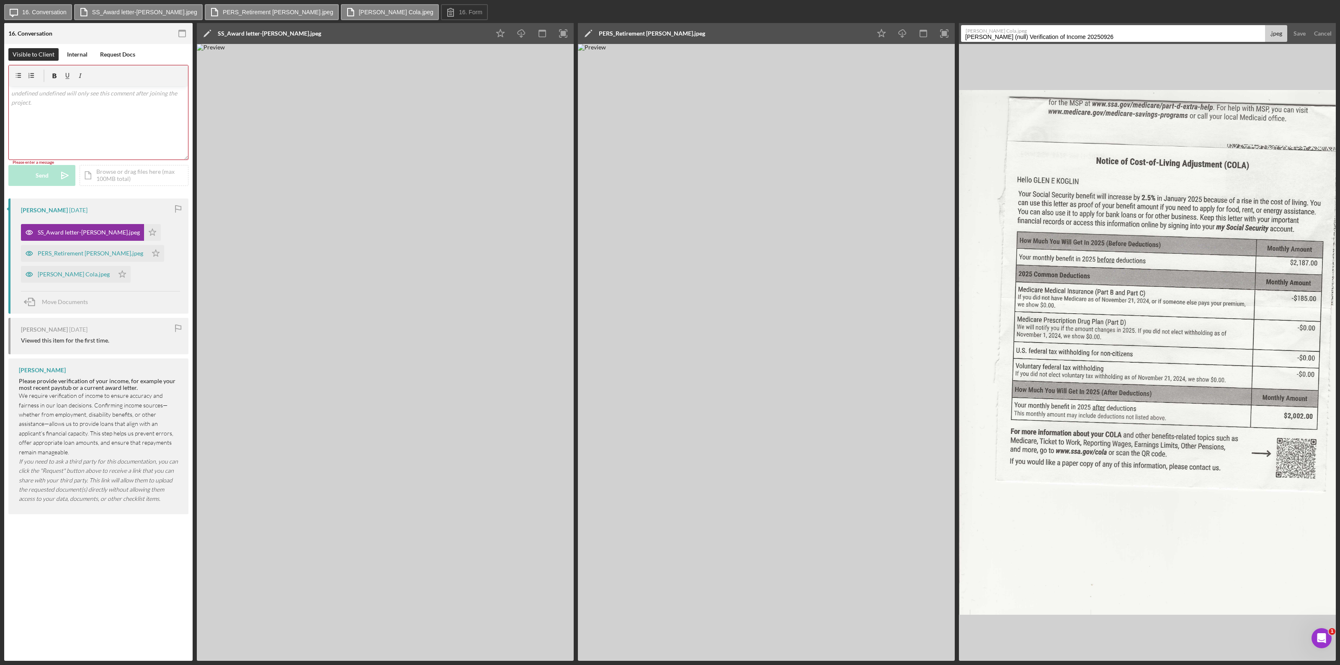
drag, startPoint x: 1110, startPoint y: 35, endPoint x: 926, endPoint y: 46, distance: 185.1
click at [804, 46] on div "16. Conversation 16 Verification of Income Visible to Client Internal Request D…" at bounding box center [670, 342] width 1332 height 638
type input "SS_Award letter-Glen"
click at [804, 32] on div "Save" at bounding box center [1300, 33] width 12 height 17
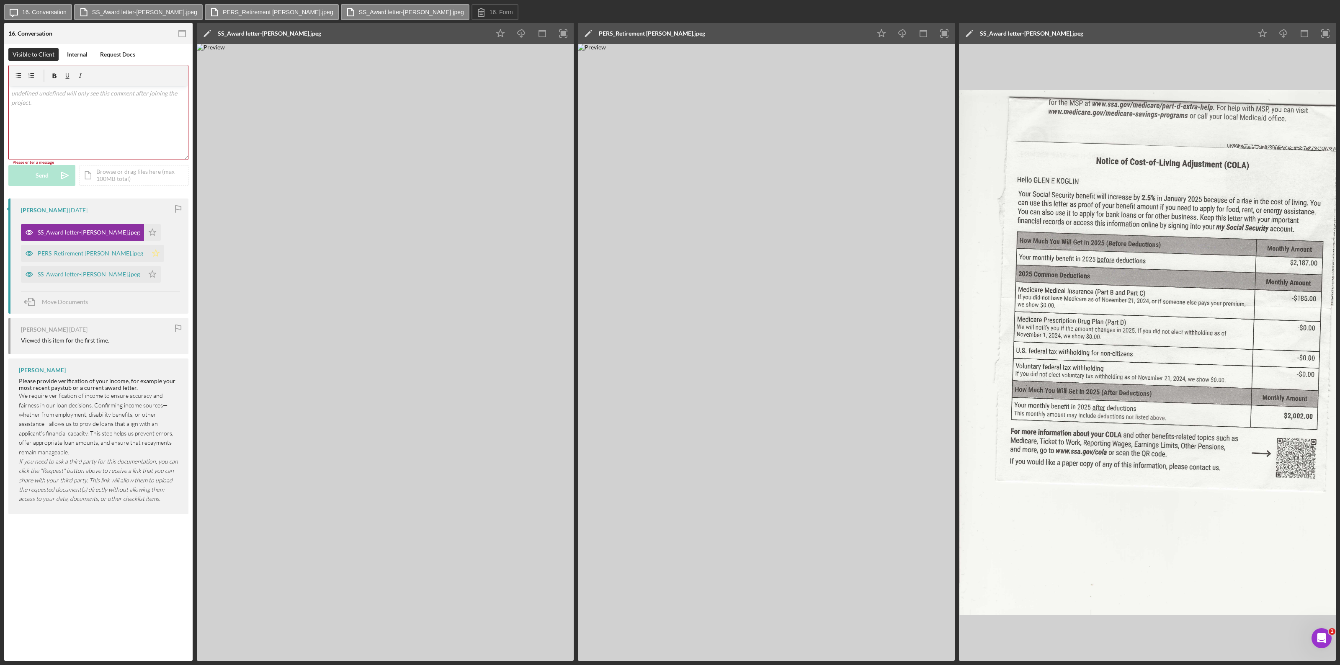
click at [147, 255] on icon "Icon/Star" at bounding box center [155, 253] width 17 height 17
click at [144, 275] on icon "Icon/Star" at bounding box center [152, 274] width 17 height 17
click at [25, 98] on div "v Color teal Color pink Remove color Add row above Add row below Add column bef…" at bounding box center [98, 122] width 179 height 73
click at [56, 94] on p "Hello Janet," at bounding box center [98, 93] width 175 height 9
click at [45, 182] on div "Send" at bounding box center [42, 176] width 13 height 21
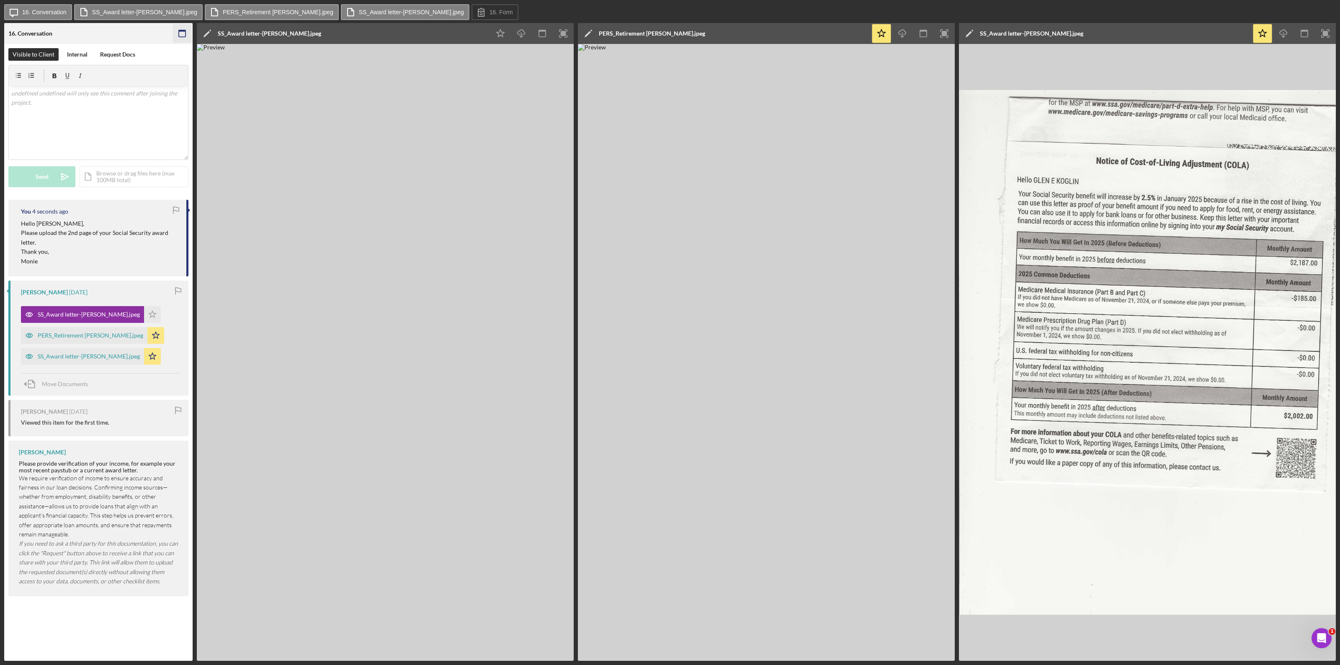
click at [181, 29] on icon "button" at bounding box center [182, 33] width 19 height 19
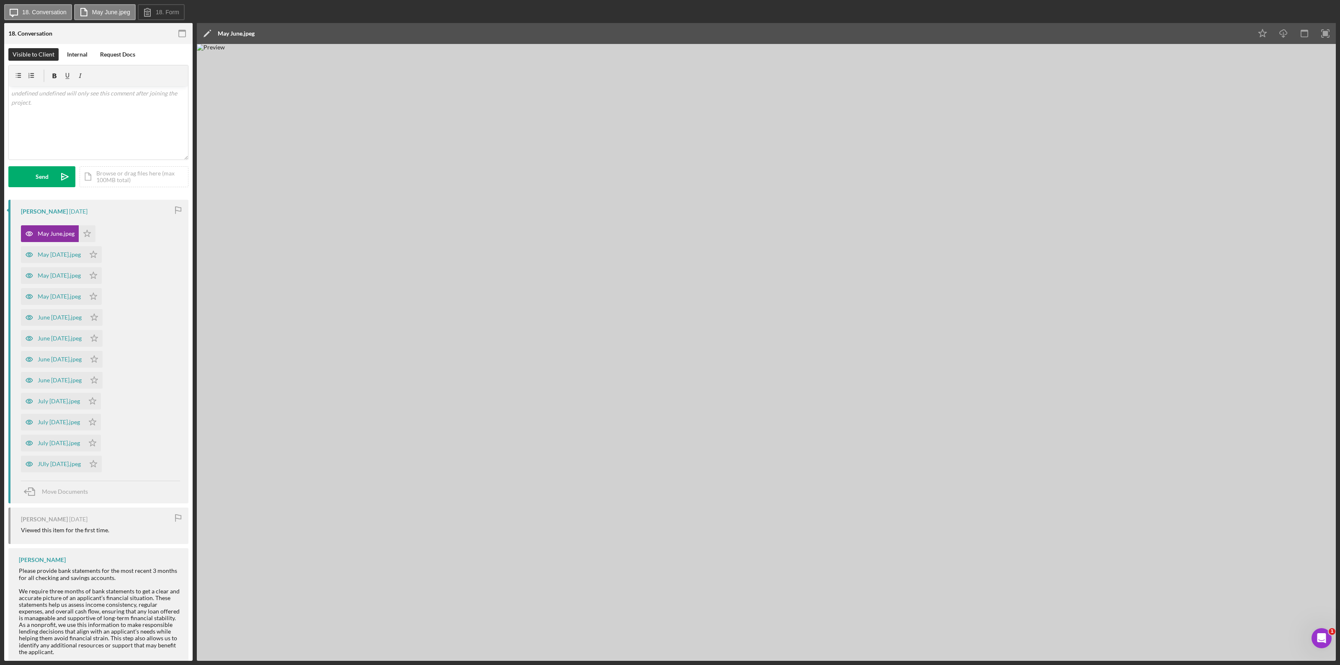
click at [804, 364] on img at bounding box center [766, 352] width 1139 height 617
click at [64, 254] on div "May [DATE].jpeg" at bounding box center [59, 254] width 43 height 7
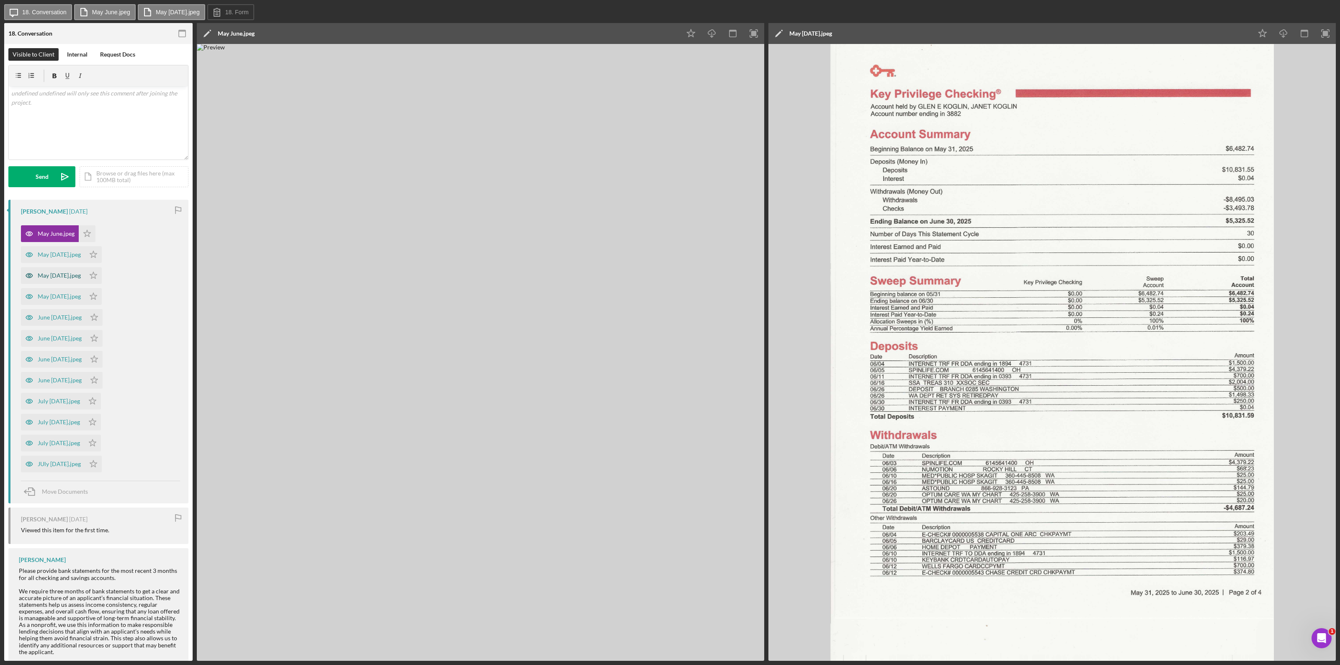
click at [61, 273] on div "May [DATE].jpeg" at bounding box center [59, 275] width 43 height 7
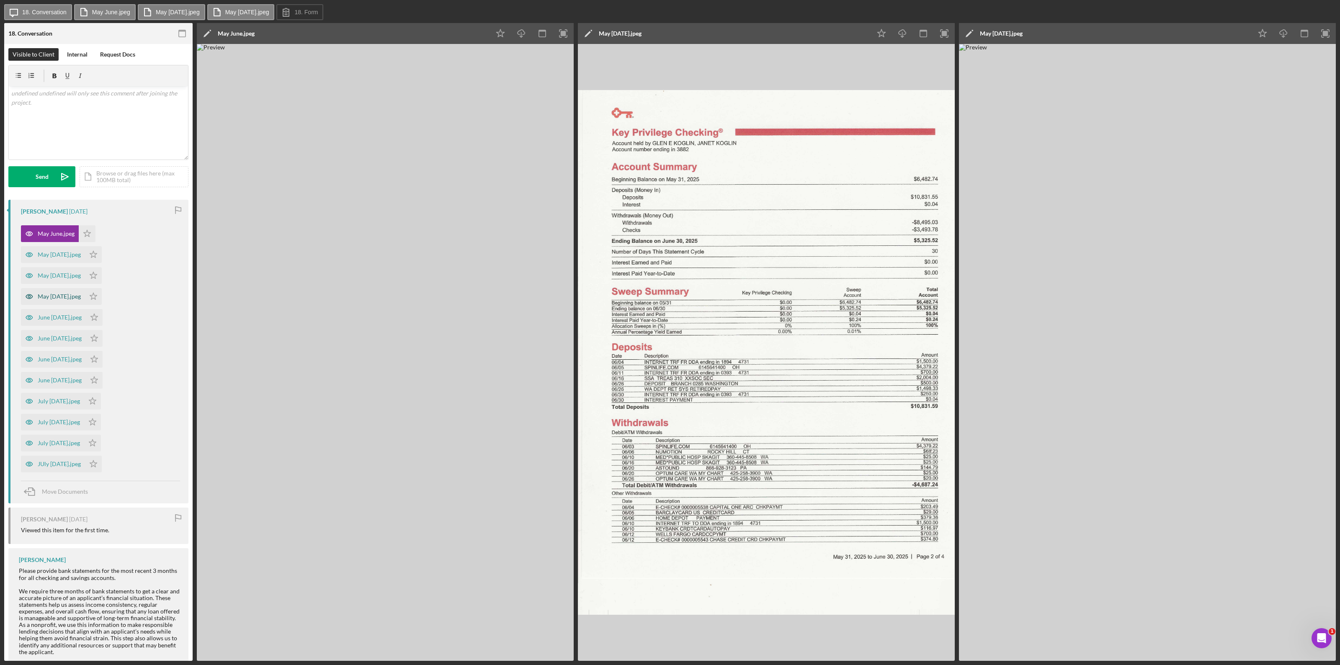
click at [54, 298] on div "May [DATE].jpeg" at bounding box center [59, 296] width 43 height 7
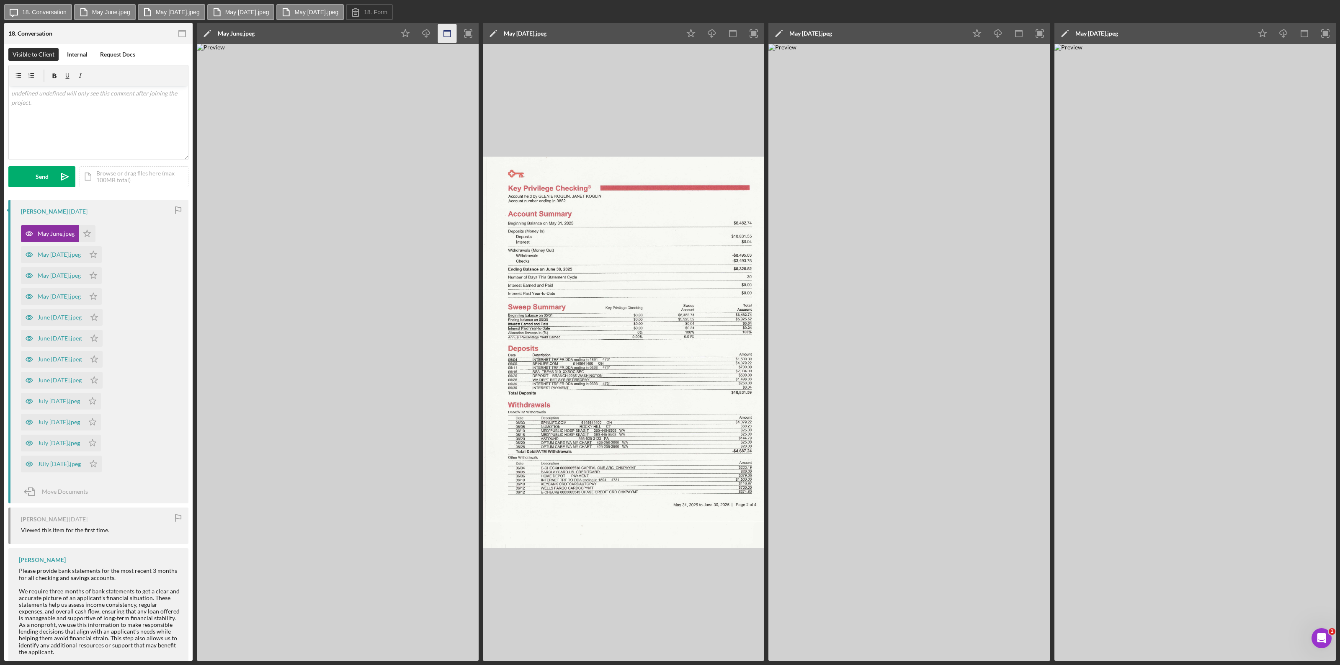
click at [441, 34] on icon "button" at bounding box center [447, 33] width 19 height 19
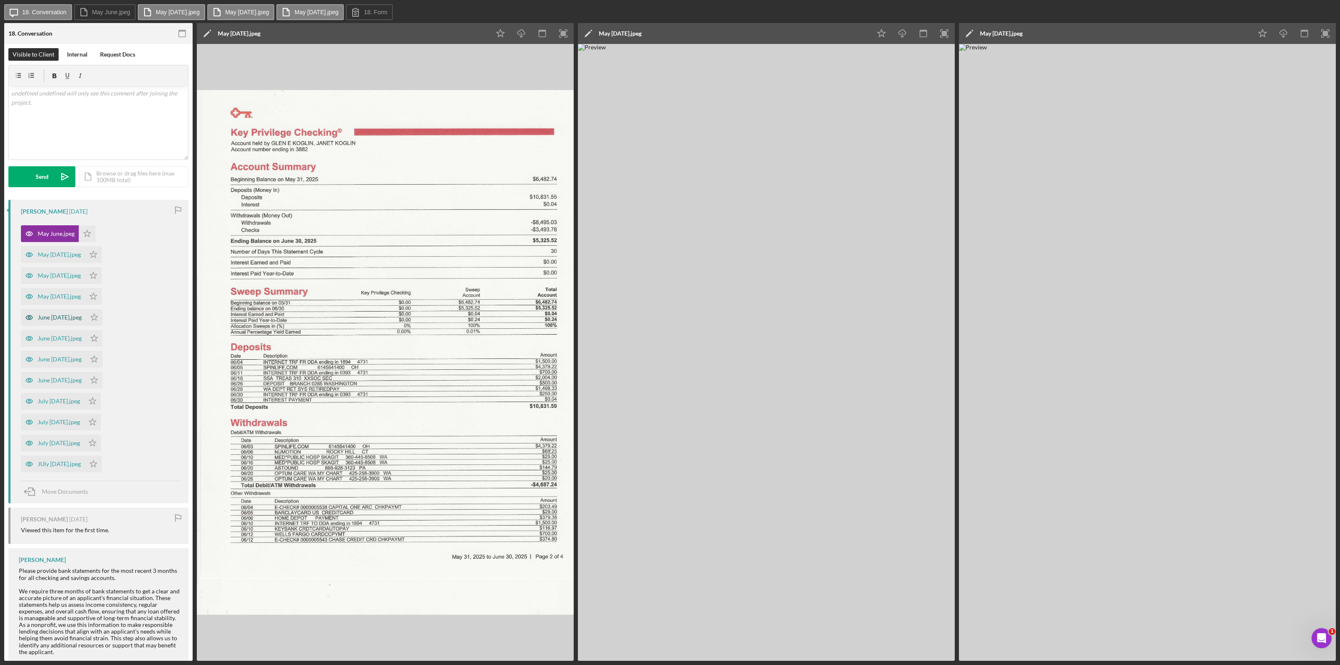
click at [55, 317] on div "June [DATE].jpeg" at bounding box center [60, 317] width 44 height 7
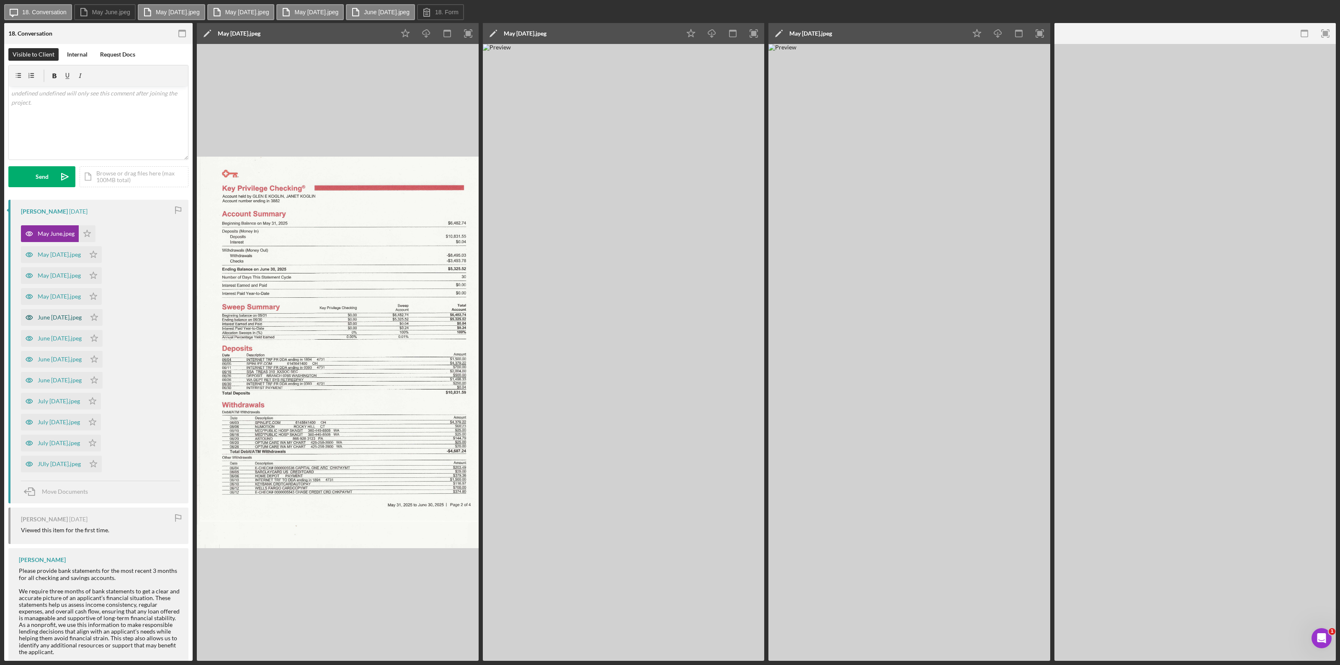
click at [55, 317] on div "June [DATE].jpeg" at bounding box center [60, 317] width 44 height 7
click at [804, 34] on rect "button" at bounding box center [1039, 33] width 5 height 5
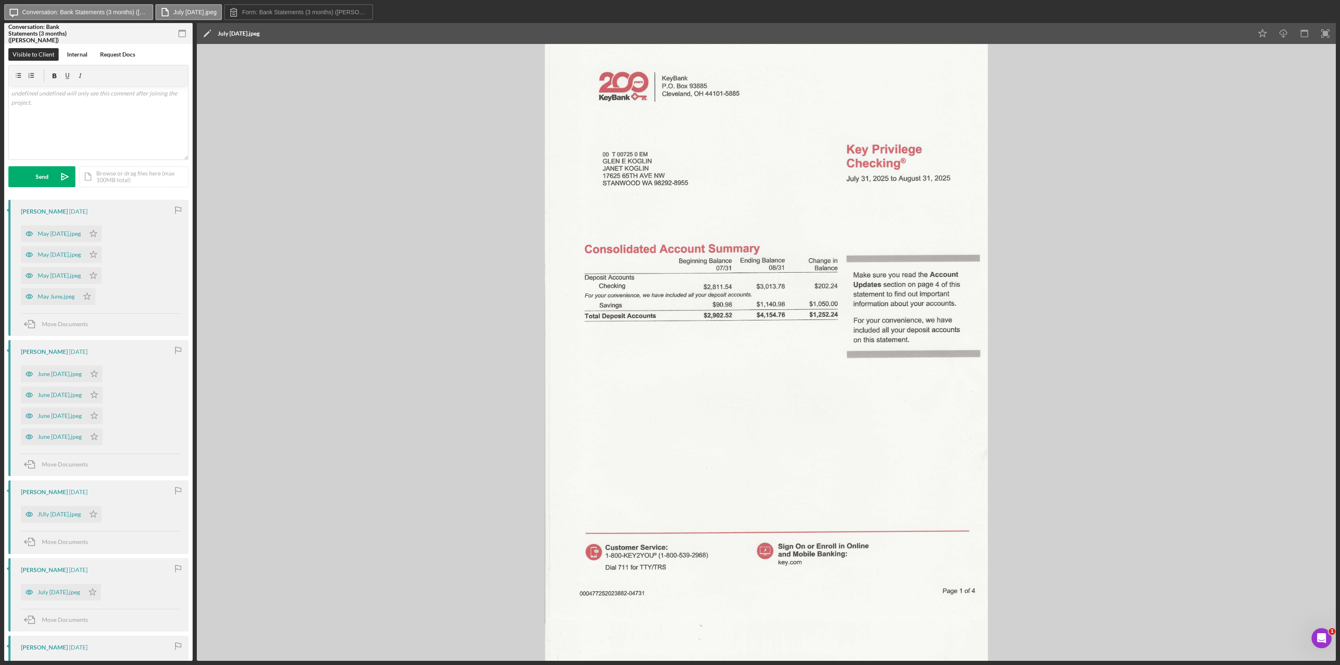
click at [255, 32] on div "July [DATE].jpeg" at bounding box center [239, 33] width 42 height 7
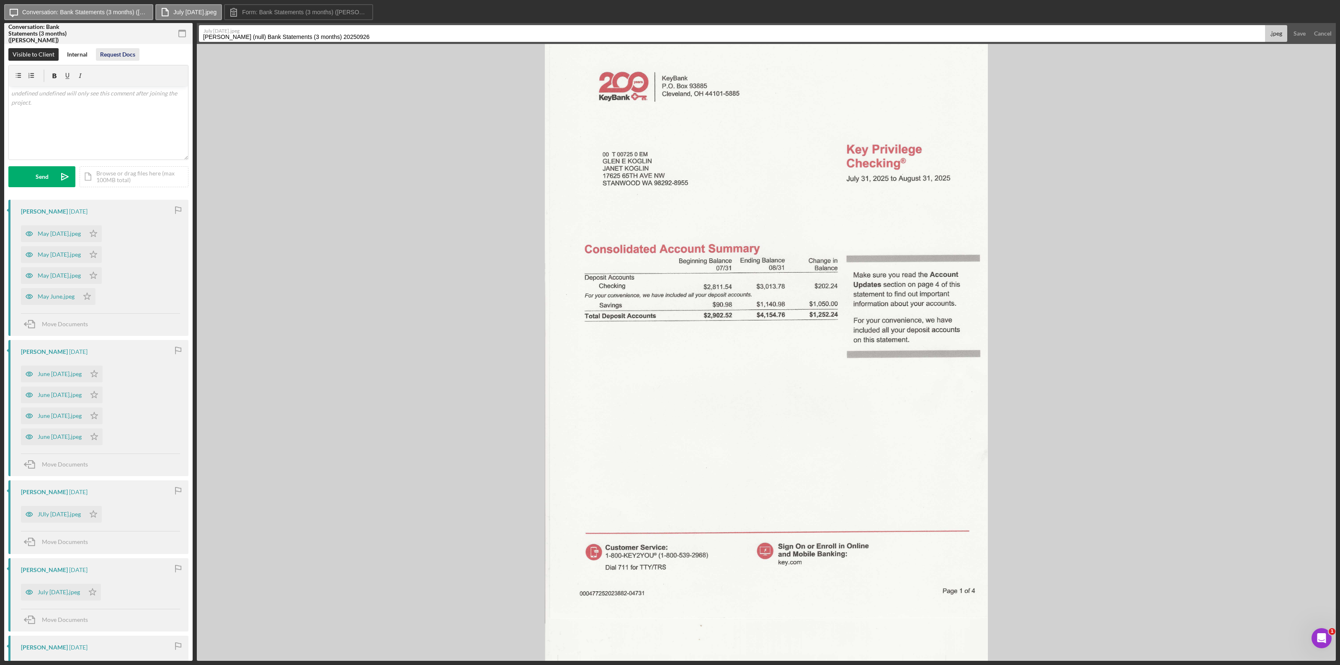
drag, startPoint x: 371, startPoint y: 36, endPoint x: 119, endPoint y: 50, distance: 252.9
click at [119, 50] on div "Conversation: Bank Statements (3 months) ([PERSON_NAME]) Icon/Checklist Item Su…" at bounding box center [670, 342] width 1332 height 638
click at [227, 38] on input "Acct" at bounding box center [732, 33] width 1066 height 17
type input "Acct 3882 August pg 1 of 4"
click at [804, 31] on div "Save" at bounding box center [1300, 33] width 12 height 17
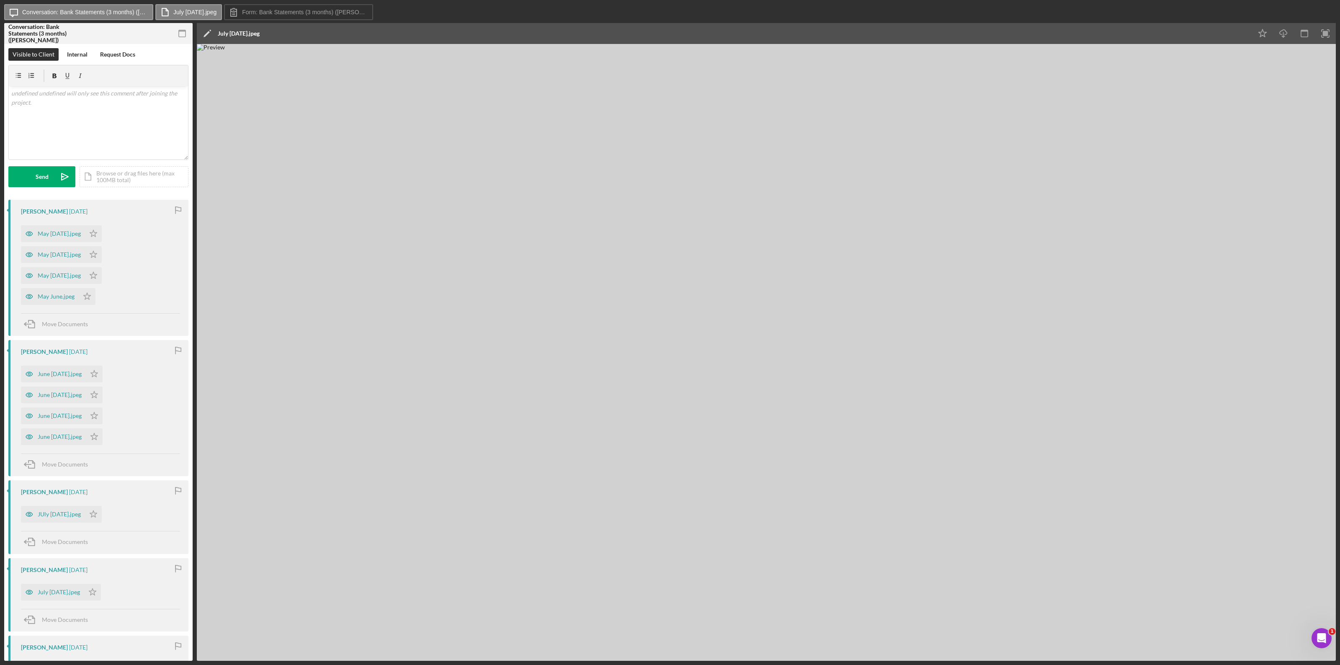
click at [276, 31] on div "Icon/Edit July Aug 2.jpeg" at bounding box center [724, 33] width 1055 height 21
click at [235, 31] on div "July Aug 2.jpeg" at bounding box center [239, 33] width 42 height 7
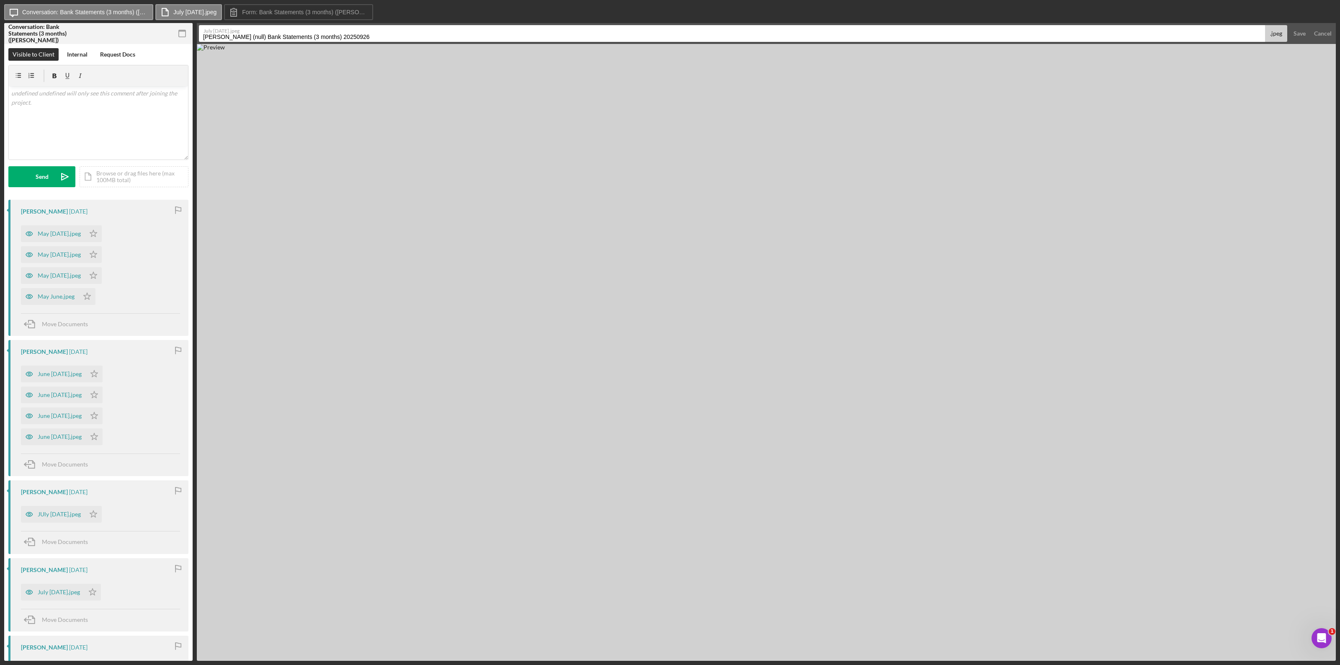
drag, startPoint x: 369, startPoint y: 34, endPoint x: 105, endPoint y: 38, distance: 264.3
click at [105, 38] on div "Conversation: Bank Statements (3 months) (Janet K.) Icon/Checklist Item Sub Par…" at bounding box center [670, 342] width 1332 height 638
type input "Acct 3882 August pg 2 of 4"
click at [804, 33] on div "Save" at bounding box center [1300, 33] width 12 height 17
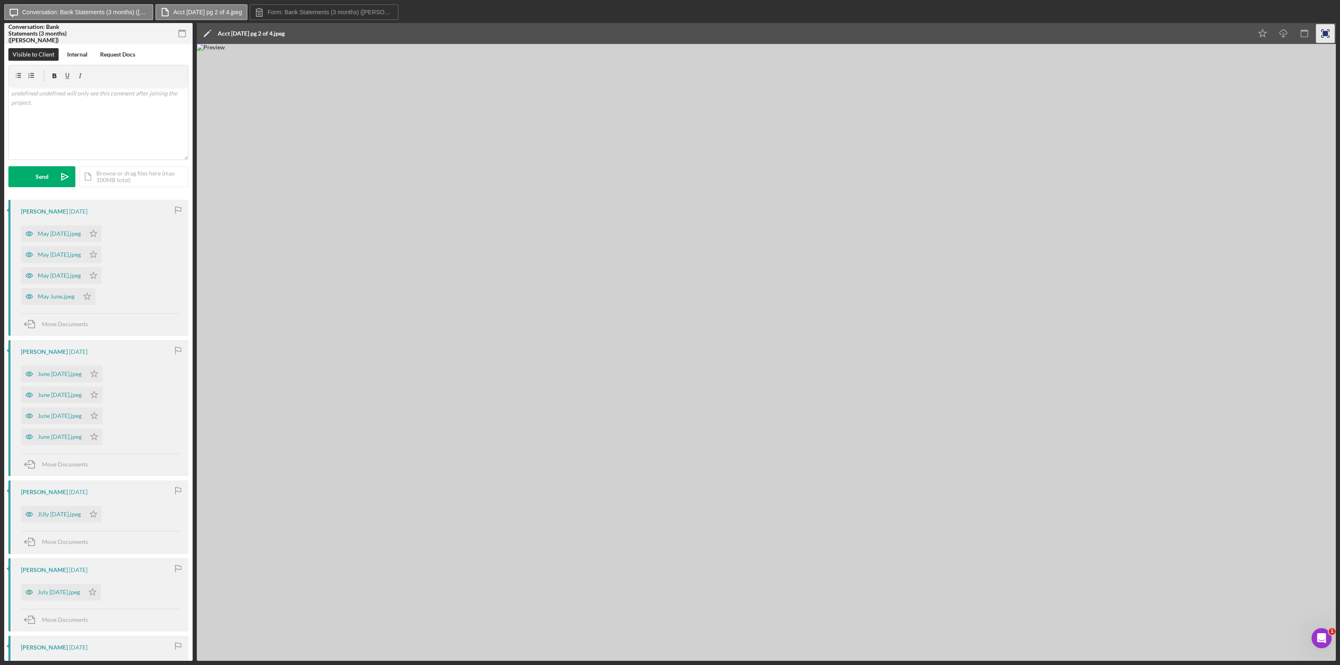
click at [804, 34] on rect "button" at bounding box center [1325, 33] width 5 height 5
